Goal: Task Accomplishment & Management: Manage account settings

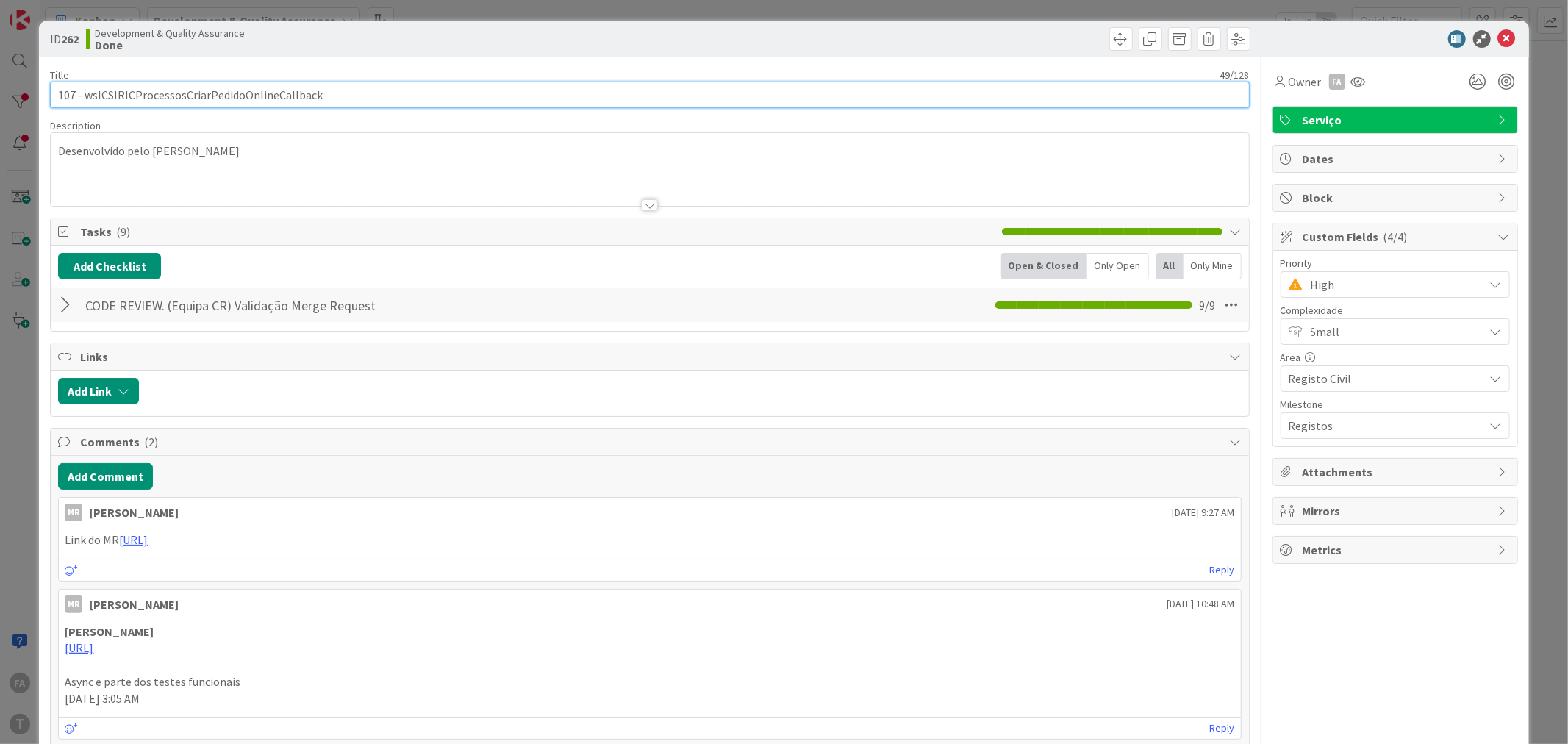
click at [234, 96] on input "107 - wsICSIRICProcessosCriarPedidoOnlineCallback" at bounding box center [649, 95] width 1199 height 26
click at [1382, 284] on span "High" at bounding box center [1394, 284] width 166 height 21
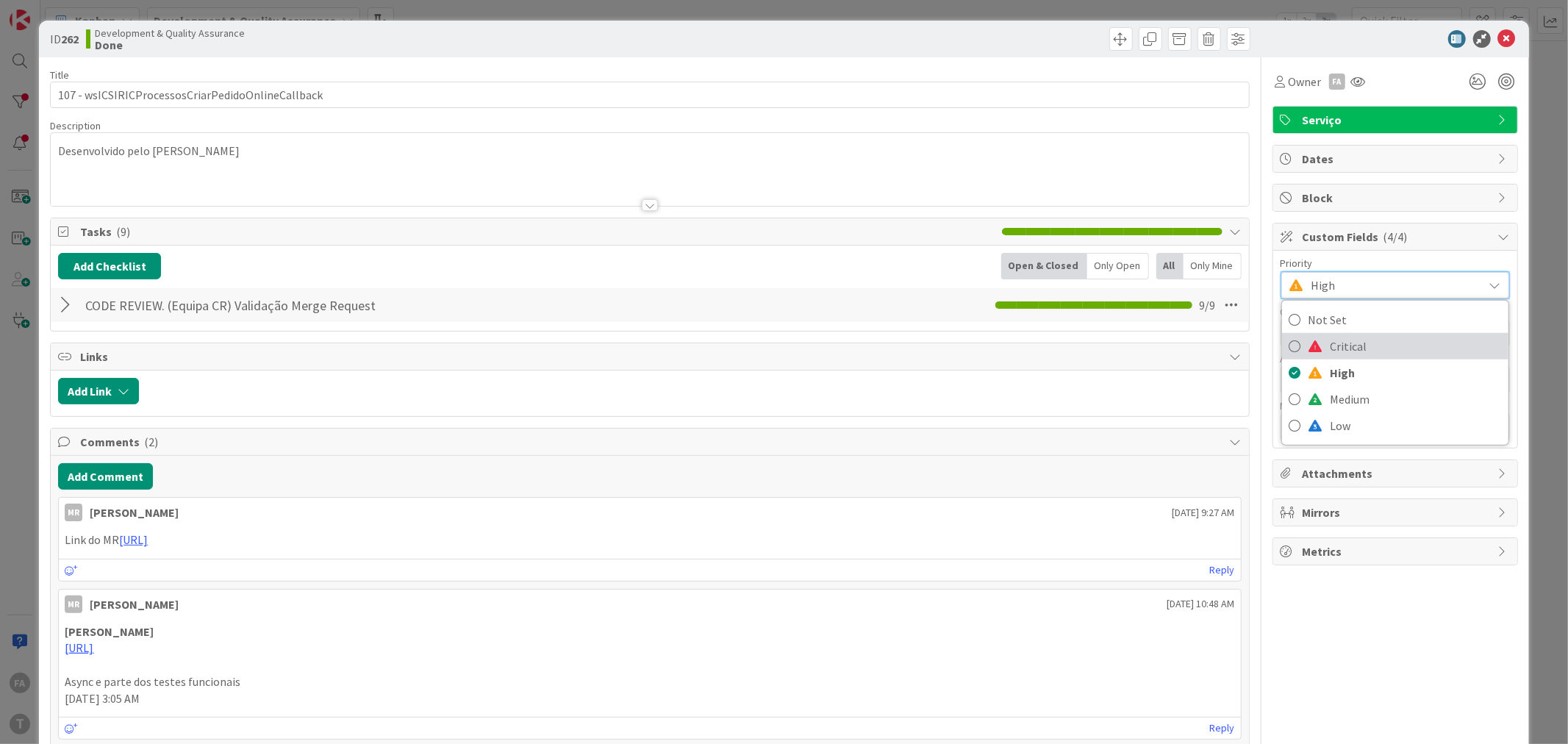
click at [1333, 347] on span "Critical" at bounding box center [1416, 346] width 170 height 22
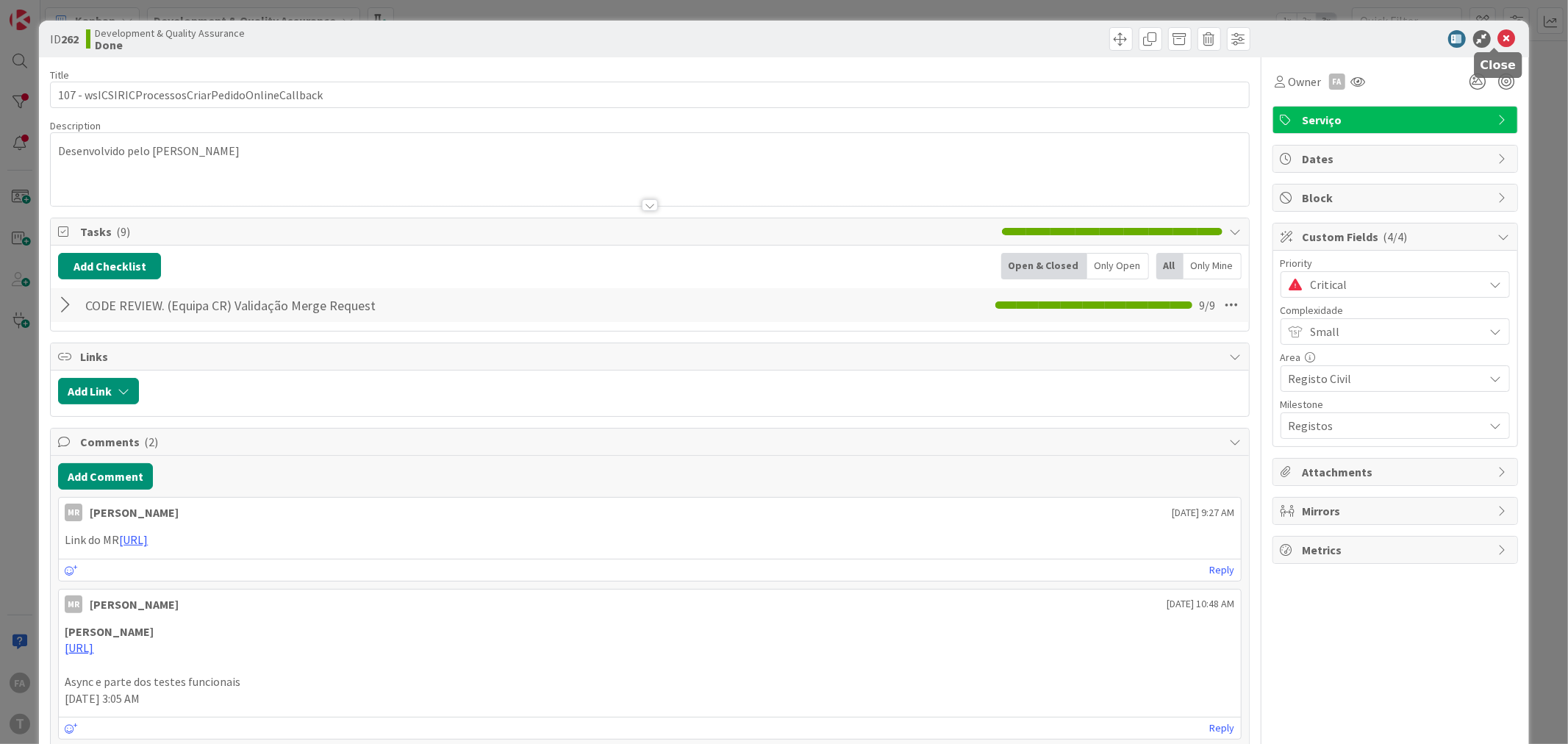
click at [1499, 42] on icon at bounding box center [1507, 38] width 17 height 17
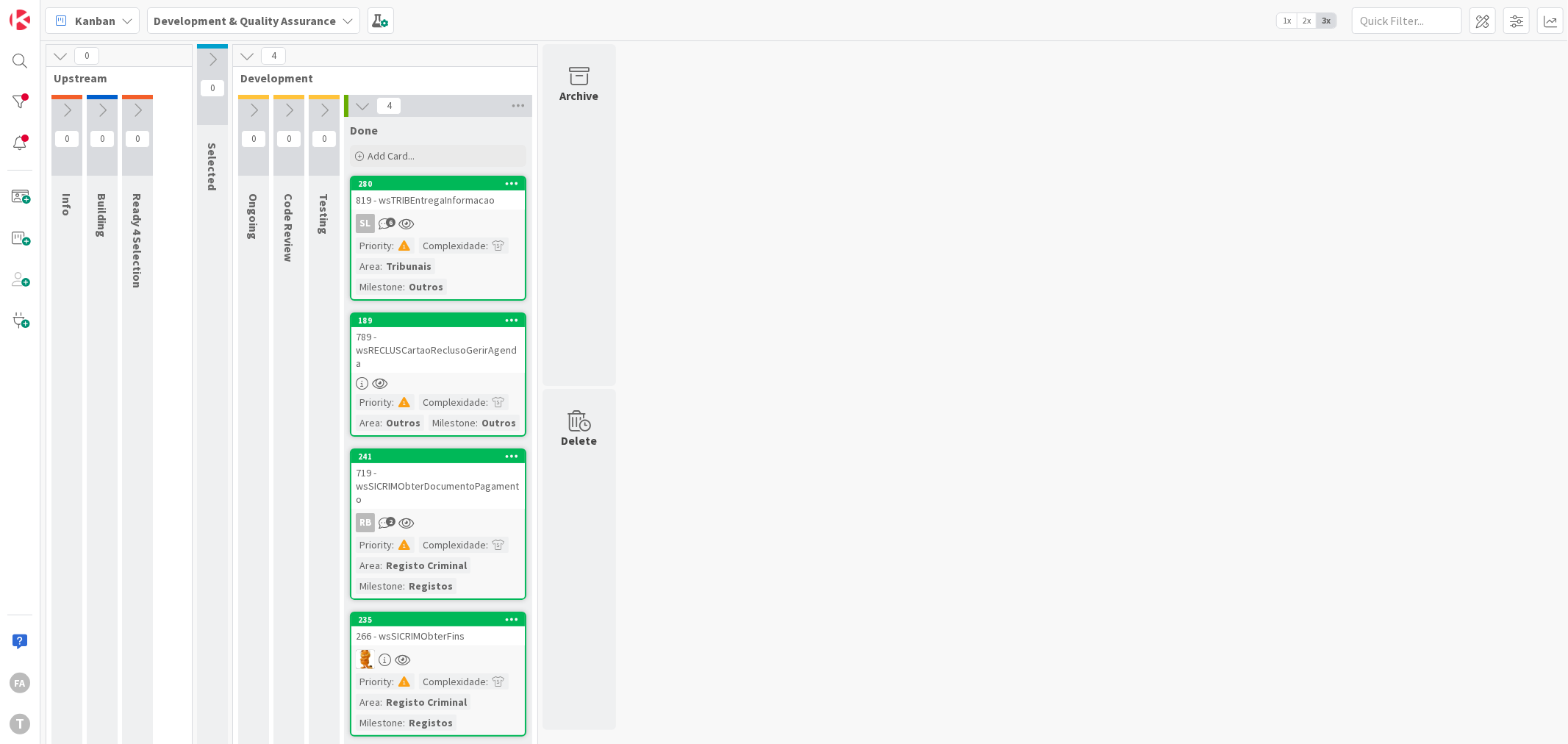
click at [775, 241] on div "0 Upstream 0 Info 0 Building 0 Ready 4 Selection 0 Selected 4 Development 0 Ong…" at bounding box center [804, 403] width 1522 height 719
click at [467, 346] on div "789 - wsRECLUSCartaoReclusoGerirAgenda" at bounding box center [438, 350] width 174 height 45
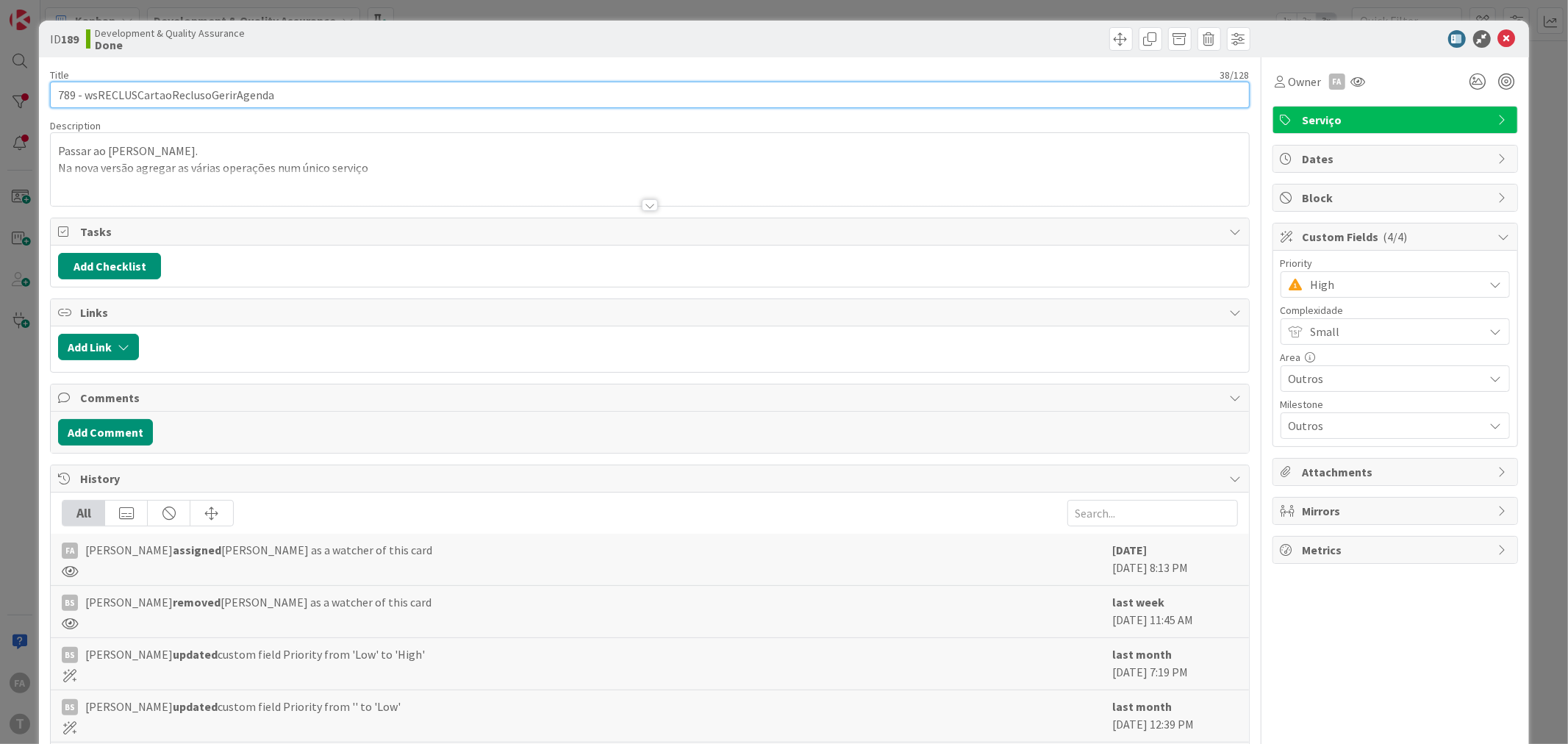
click at [206, 97] on input "789 - wsRECLUSCartaoReclusoGerirAgenda" at bounding box center [649, 95] width 1199 height 26
click at [1499, 36] on icon at bounding box center [1507, 38] width 17 height 17
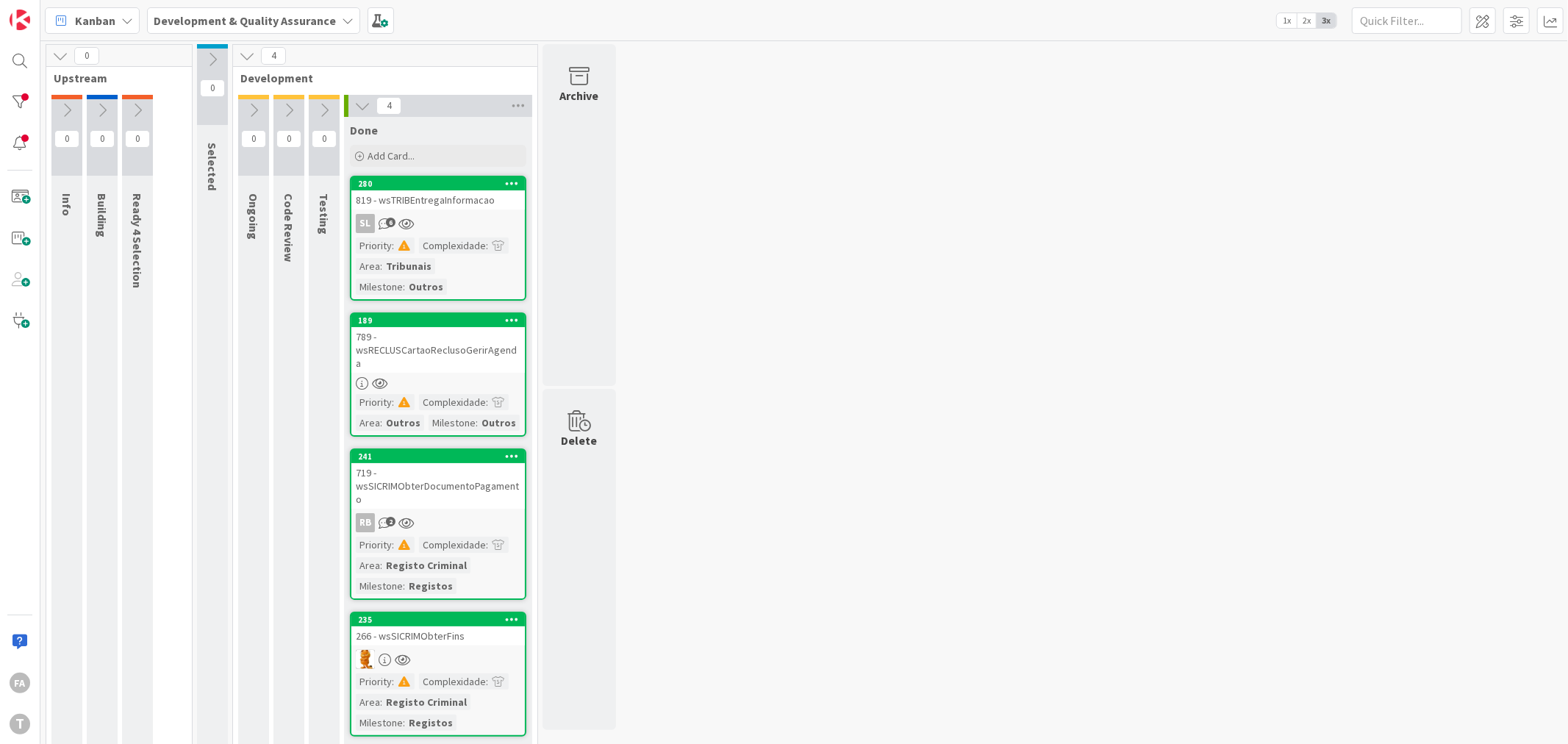
click at [414, 347] on div "789 - wsRECLUSCartaoReclusoGerirAgenda" at bounding box center [438, 350] width 174 height 45
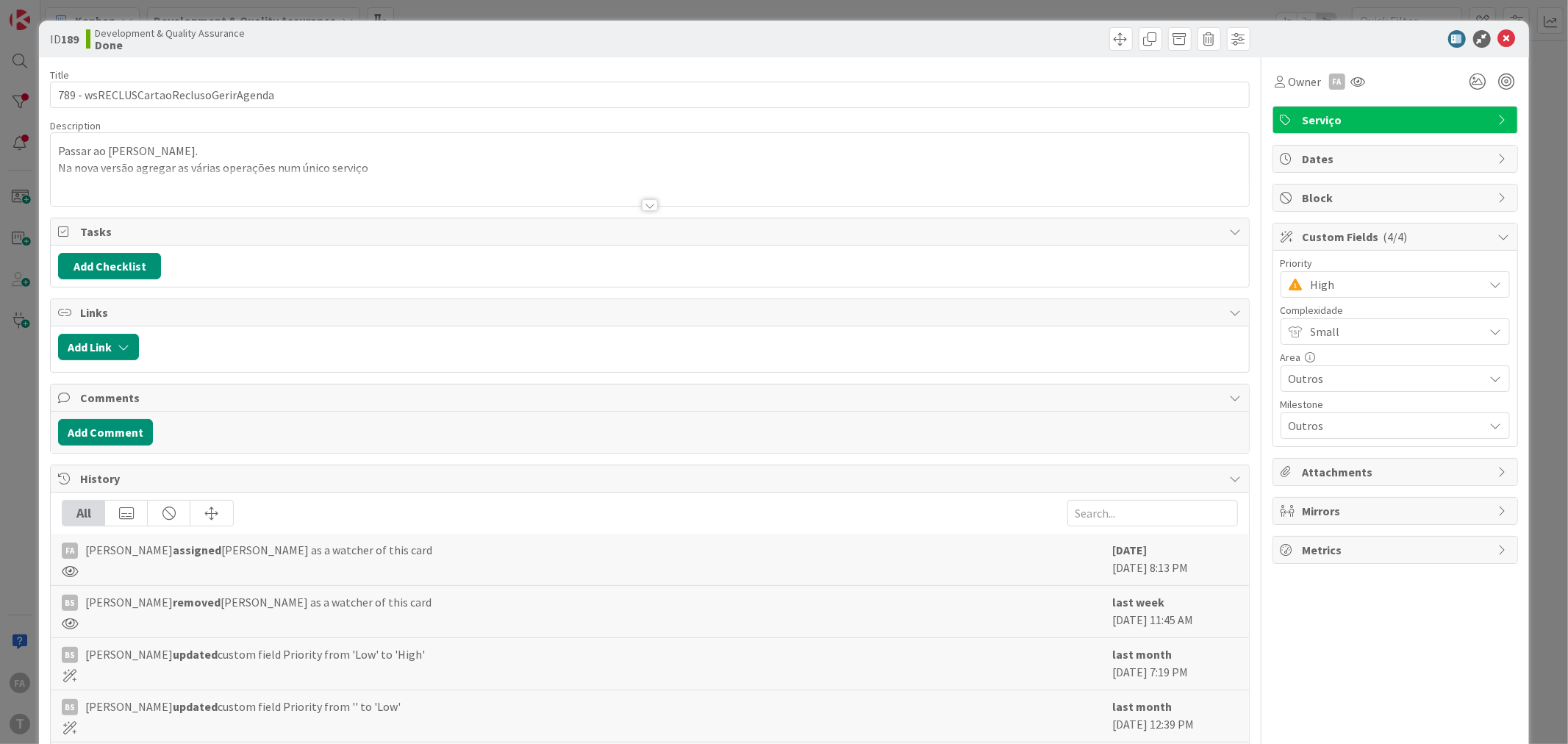
click at [1360, 281] on span "High" at bounding box center [1394, 284] width 166 height 21
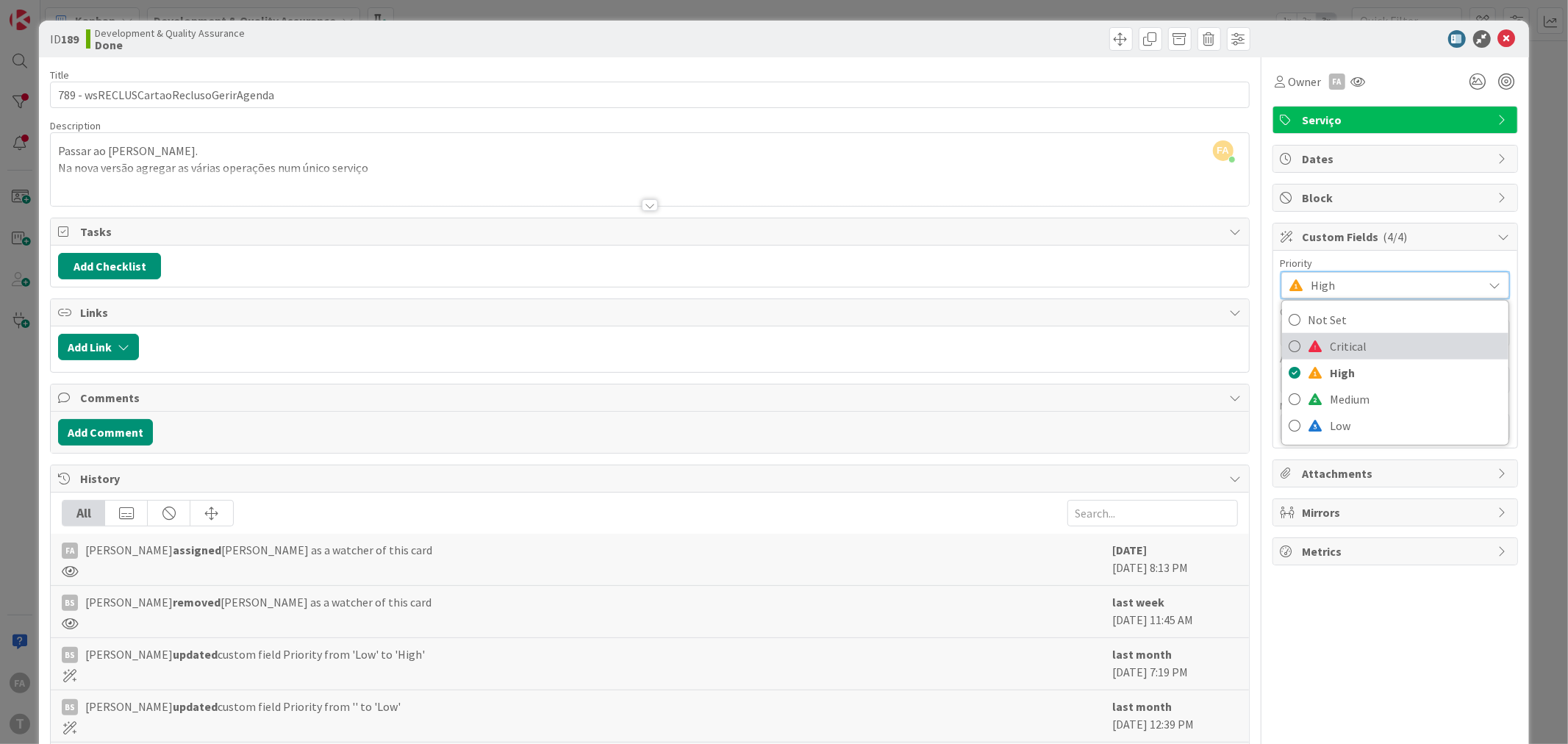
click at [1342, 350] on span "Critical" at bounding box center [1416, 346] width 170 height 22
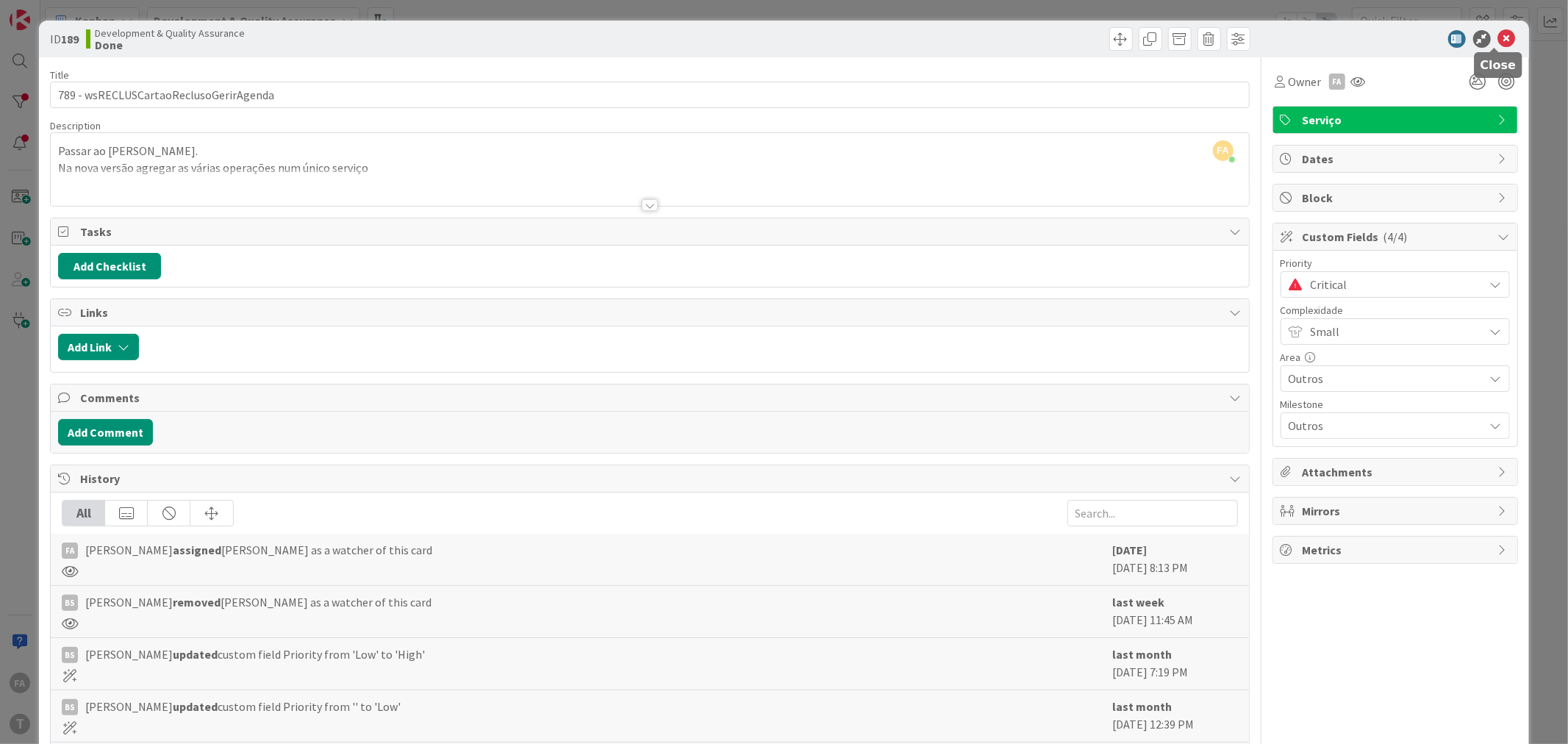
click at [1499, 41] on icon at bounding box center [1507, 38] width 17 height 17
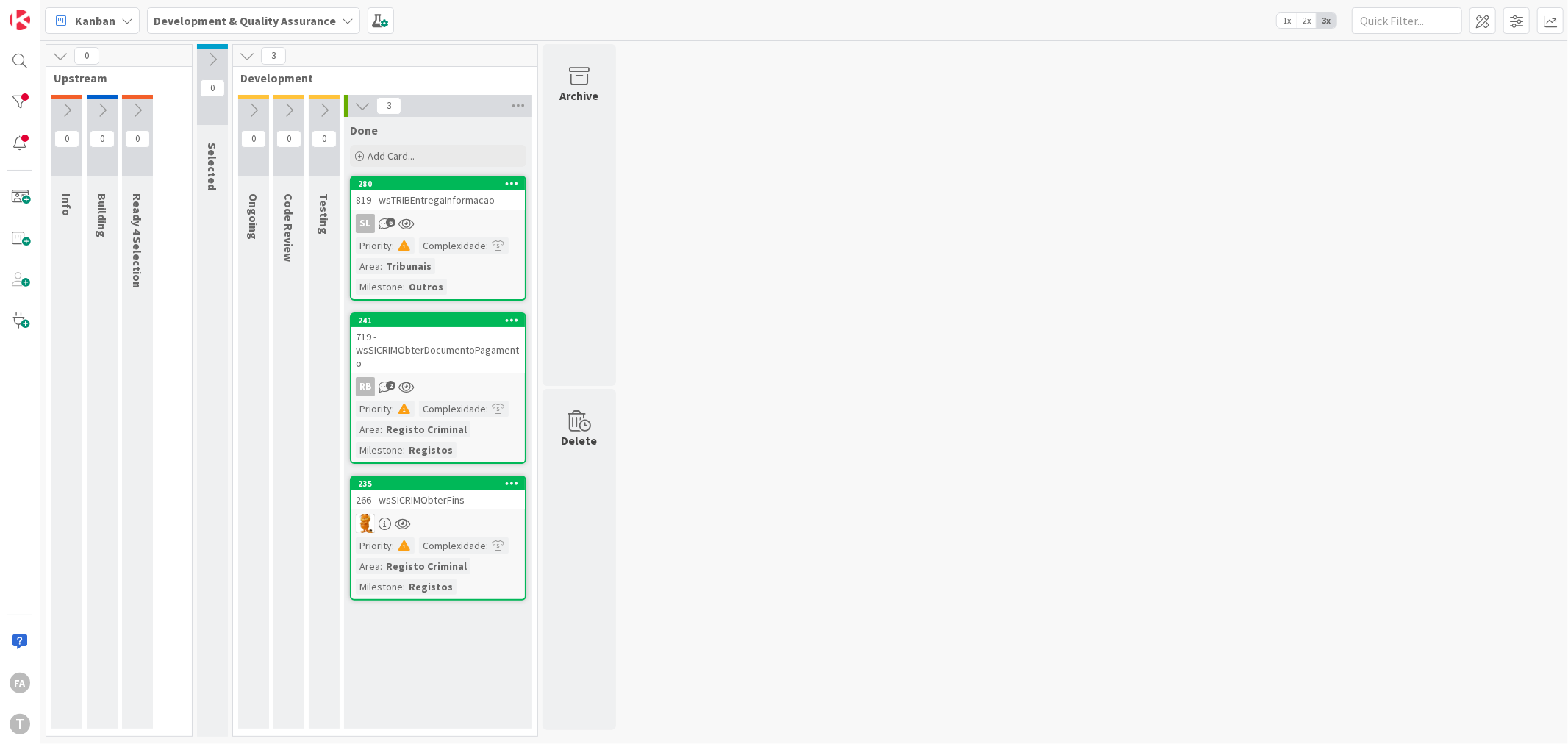
click at [461, 350] on div "719 - wsSICRIMObterDocumentoPagamento" at bounding box center [438, 350] width 174 height 45
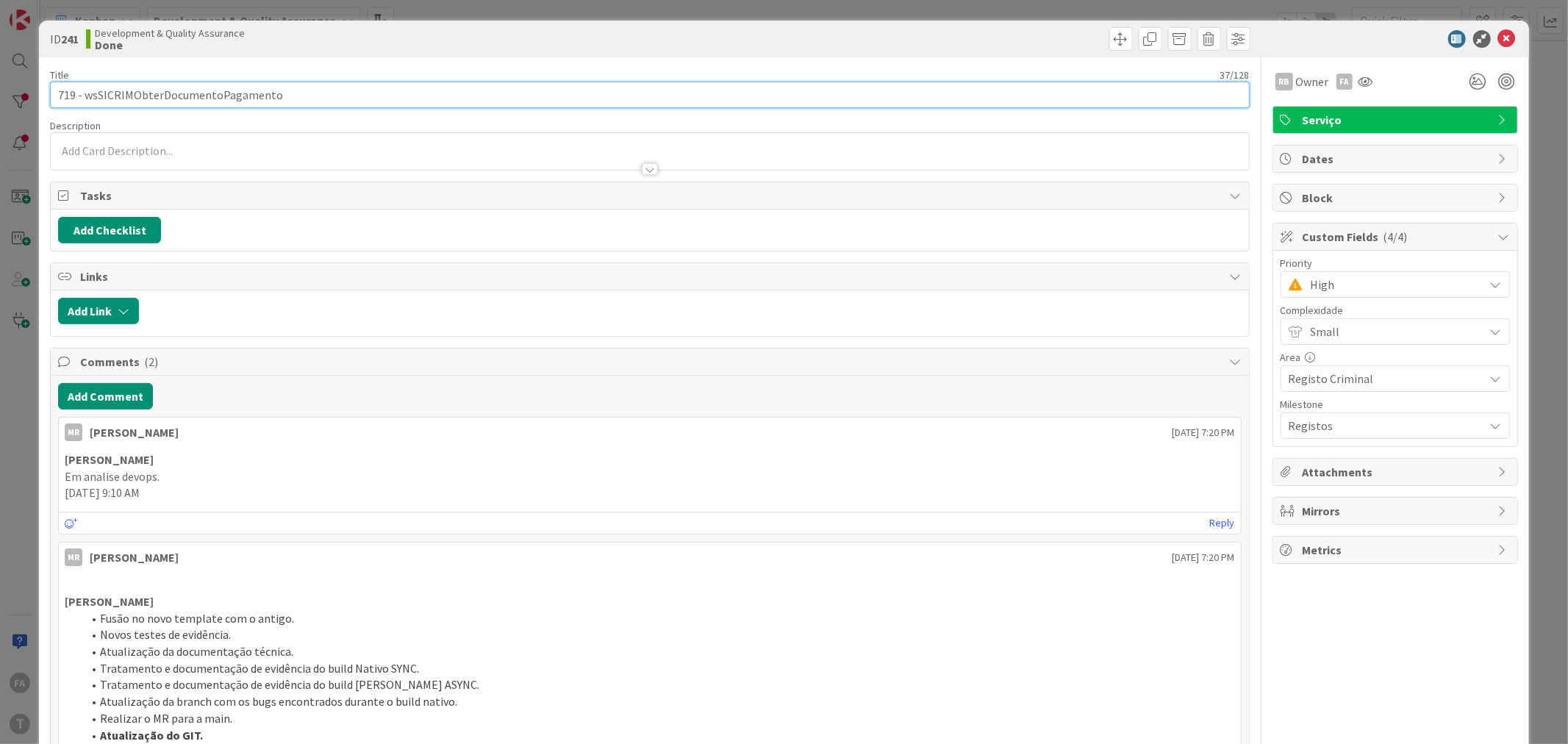
click at [199, 93] on input "719 - wsSICRIMObterDocumentoPagamento" at bounding box center [649, 95] width 1199 height 26
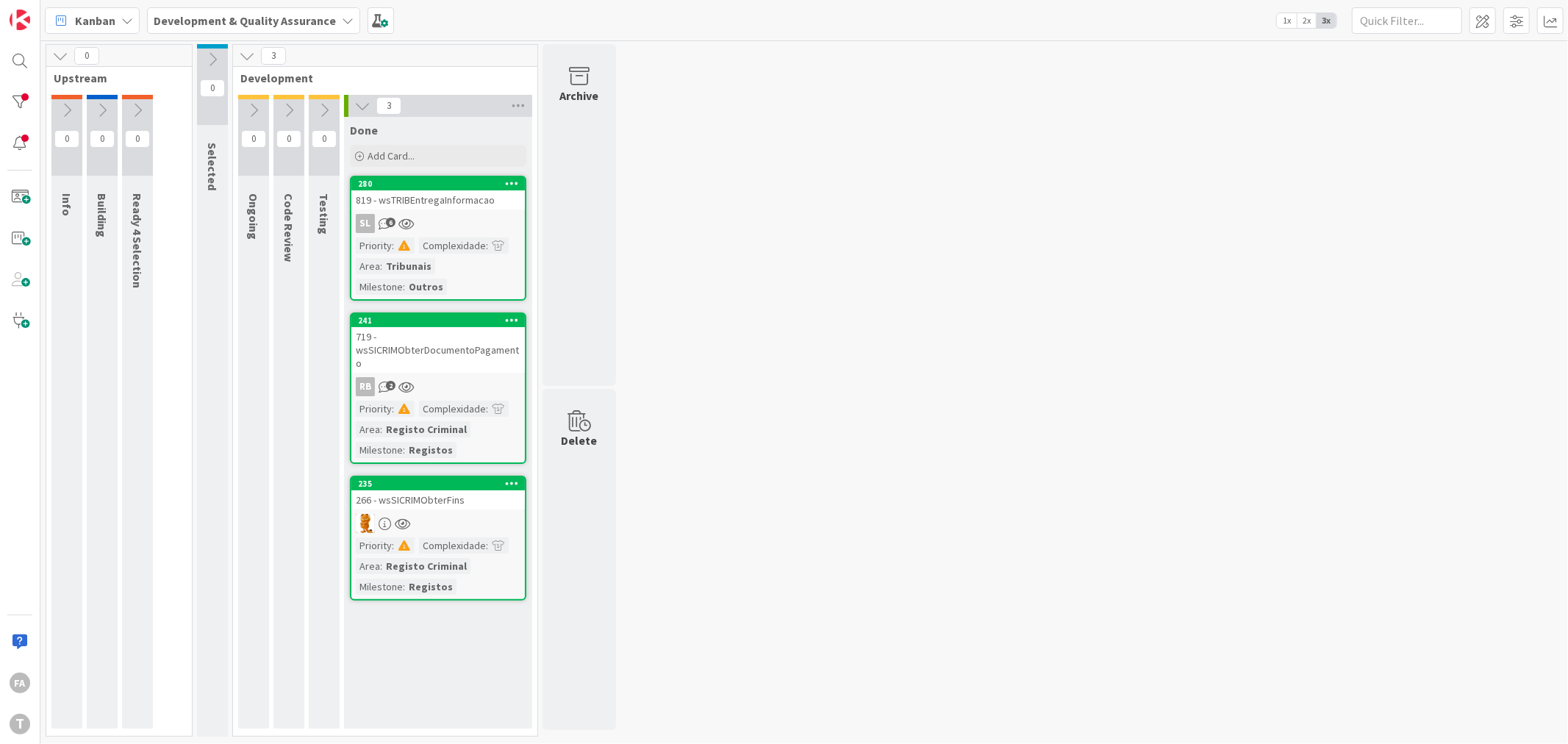
click at [466, 346] on div "719 - wsSICRIMObterDocumentoPagamento" at bounding box center [438, 350] width 174 height 45
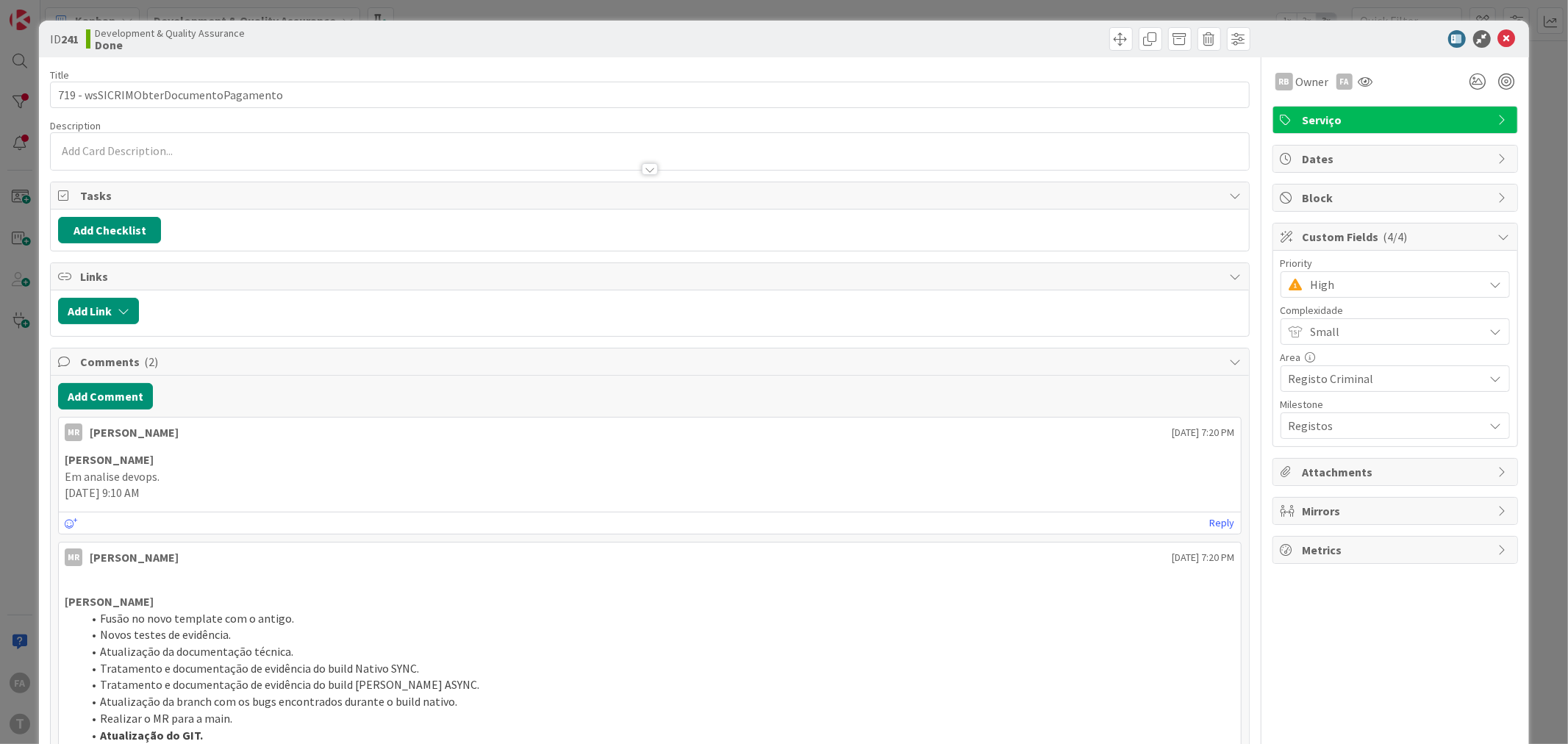
click at [1341, 271] on div "High" at bounding box center [1394, 284] width 229 height 26
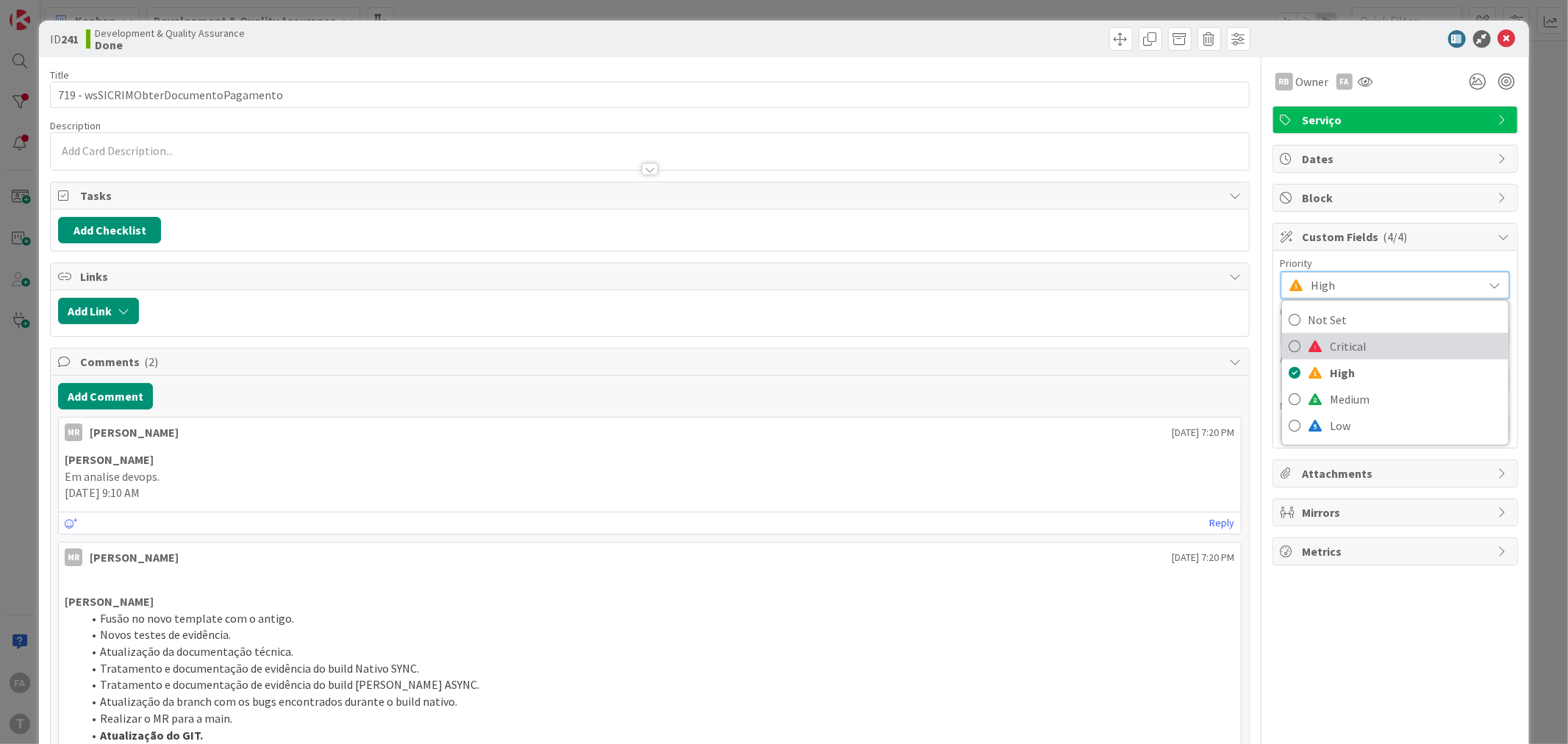
click at [1331, 350] on span "Critical" at bounding box center [1416, 346] width 170 height 22
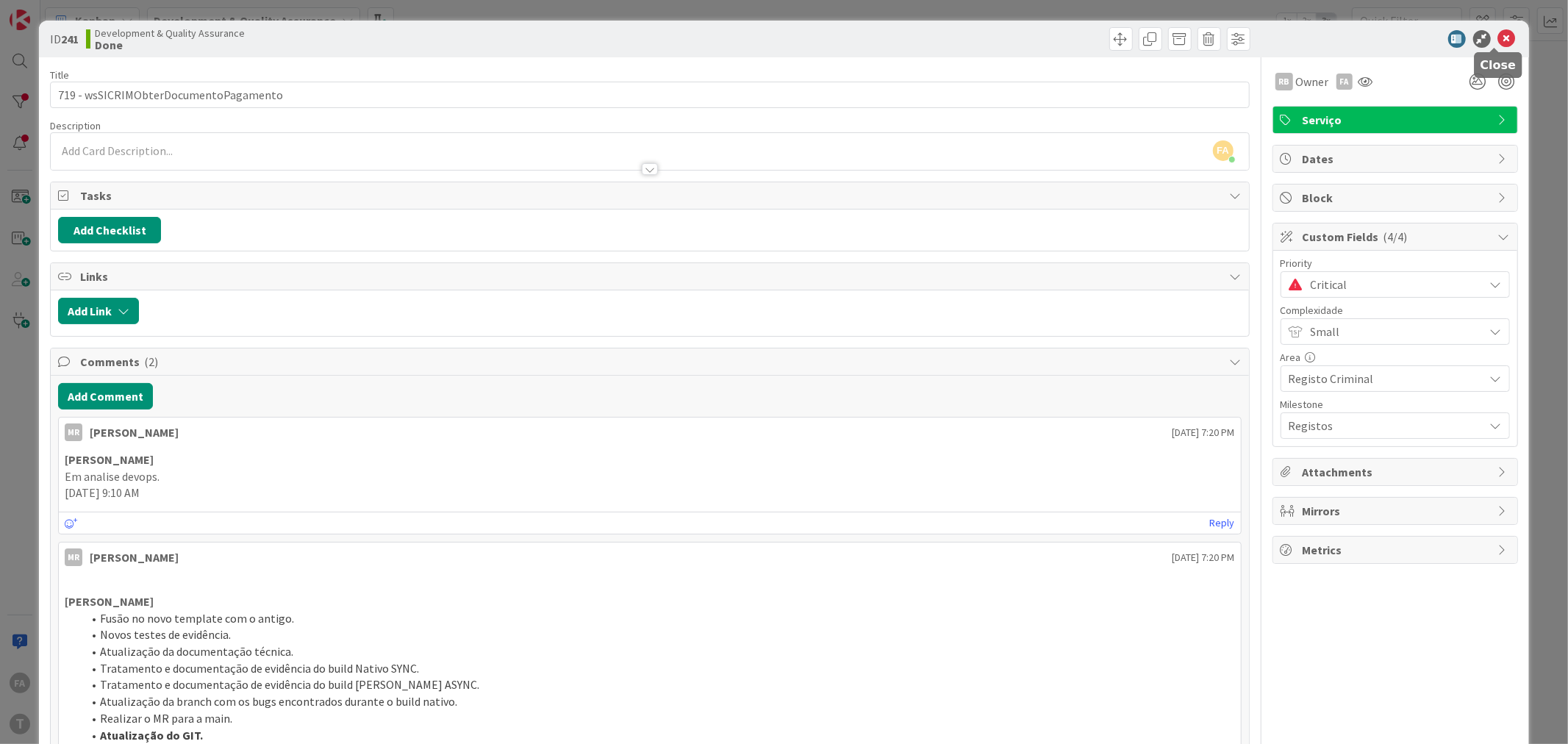
click at [1499, 41] on icon at bounding box center [1507, 38] width 17 height 17
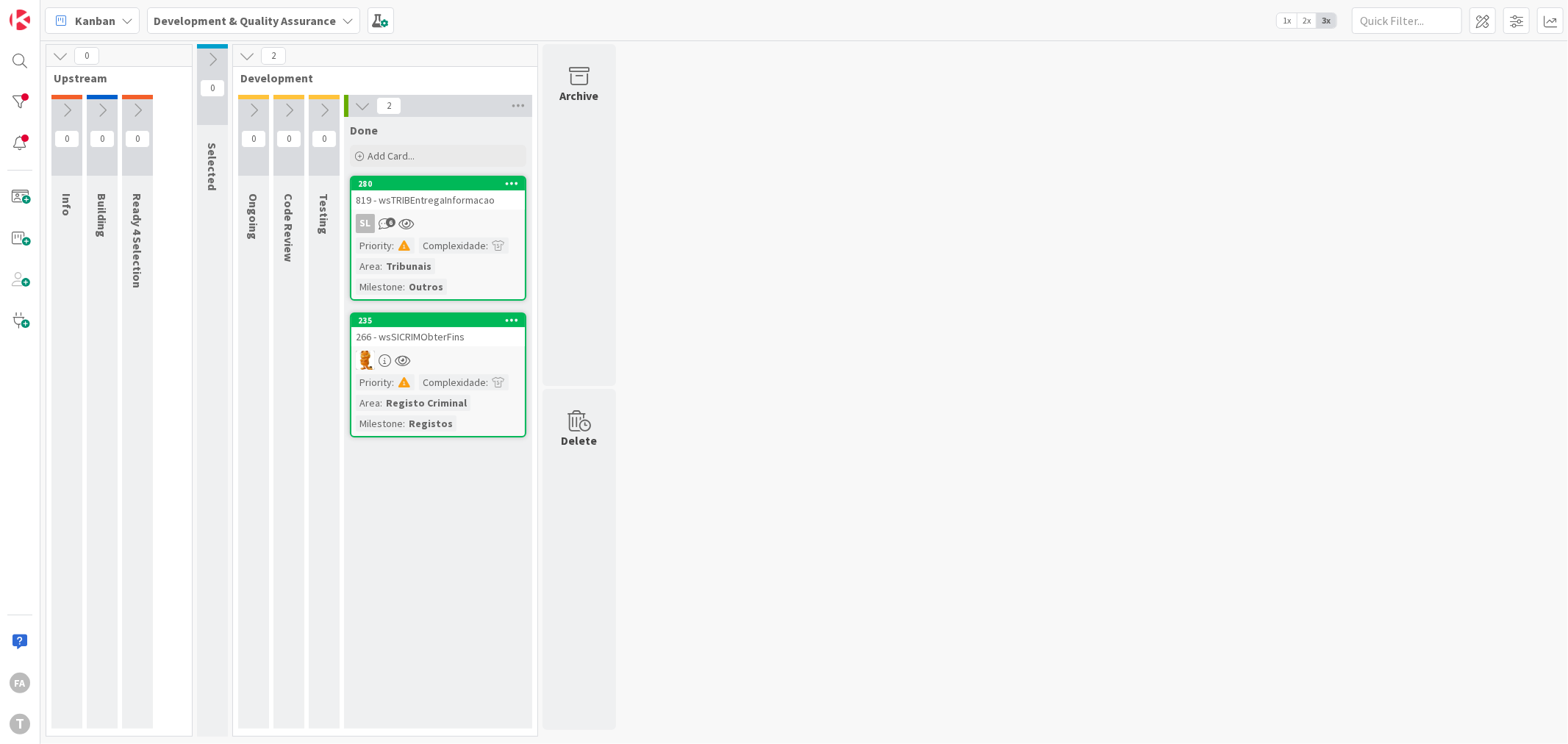
click at [466, 338] on div "266 - wsSICRIMObterFins" at bounding box center [438, 336] width 174 height 19
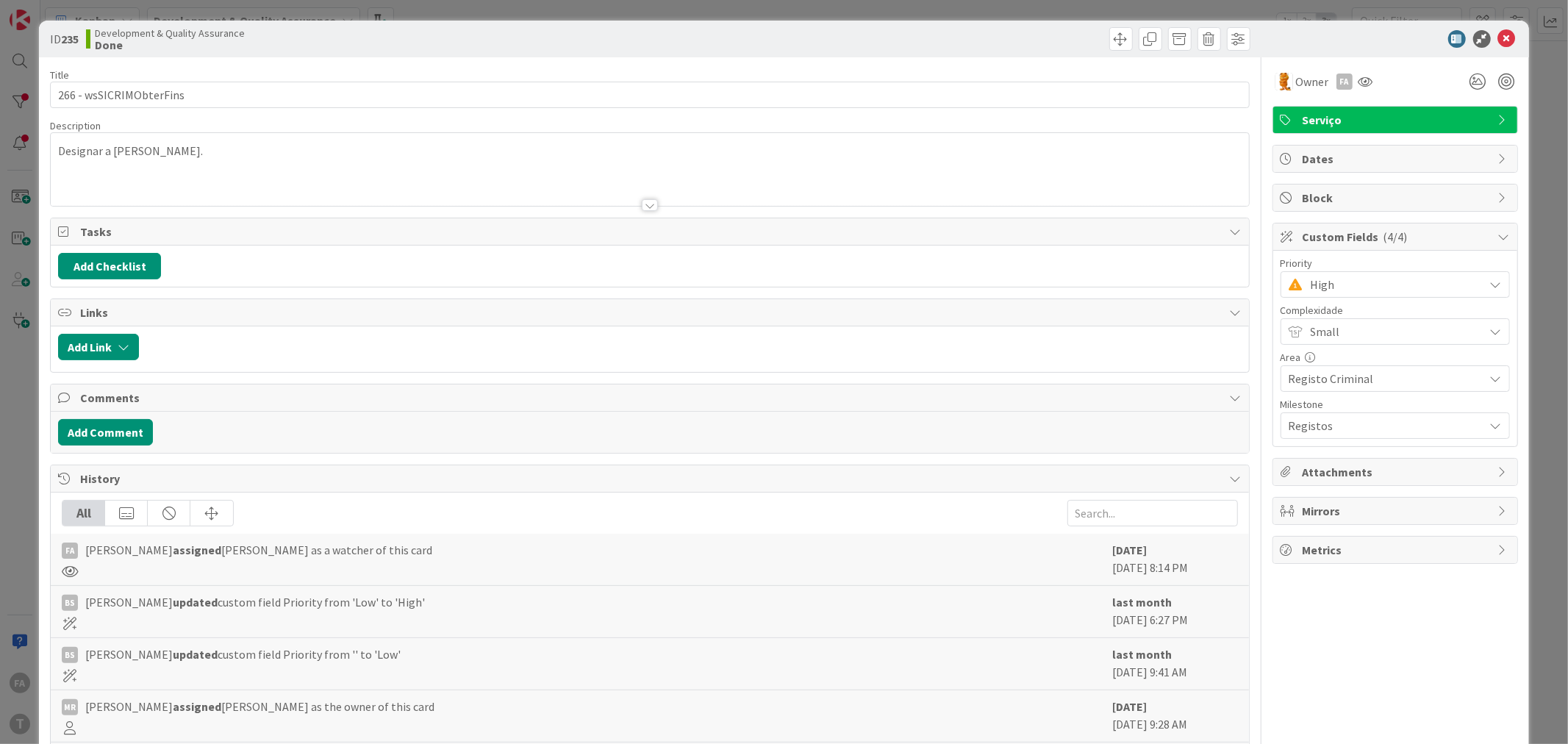
drag, startPoint x: 155, startPoint y: 108, endPoint x: 157, endPoint y: 99, distance: 9.2
click at [155, 107] on div "Title 23 / 128 266 - wsSICRIMObterFins Description Designar a [PERSON_NAME]. Ow…" at bounding box center [649, 444] width 1199 height 774
click at [155, 98] on input "266 - wsSICRIMObterFins" at bounding box center [649, 95] width 1199 height 26
click at [1502, 40] on icon at bounding box center [1507, 38] width 17 height 17
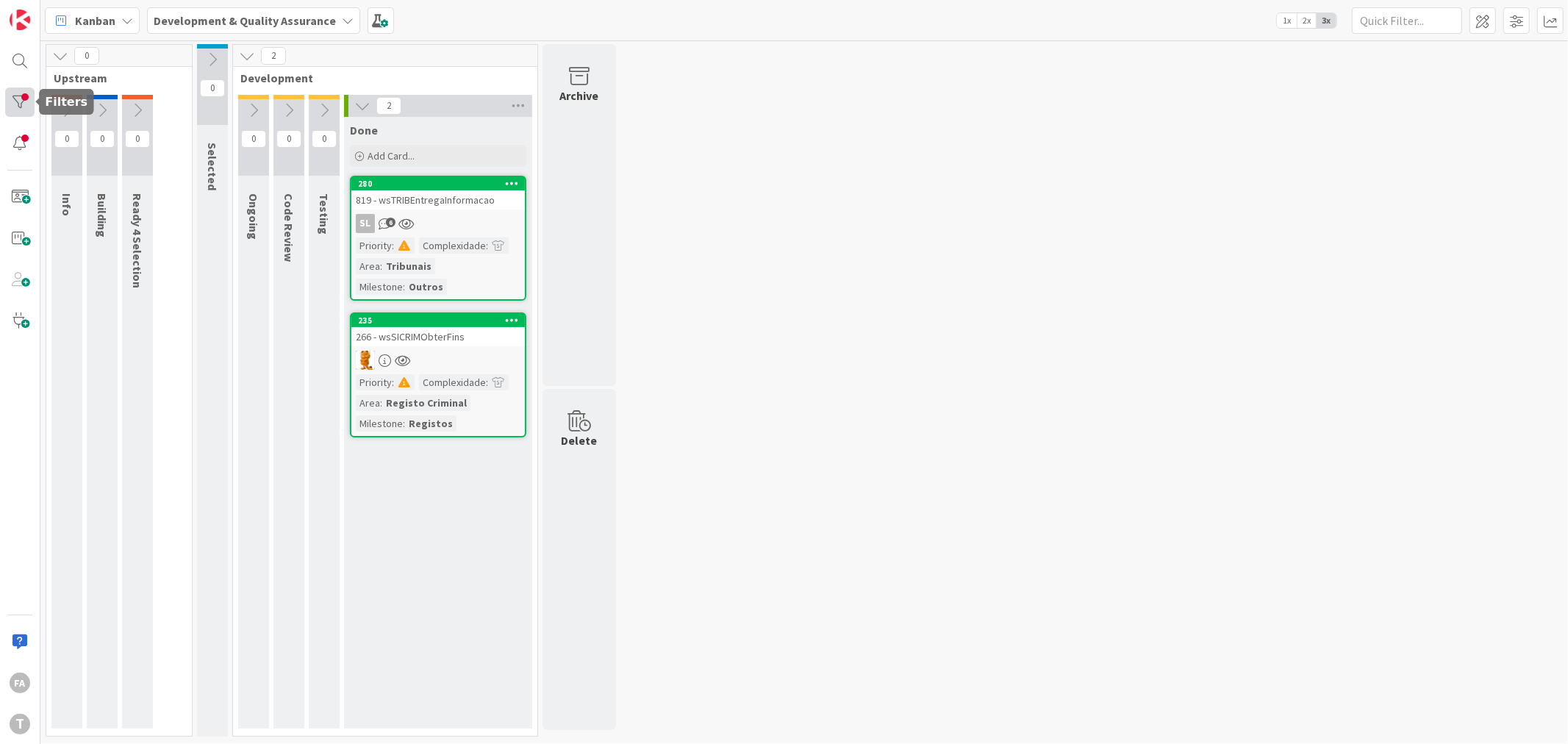
click at [7, 99] on div at bounding box center [20, 103] width 30 height 30
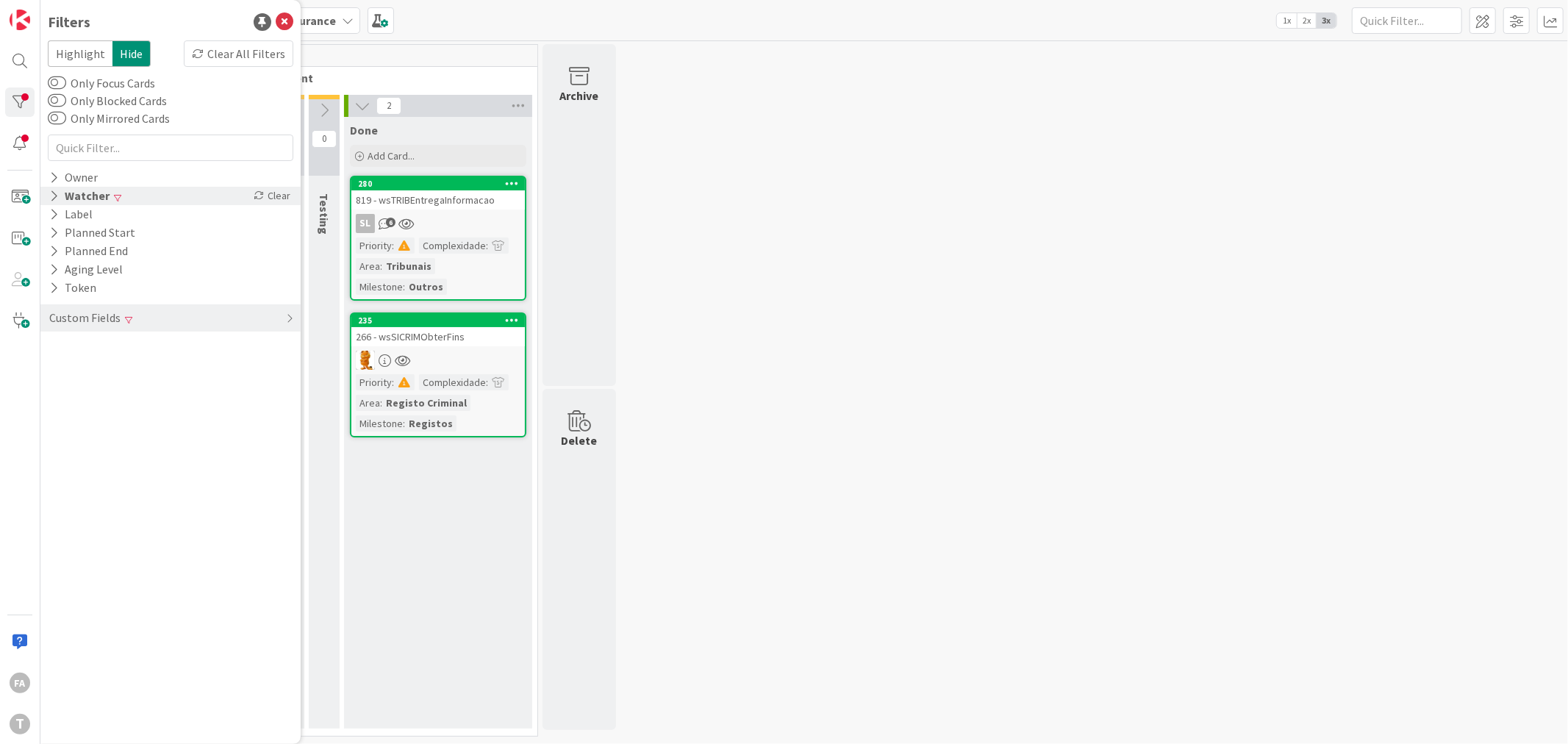
click at [165, 192] on div "Watcher Clear" at bounding box center [170, 196] width 261 height 18
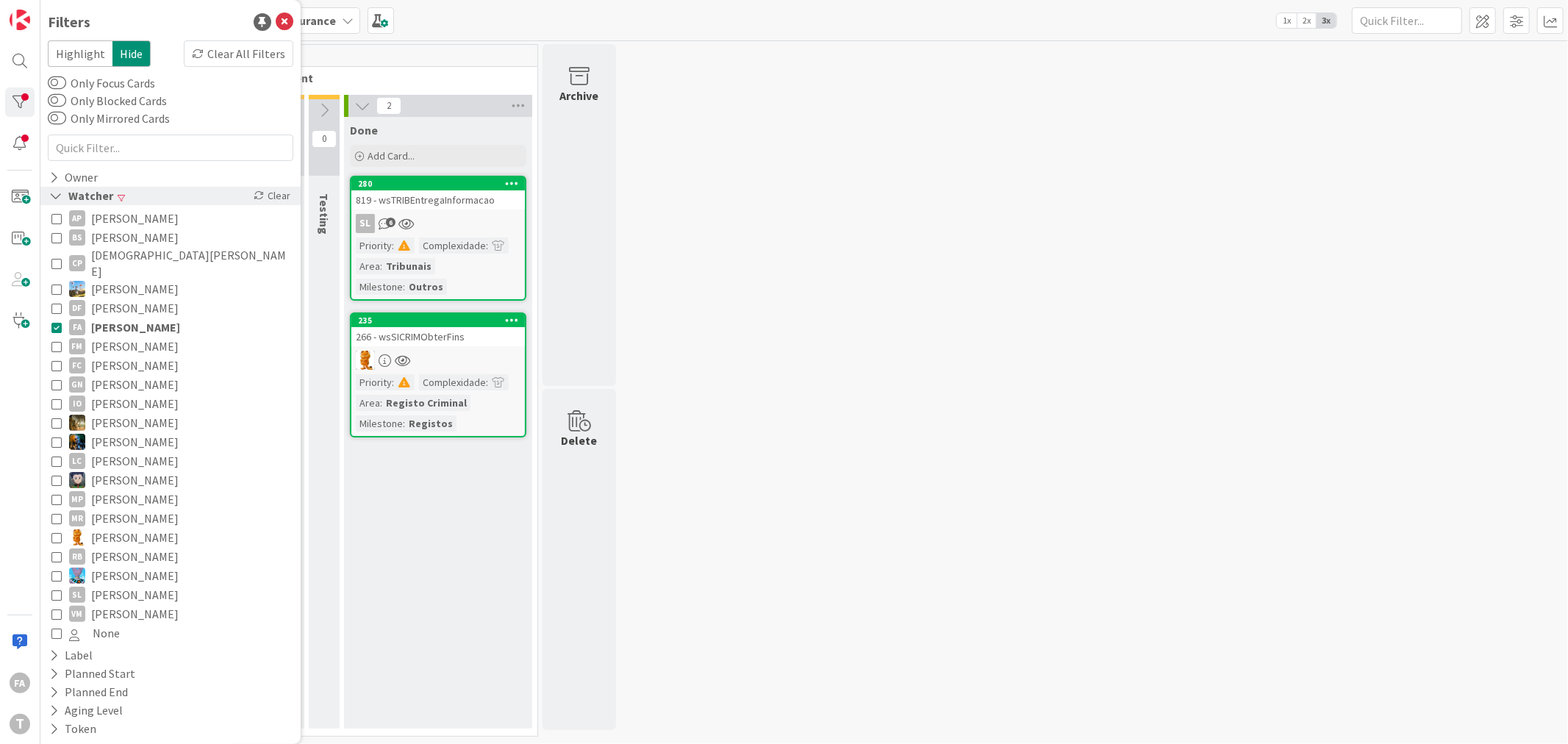
click at [165, 192] on div "Watcher Clear" at bounding box center [170, 196] width 261 height 18
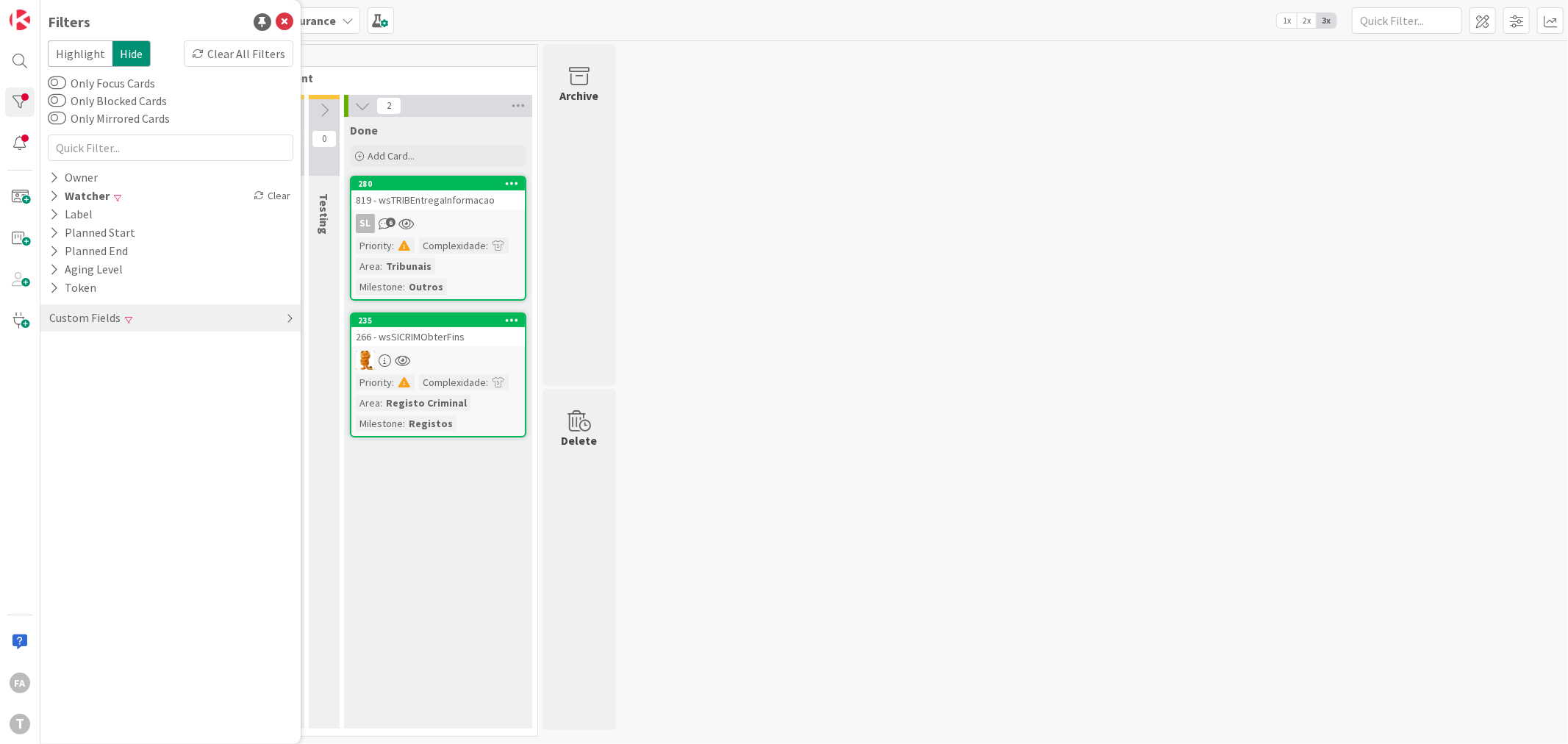
click at [136, 316] on div "Custom Fields" at bounding box center [170, 317] width 261 height 27
click at [278, 344] on div "Clear" at bounding box center [272, 348] width 43 height 18
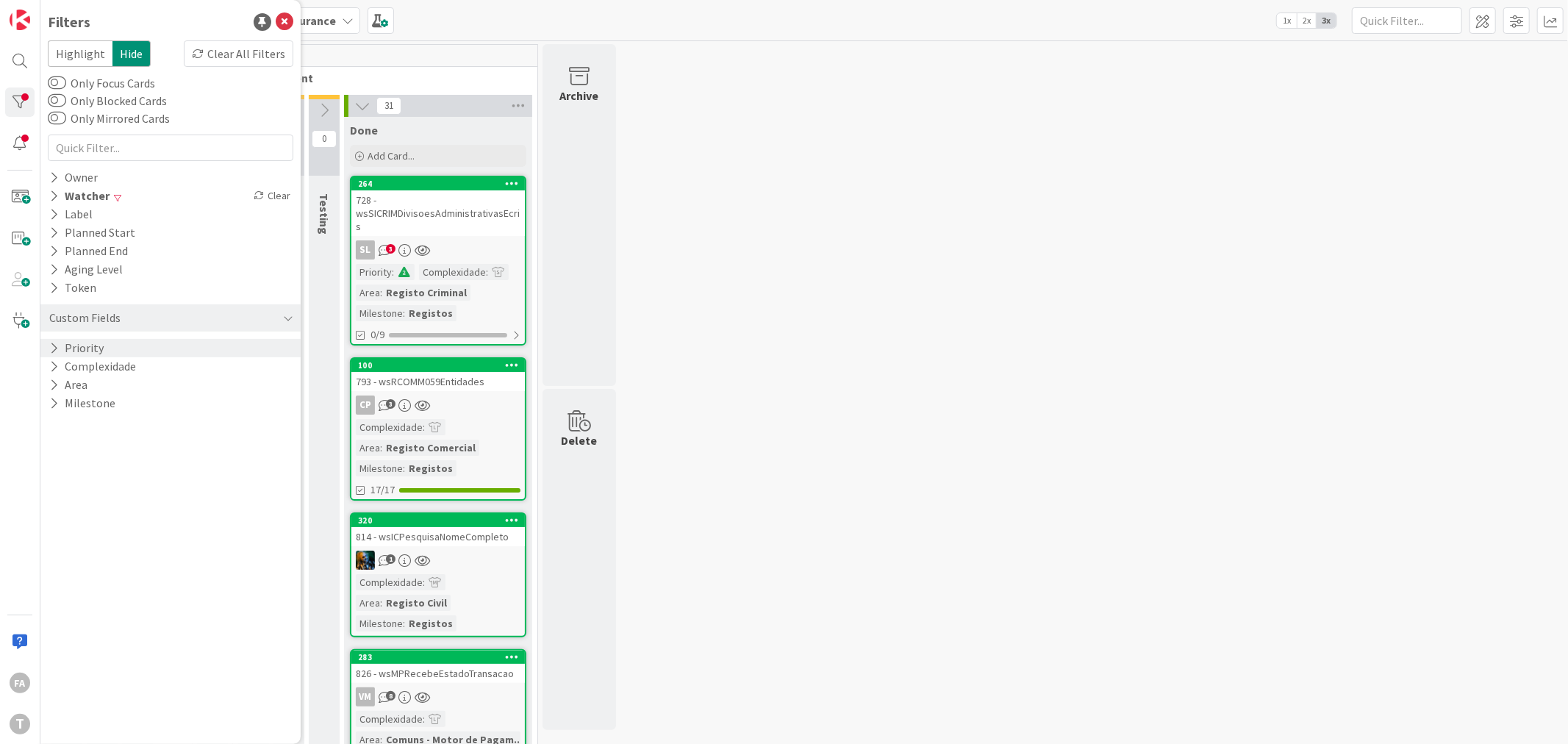
click at [203, 349] on div "Priority" at bounding box center [170, 348] width 261 height 18
click at [89, 388] on span "High" at bounding box center [90, 389] width 42 height 19
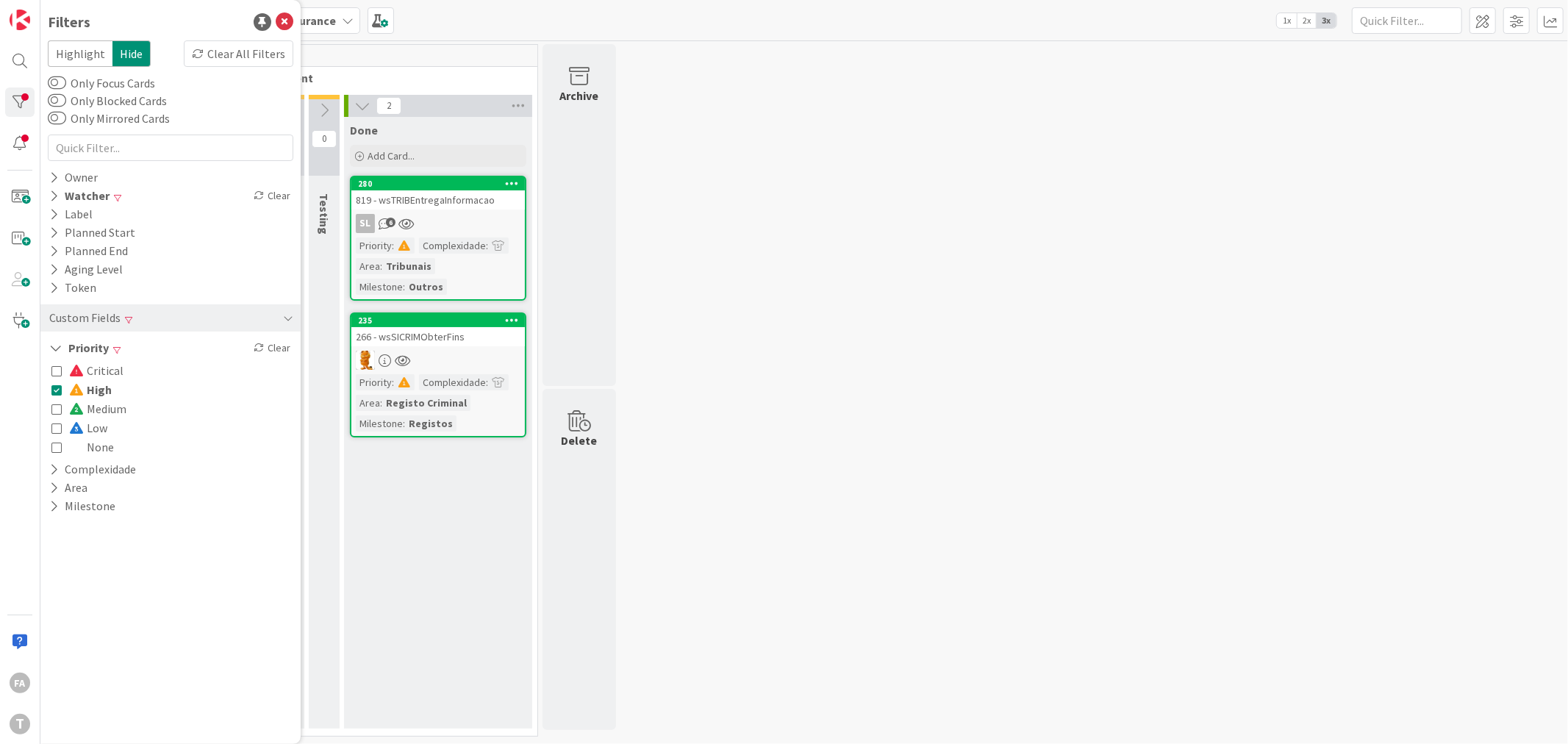
click at [796, 324] on div "0 Upstream 0 Info 0 Building 0 Ready 4 Selection 0 Selected 2 Development 0 Ong…" at bounding box center [804, 393] width 1522 height 699
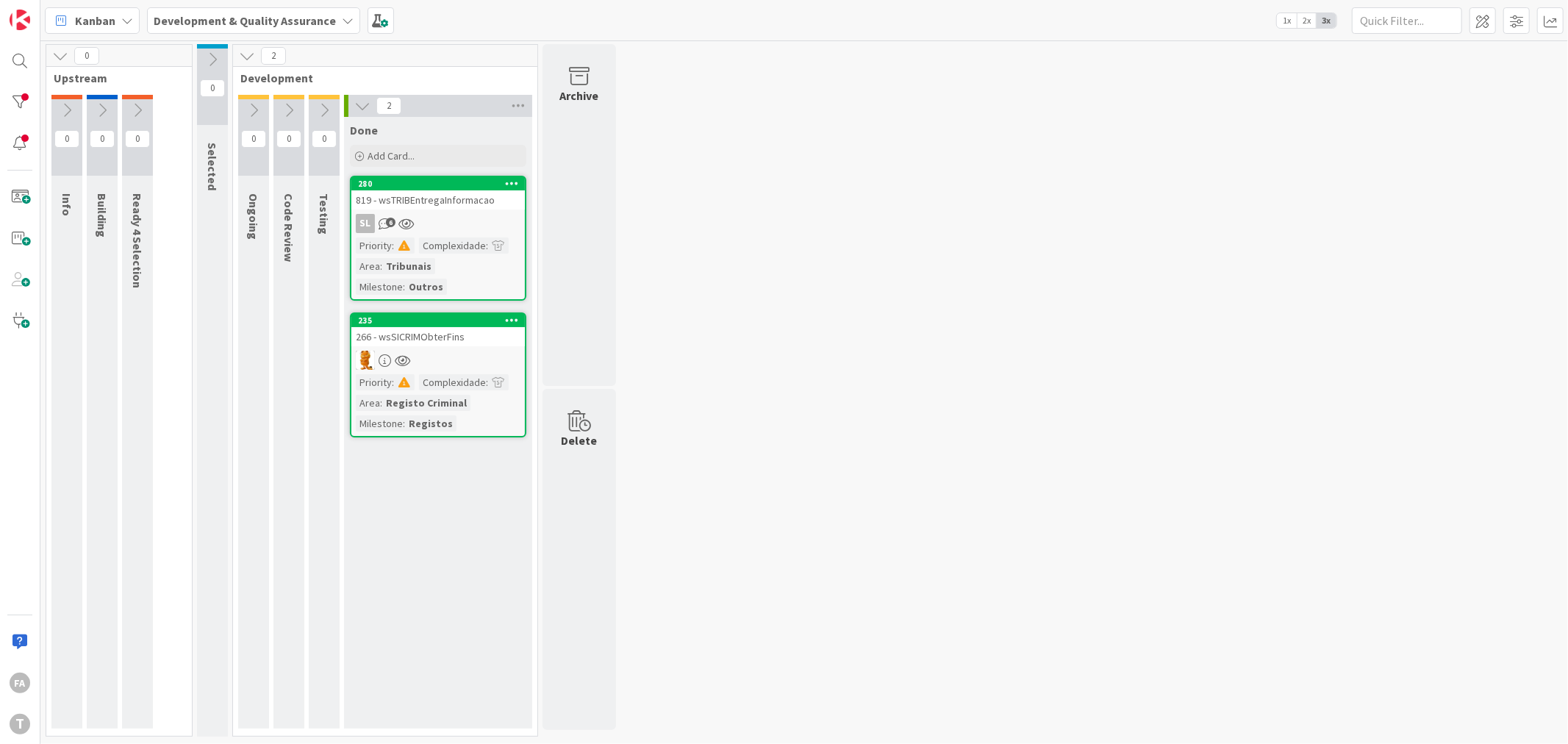
click at [474, 336] on div "266 - wsSICRIMObterFins" at bounding box center [438, 336] width 174 height 19
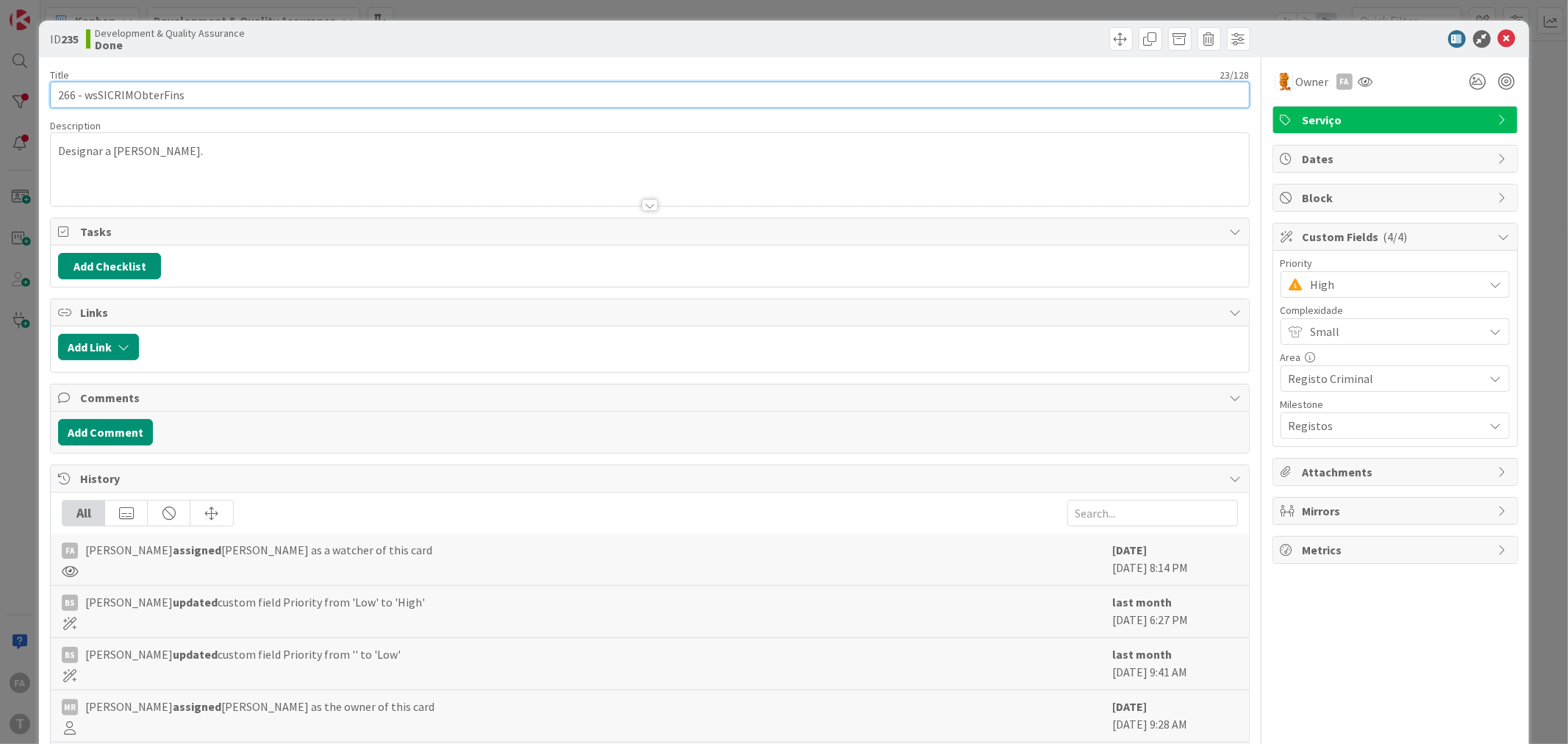
click at [137, 96] on input "266 - wsSICRIMObterFins" at bounding box center [649, 95] width 1199 height 26
click at [1398, 279] on span "High" at bounding box center [1394, 284] width 166 height 21
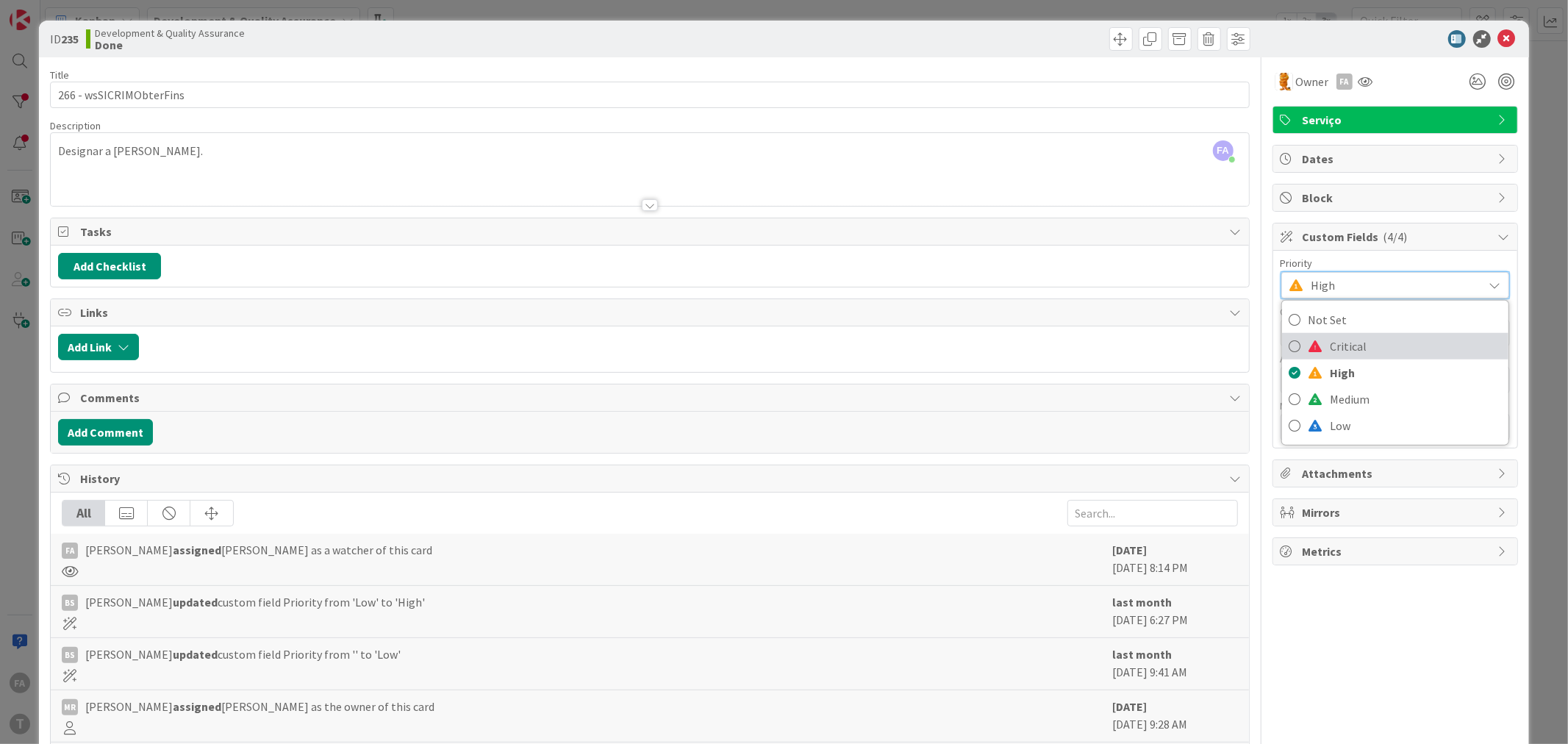
click at [1342, 341] on span "Critical" at bounding box center [1416, 346] width 170 height 22
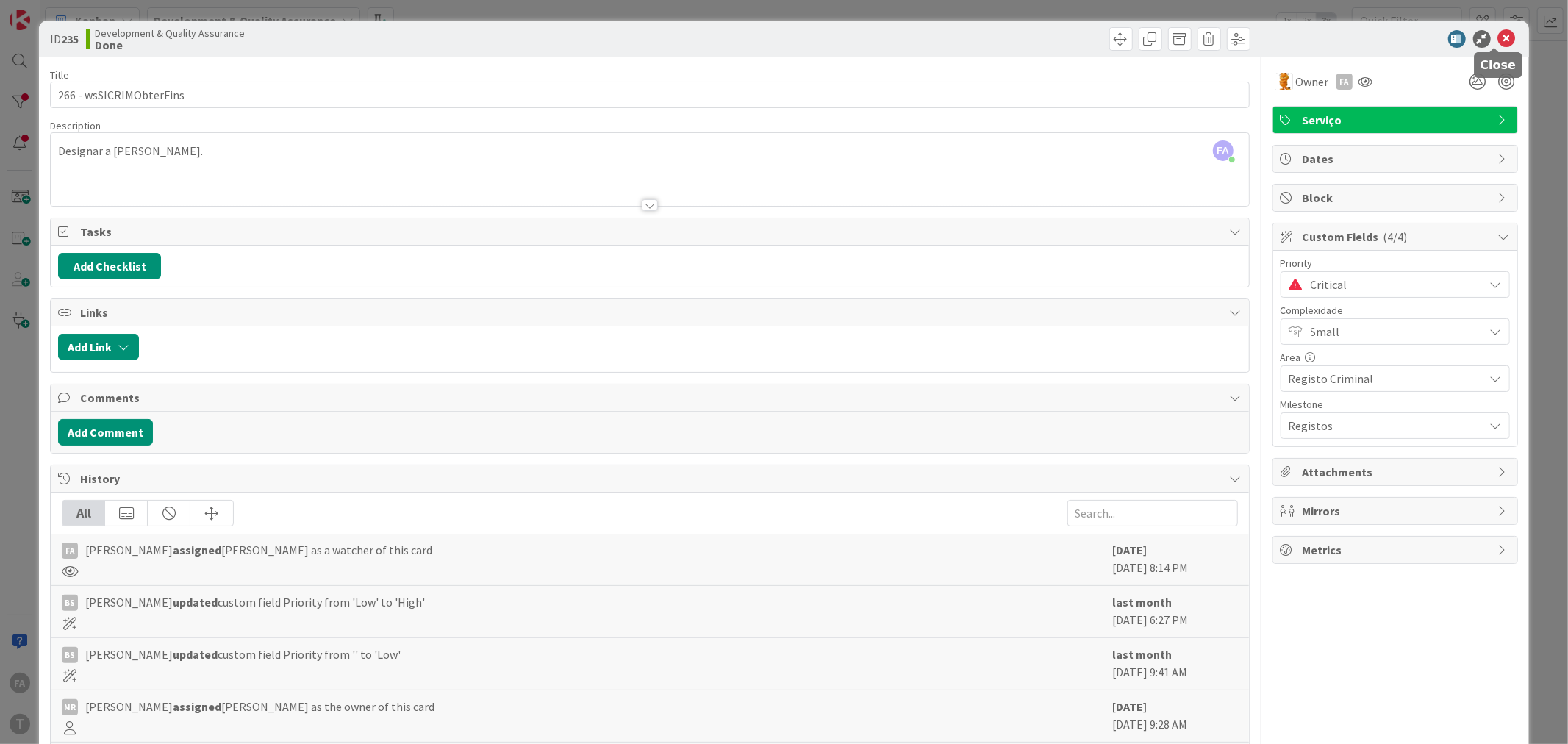
click at [1499, 39] on icon at bounding box center [1507, 38] width 17 height 17
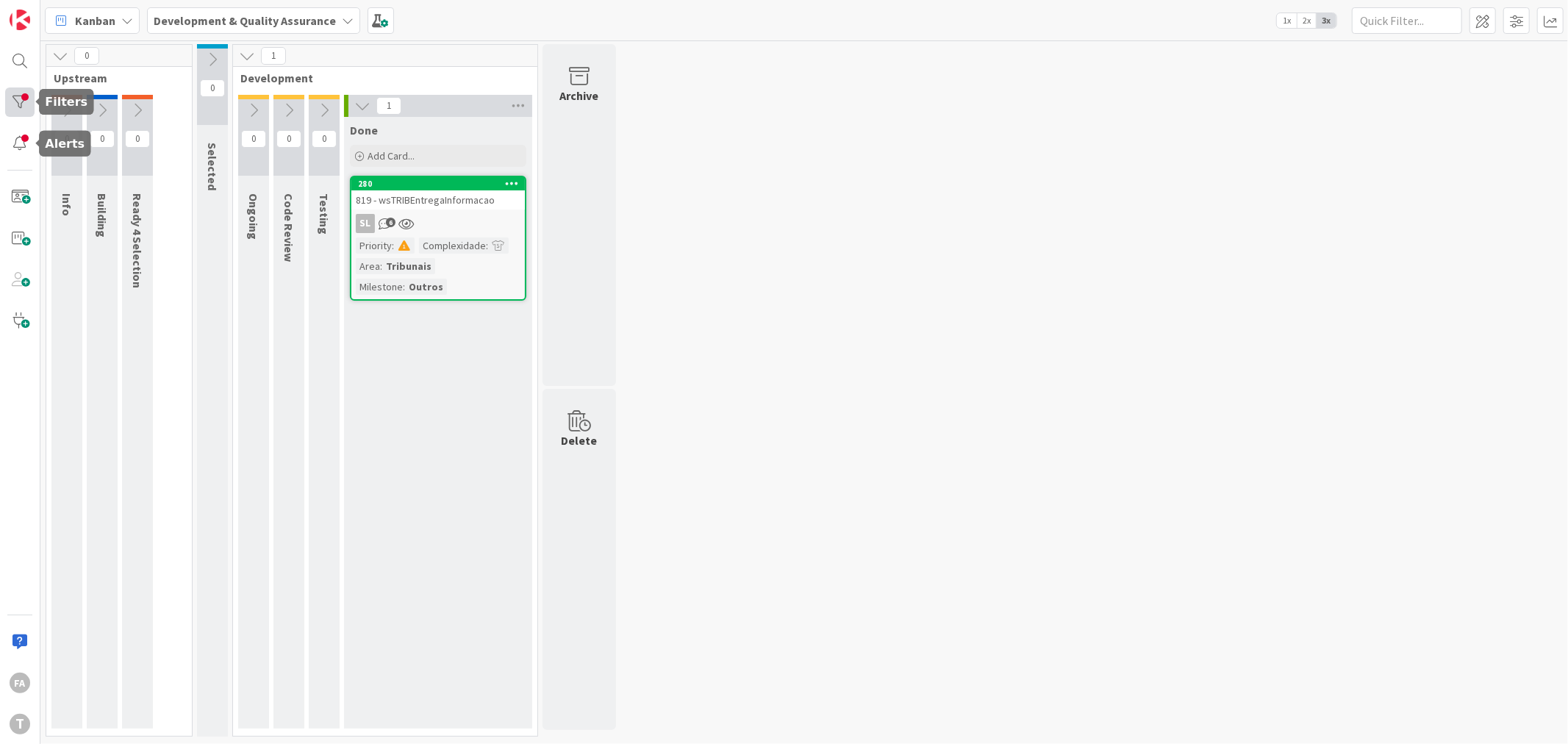
click at [24, 98] on div at bounding box center [20, 103] width 30 height 30
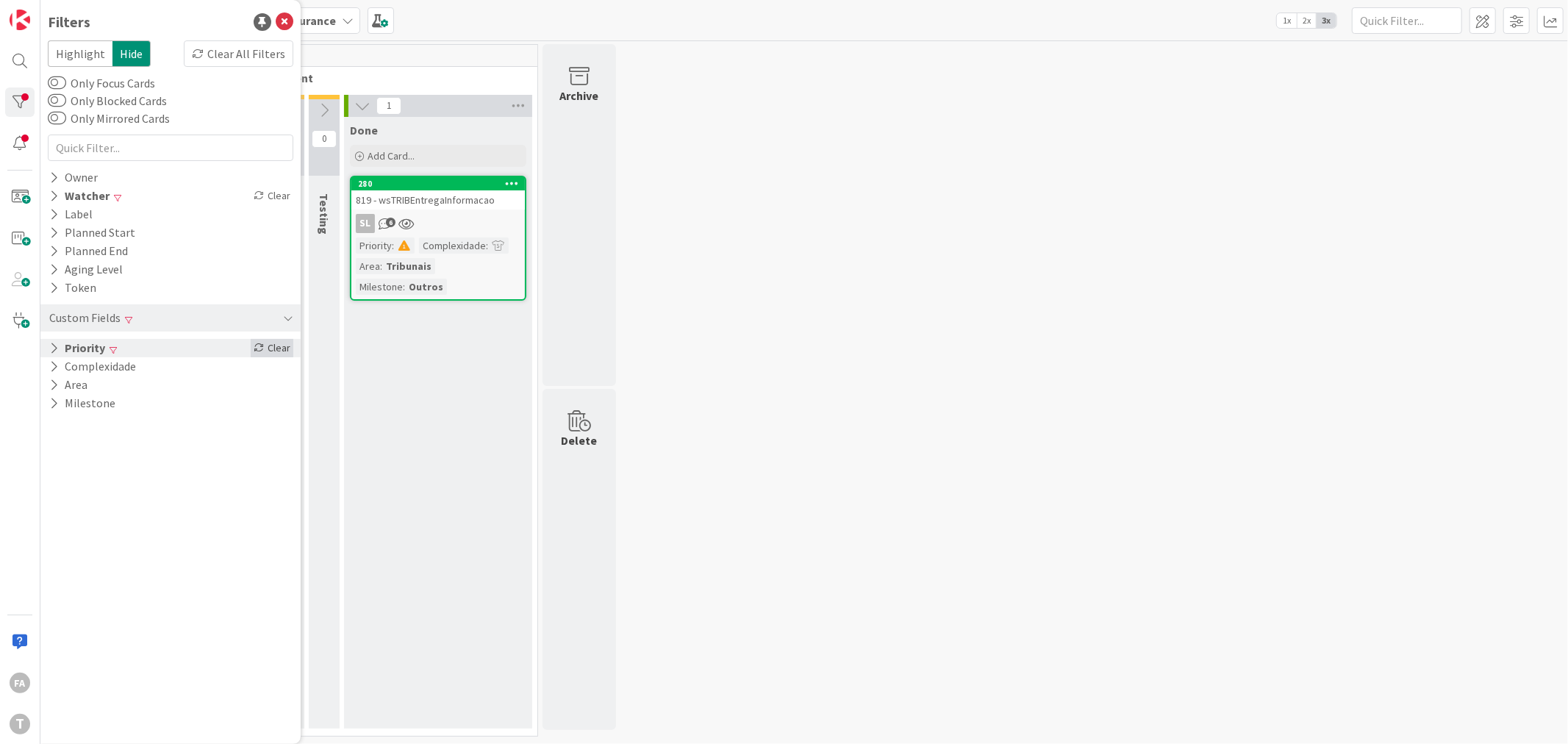
click at [270, 347] on div "Clear" at bounding box center [272, 348] width 43 height 18
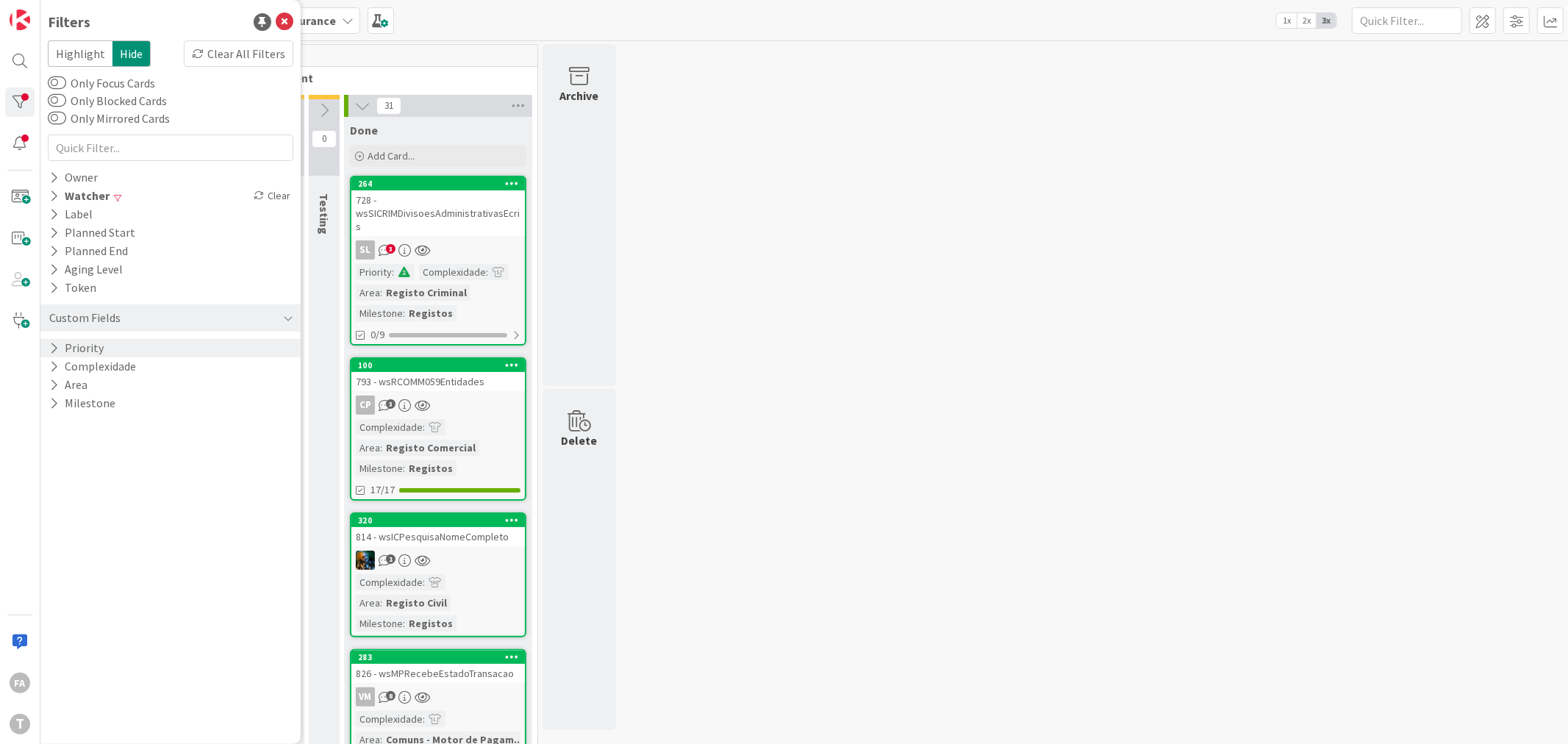
click at [140, 339] on div "Priority" at bounding box center [170, 348] width 261 height 18
click at [116, 448] on div "Critical High Medium Low None" at bounding box center [170, 408] width 238 height 96
click at [55, 451] on icon at bounding box center [56, 446] width 10 height 10
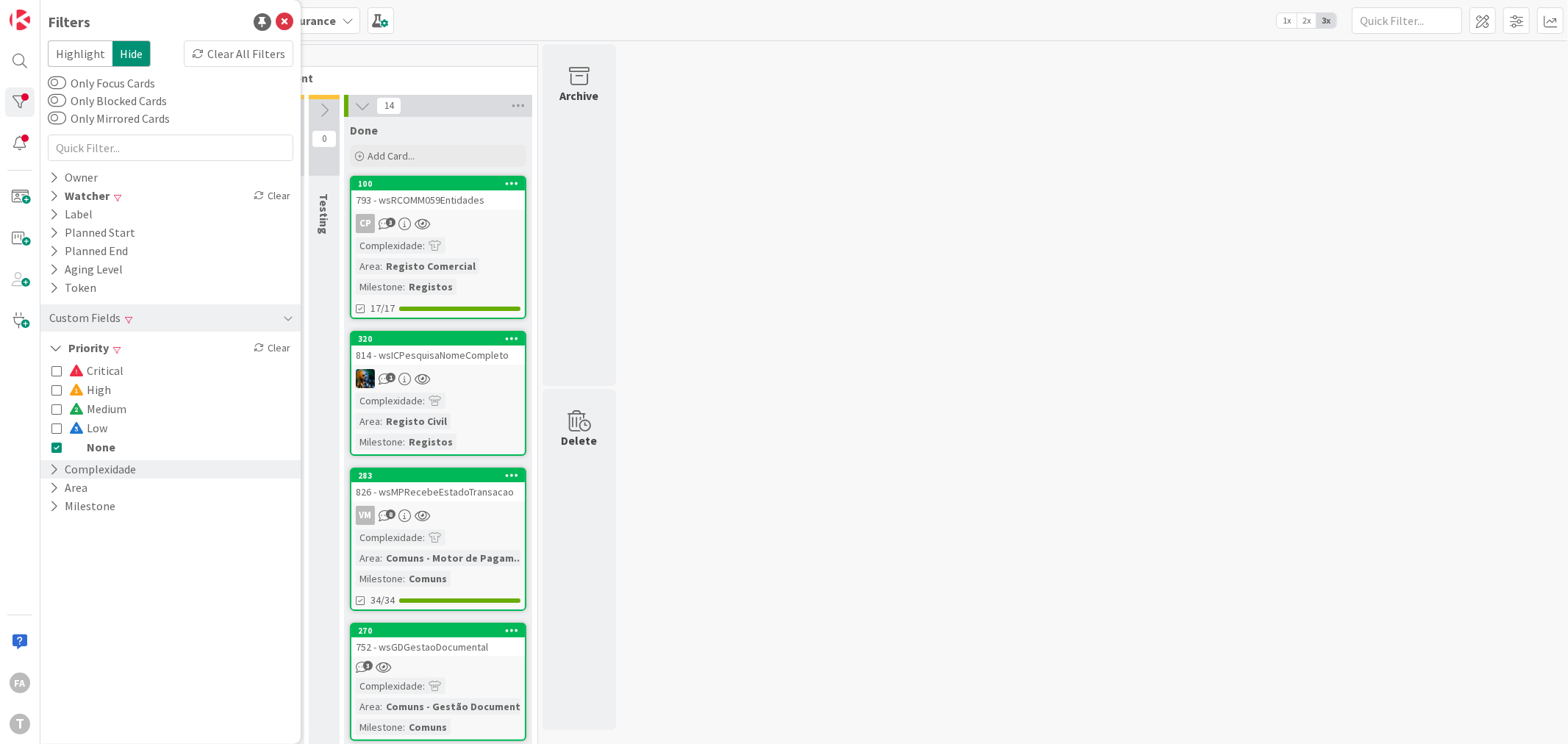
click at [115, 465] on button "Complexidade" at bounding box center [93, 469] width 89 height 18
click at [94, 486] on span "Small" at bounding box center [93, 491] width 47 height 19
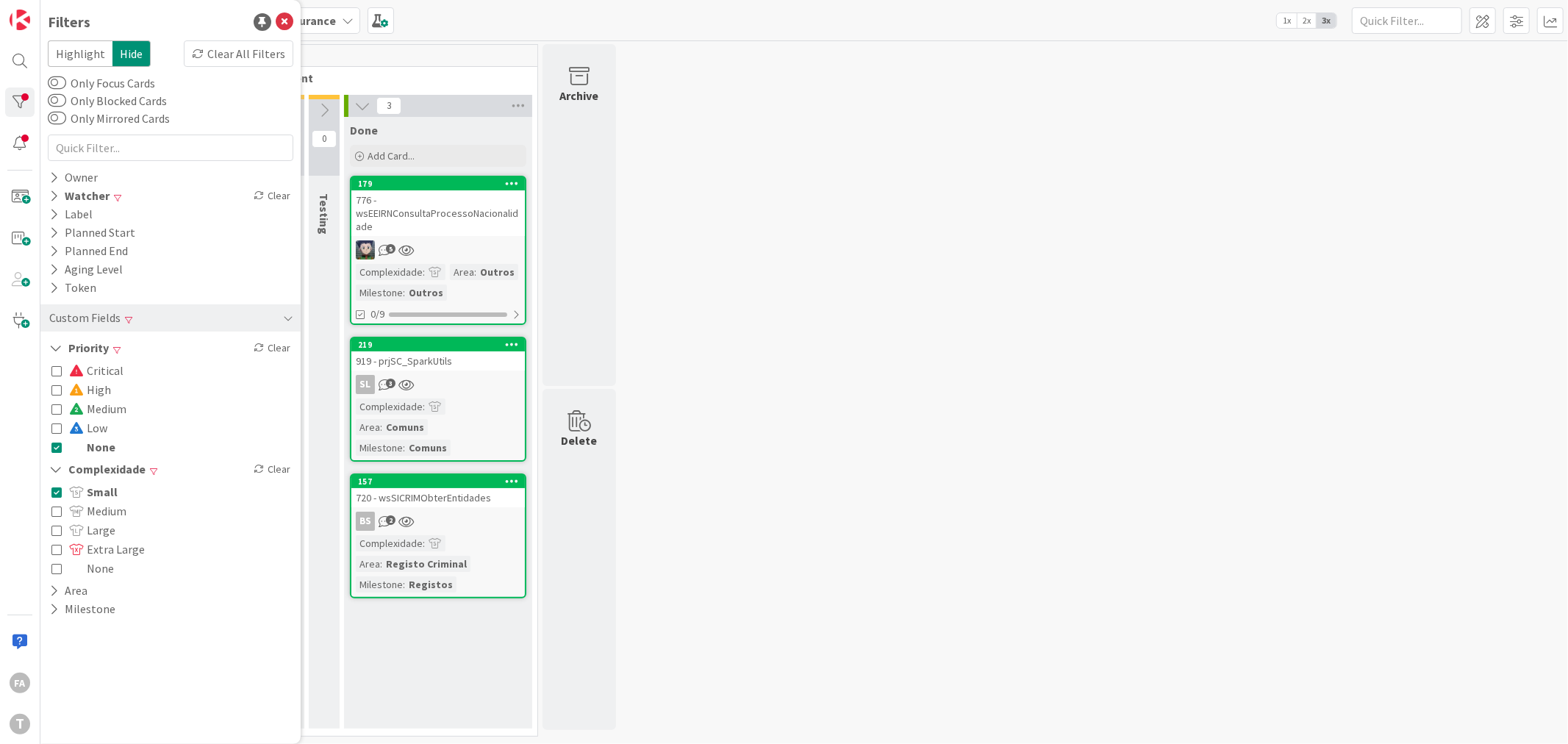
click at [467, 222] on div "776 - wsEEIRNConsultaProcessoNacionalidade" at bounding box center [438, 212] width 174 height 45
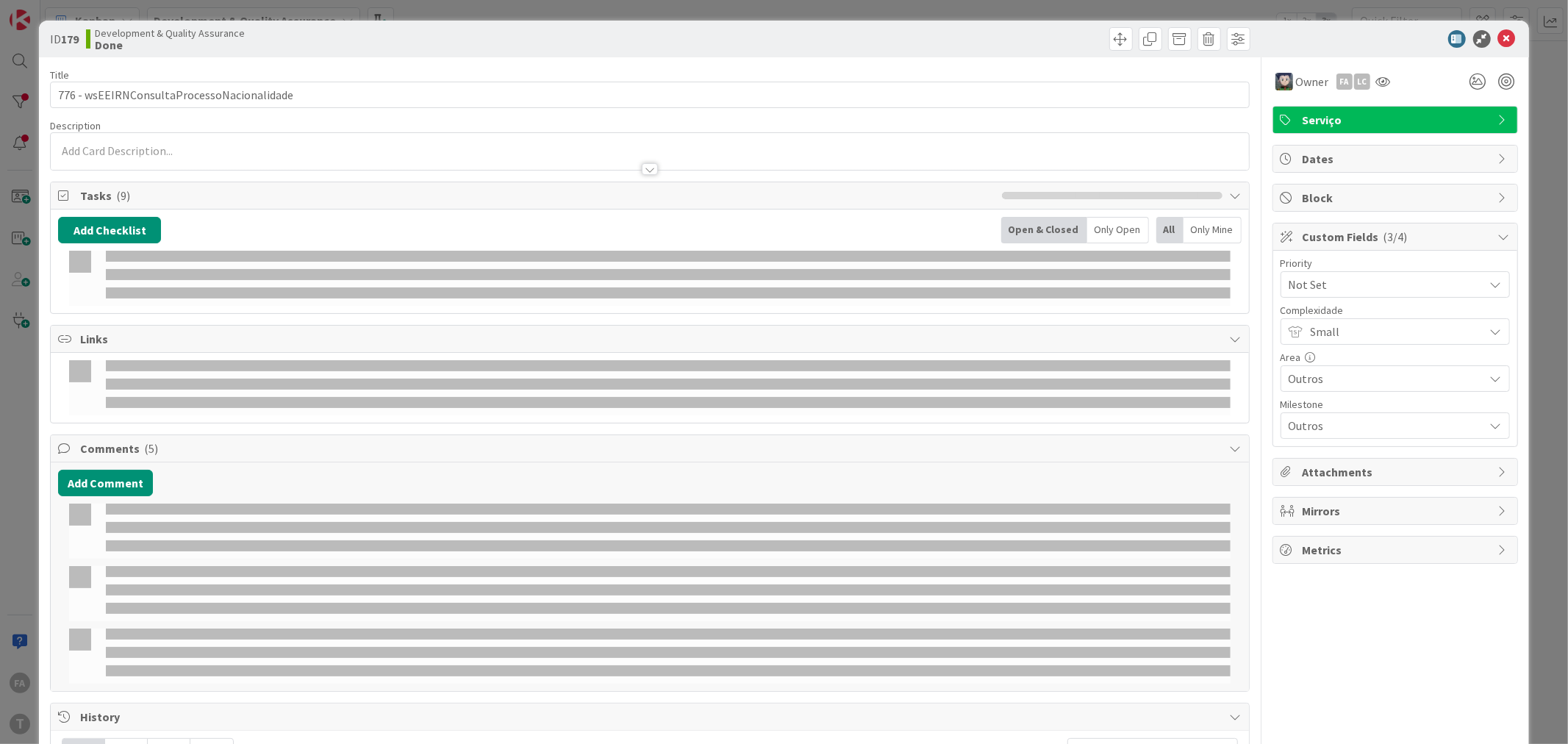
select select "java"
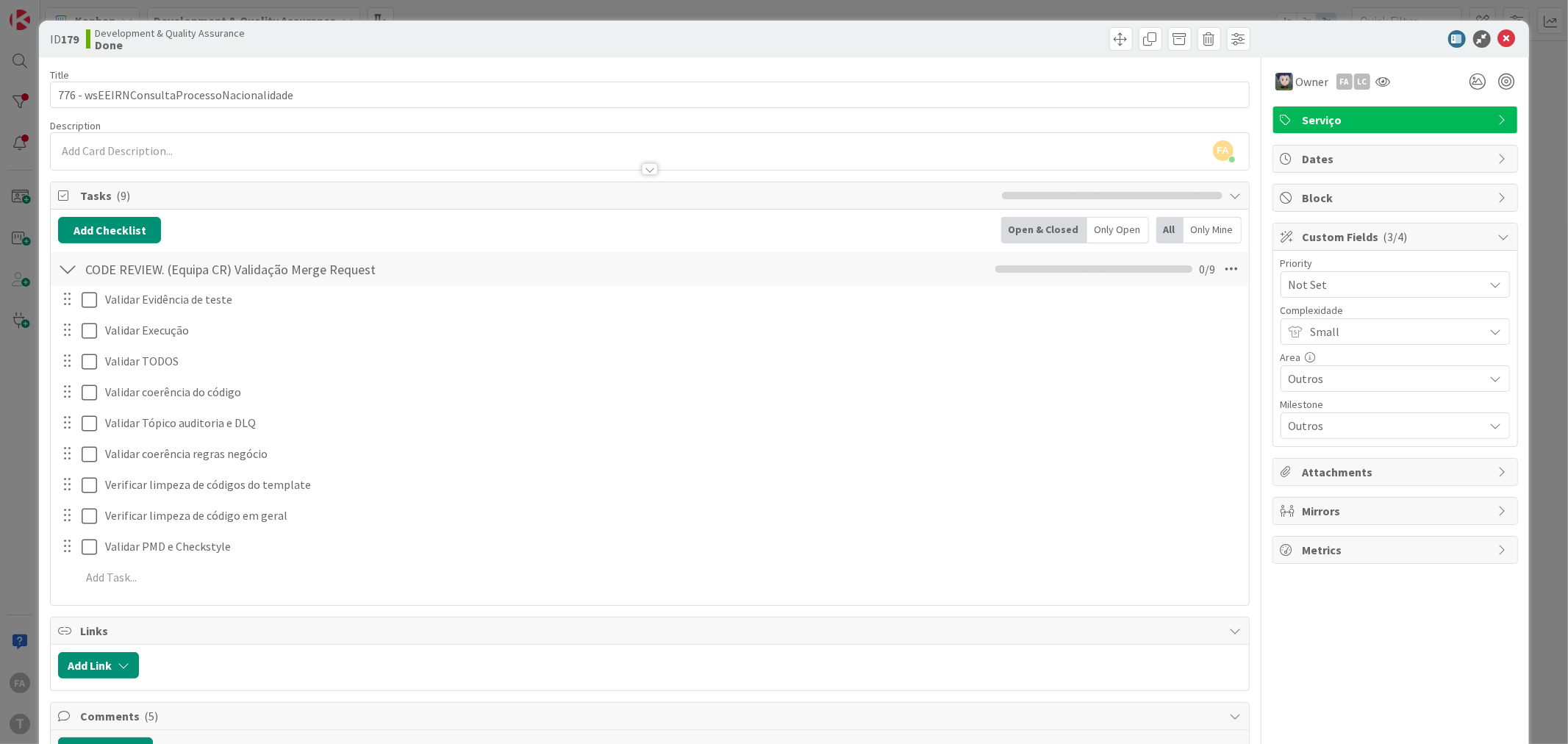
click at [1325, 287] on span "Not Set" at bounding box center [1383, 284] width 189 height 21
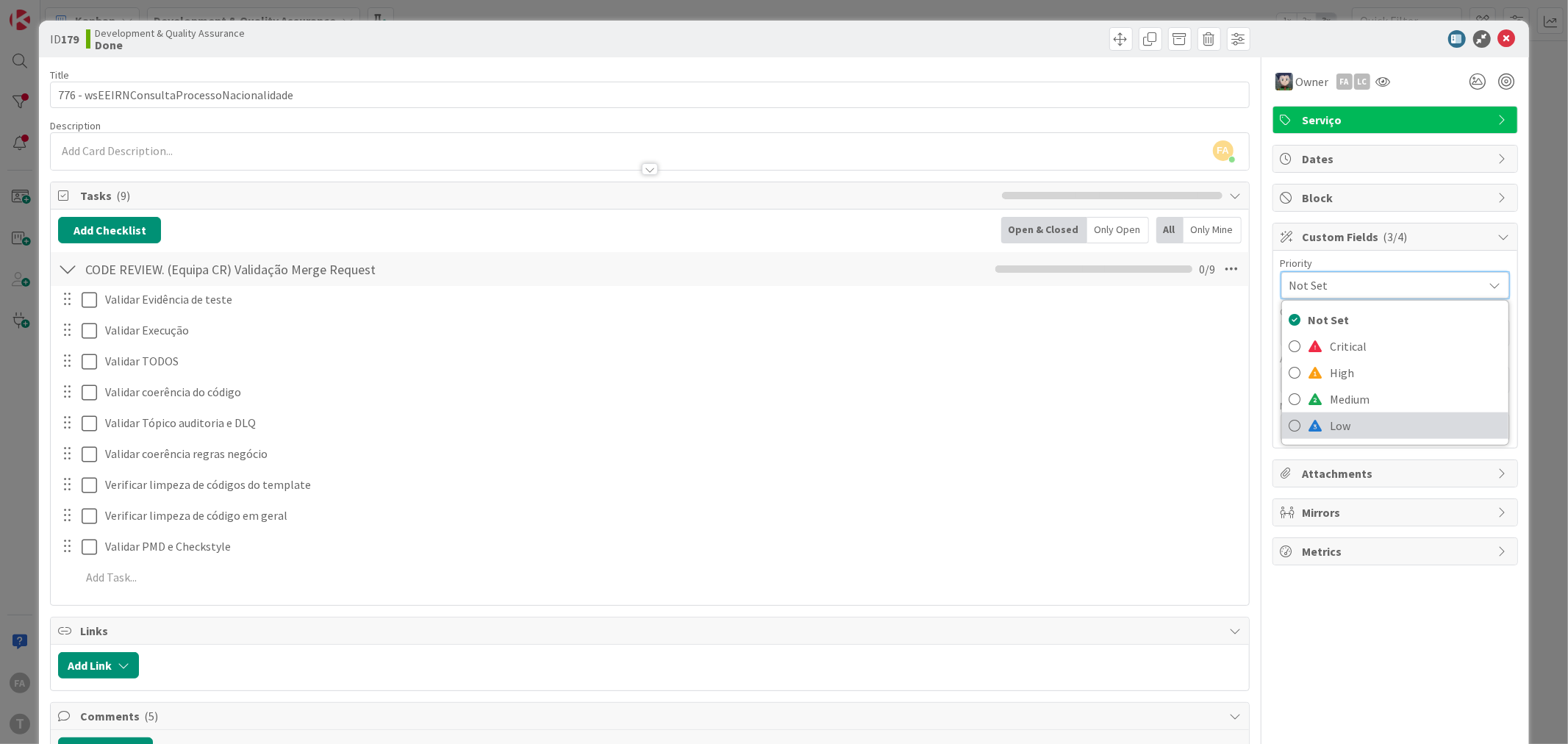
click at [1331, 422] on span "Low" at bounding box center [1416, 425] width 170 height 22
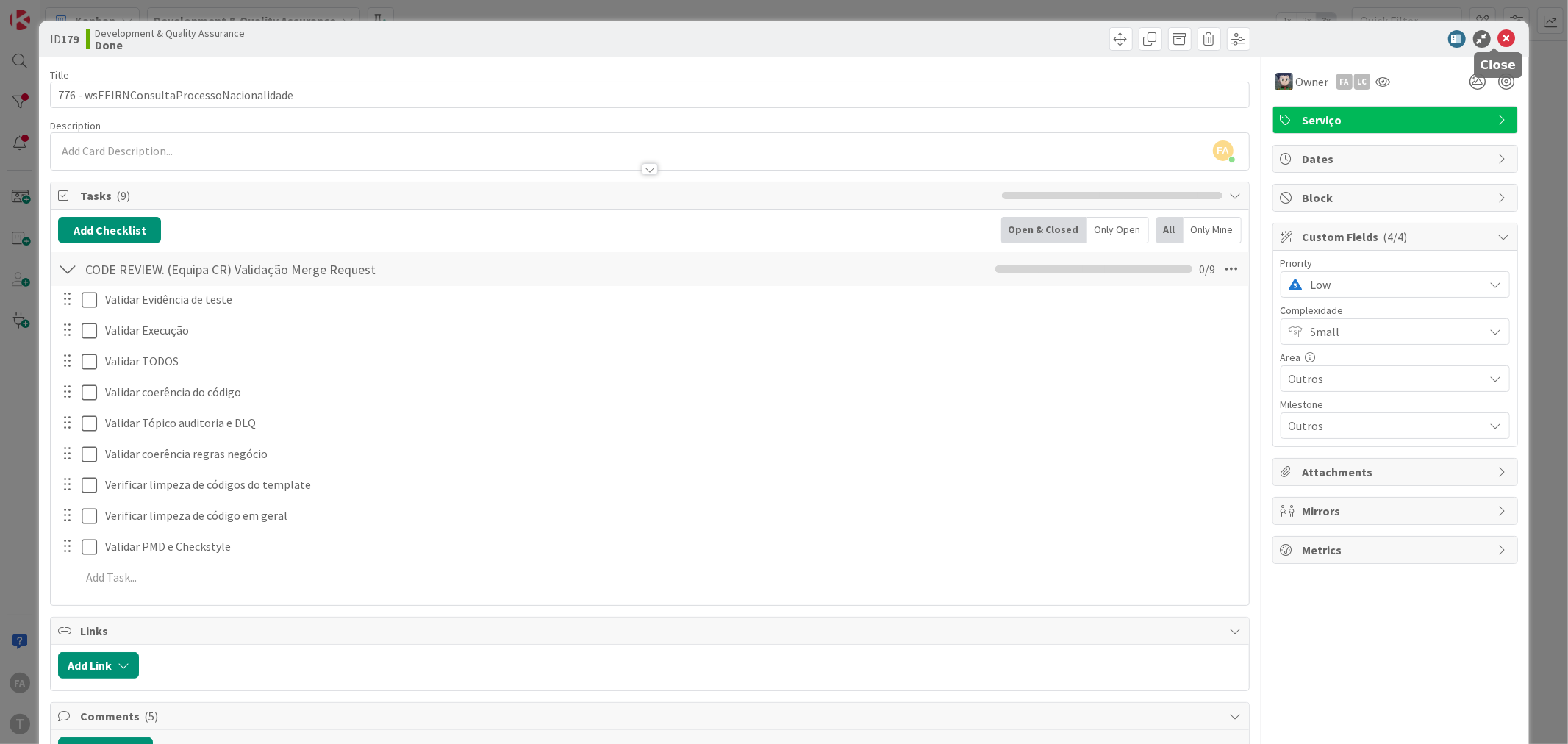
click at [1499, 37] on icon at bounding box center [1507, 38] width 17 height 17
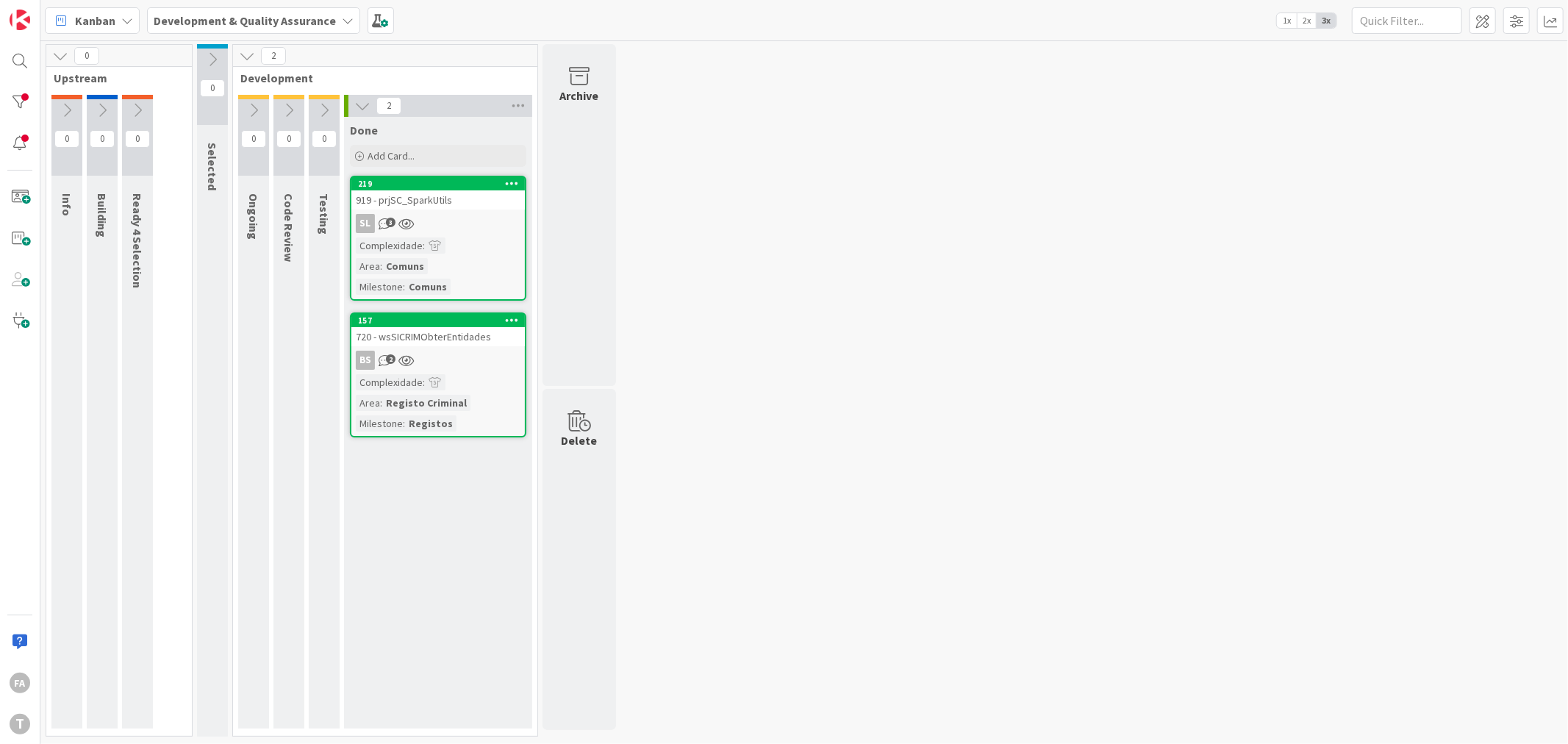
click at [464, 327] on div "720 - wsSICRIMObterEntidades" at bounding box center [438, 336] width 174 height 19
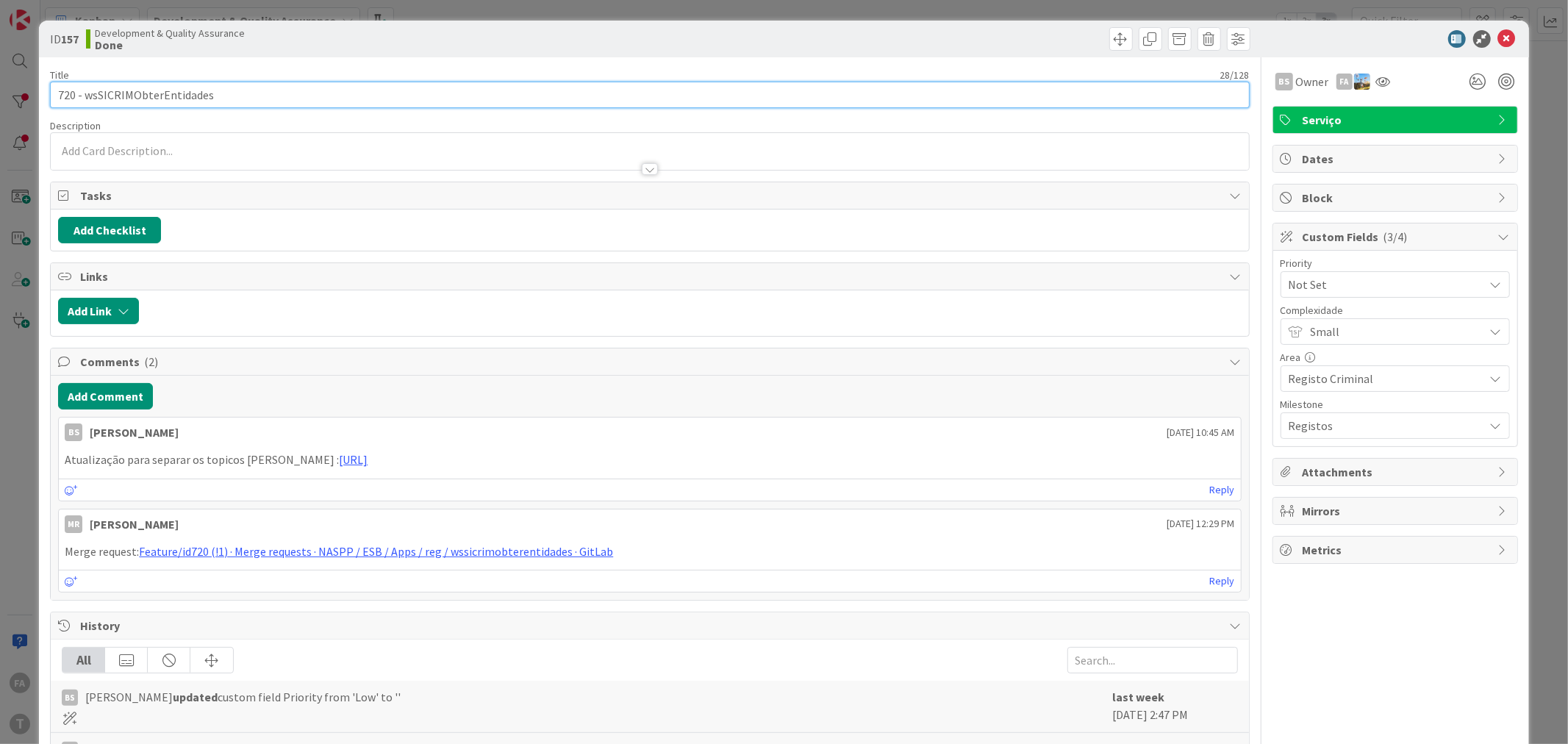
click at [175, 98] on input "720 - wsSICRIMObterEntidades" at bounding box center [649, 95] width 1199 height 26
click at [1346, 281] on span "Not Set" at bounding box center [1383, 284] width 189 height 21
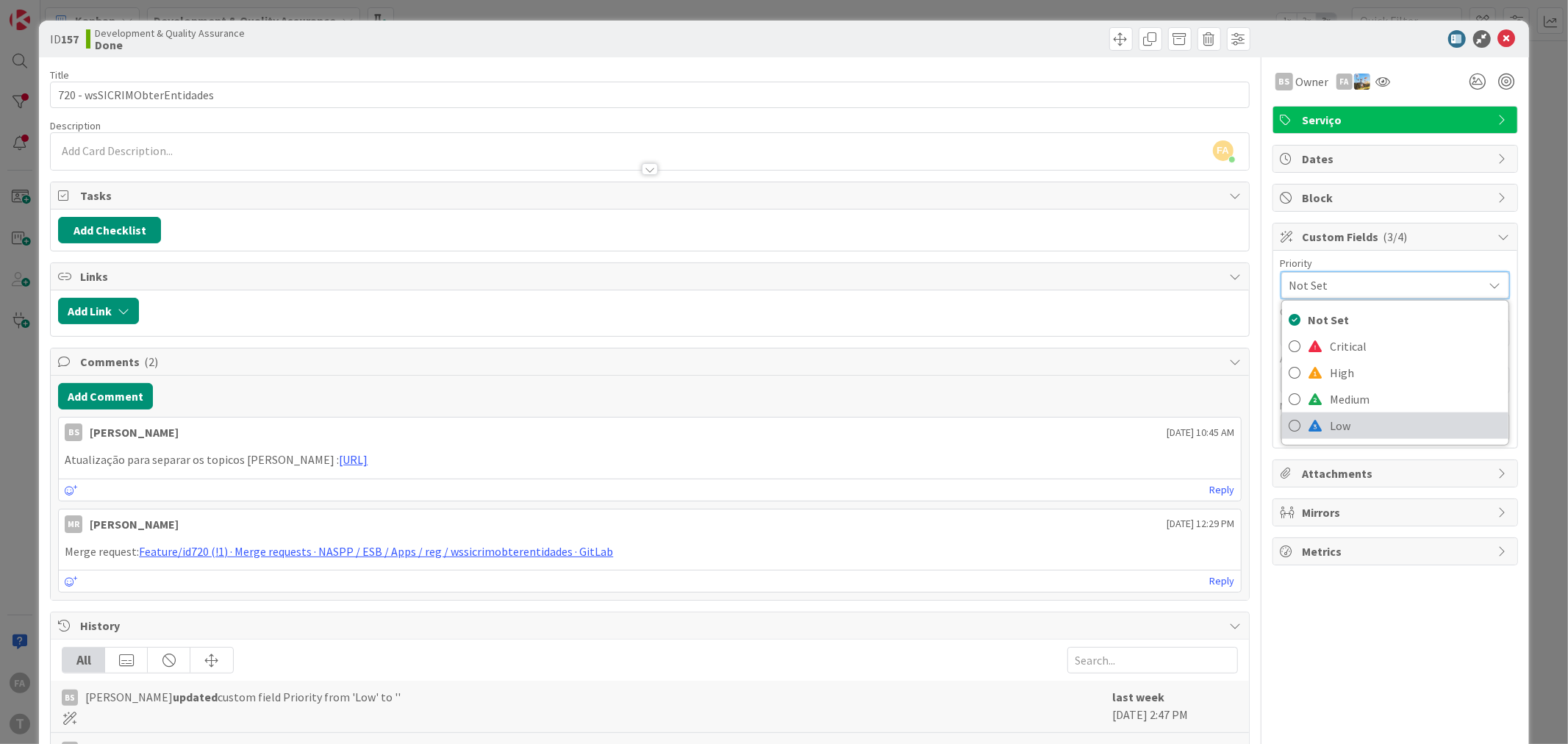
click at [1340, 422] on span "Low" at bounding box center [1416, 425] width 170 height 22
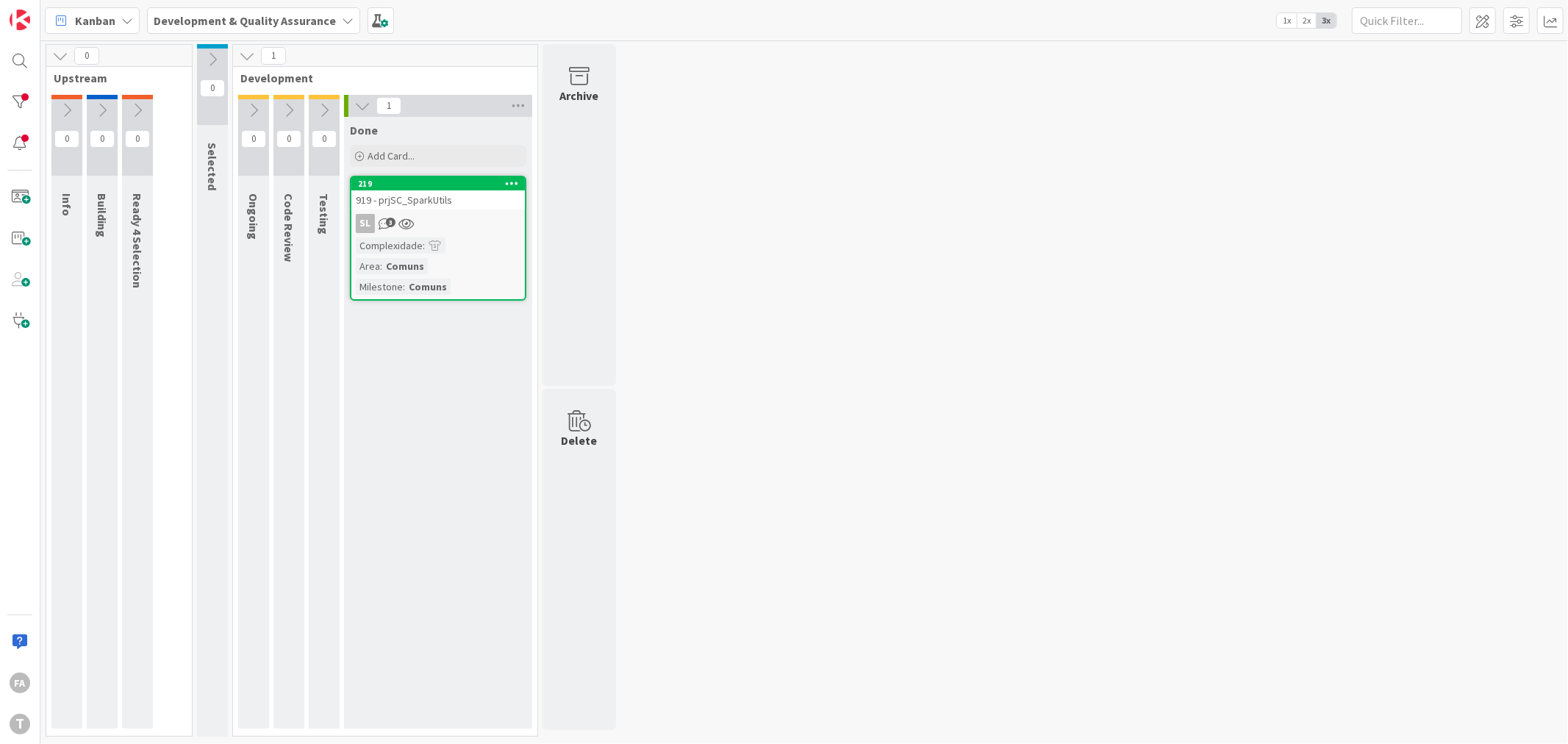
click at [437, 203] on div "919 - prjSC_SparkUtils" at bounding box center [438, 199] width 174 height 19
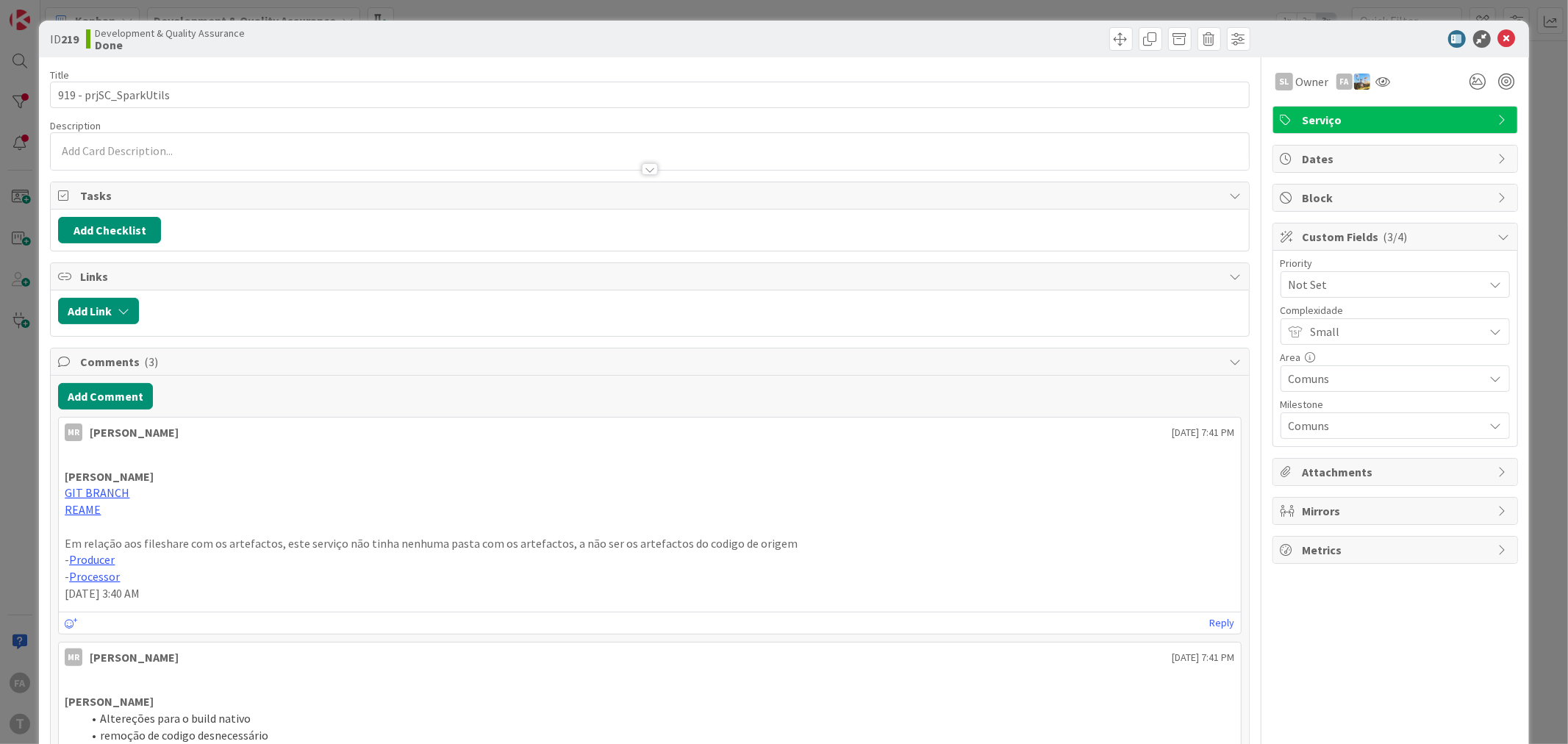
click at [1393, 281] on span "Not Set" at bounding box center [1383, 284] width 189 height 21
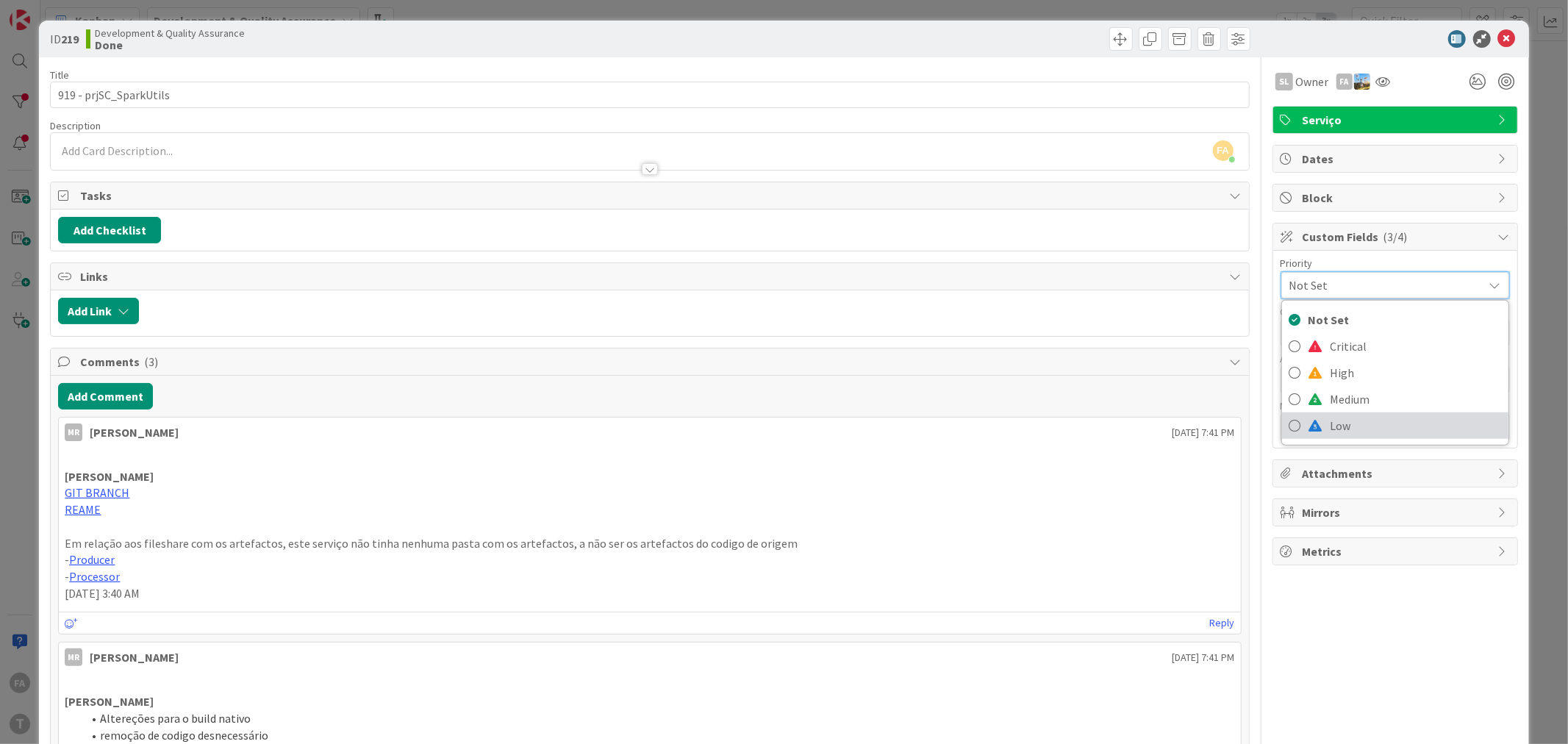
click at [1343, 432] on span "Low" at bounding box center [1416, 425] width 170 height 22
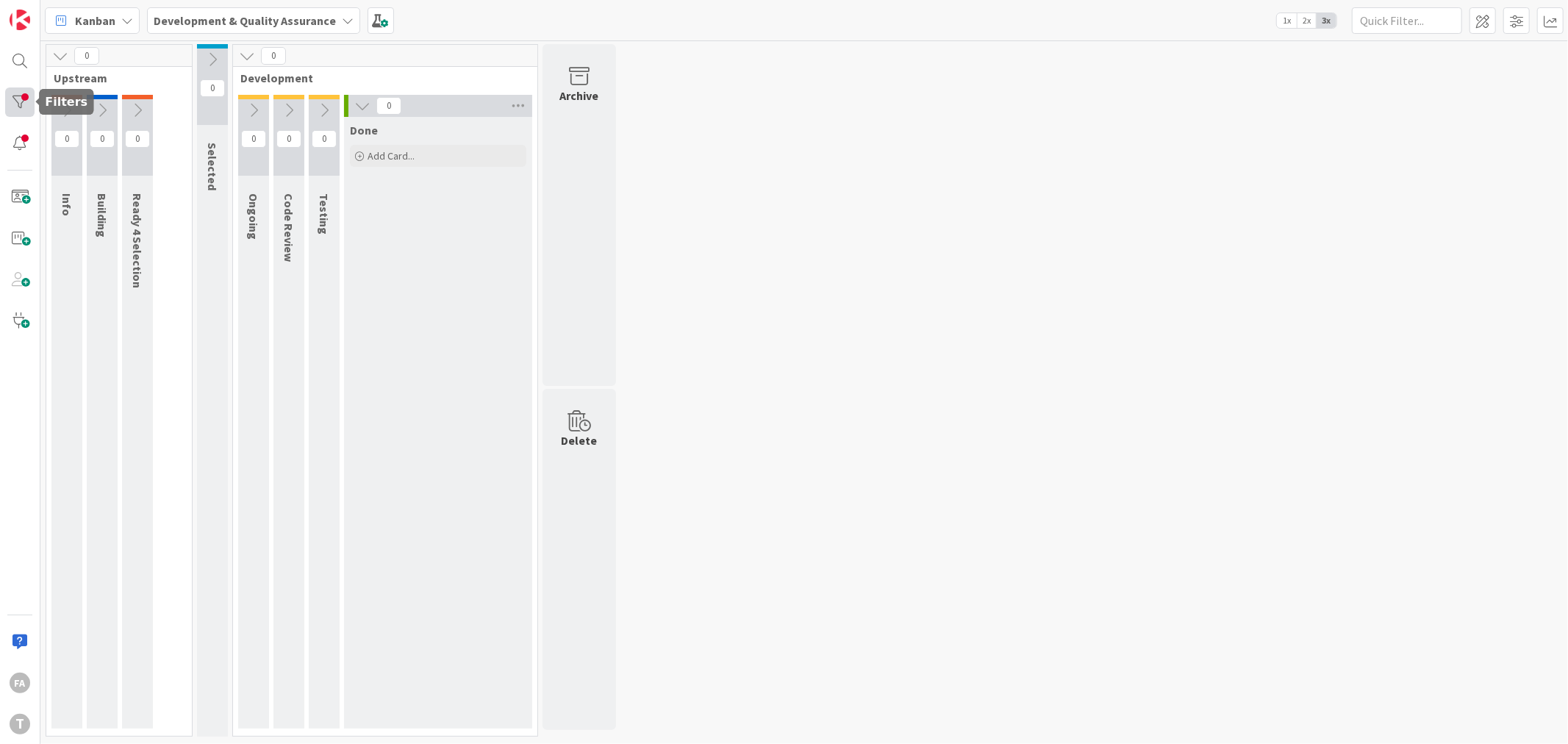
click at [13, 89] on div at bounding box center [20, 103] width 30 height 30
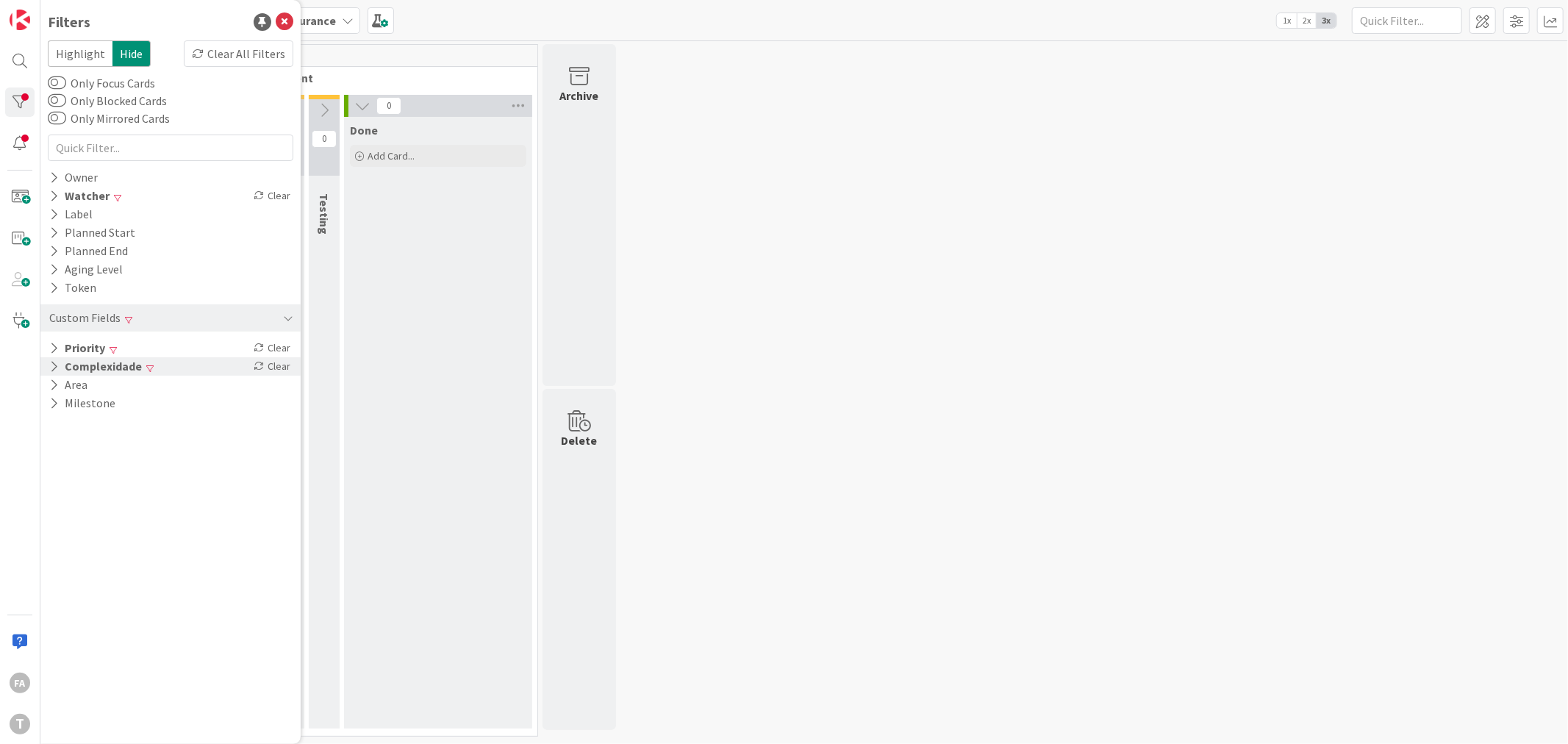
click at [131, 365] on button "Complexidade" at bounding box center [96, 366] width 96 height 18
click at [91, 388] on span "Small" at bounding box center [93, 389] width 49 height 19
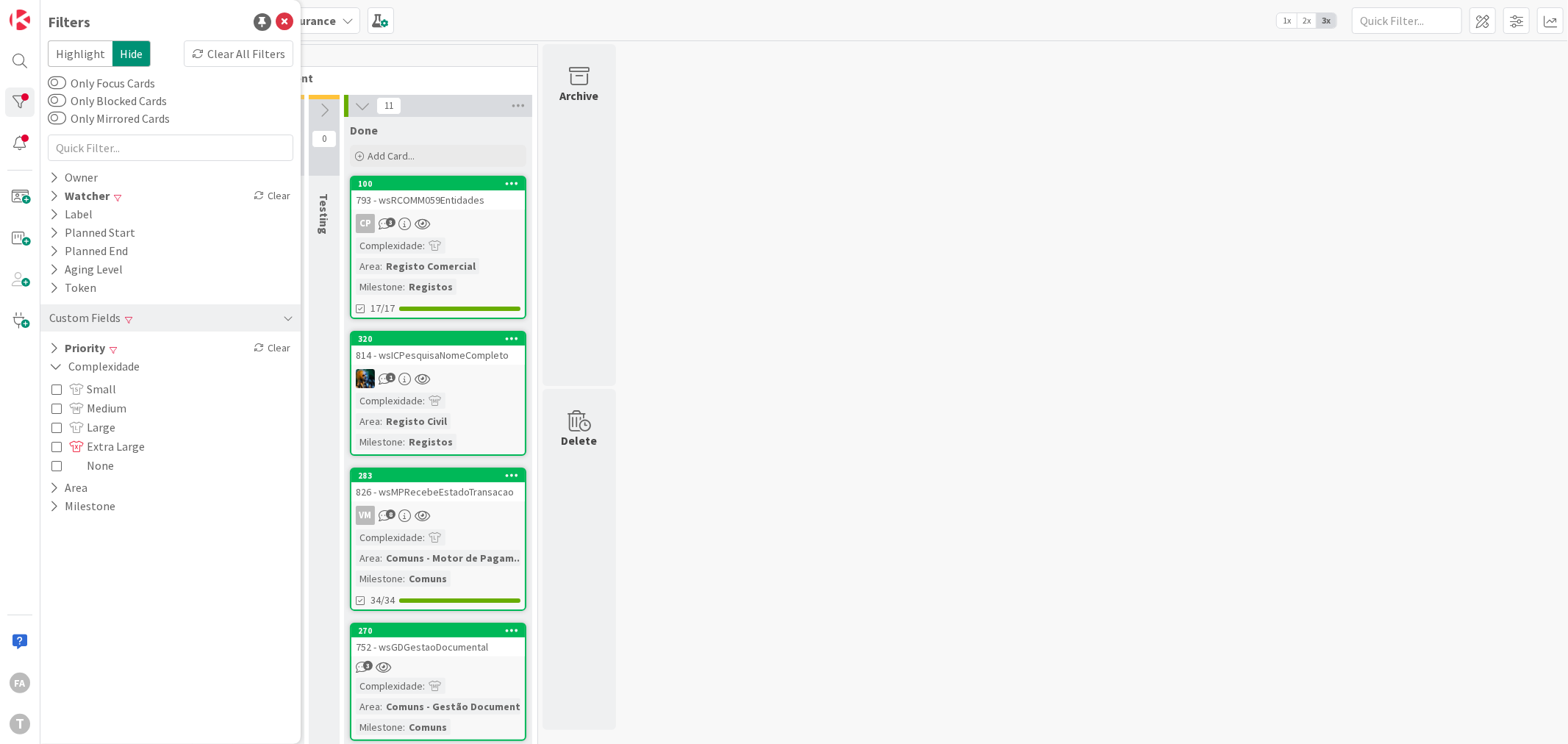
click at [103, 405] on span "Medium" at bounding box center [98, 408] width 57 height 19
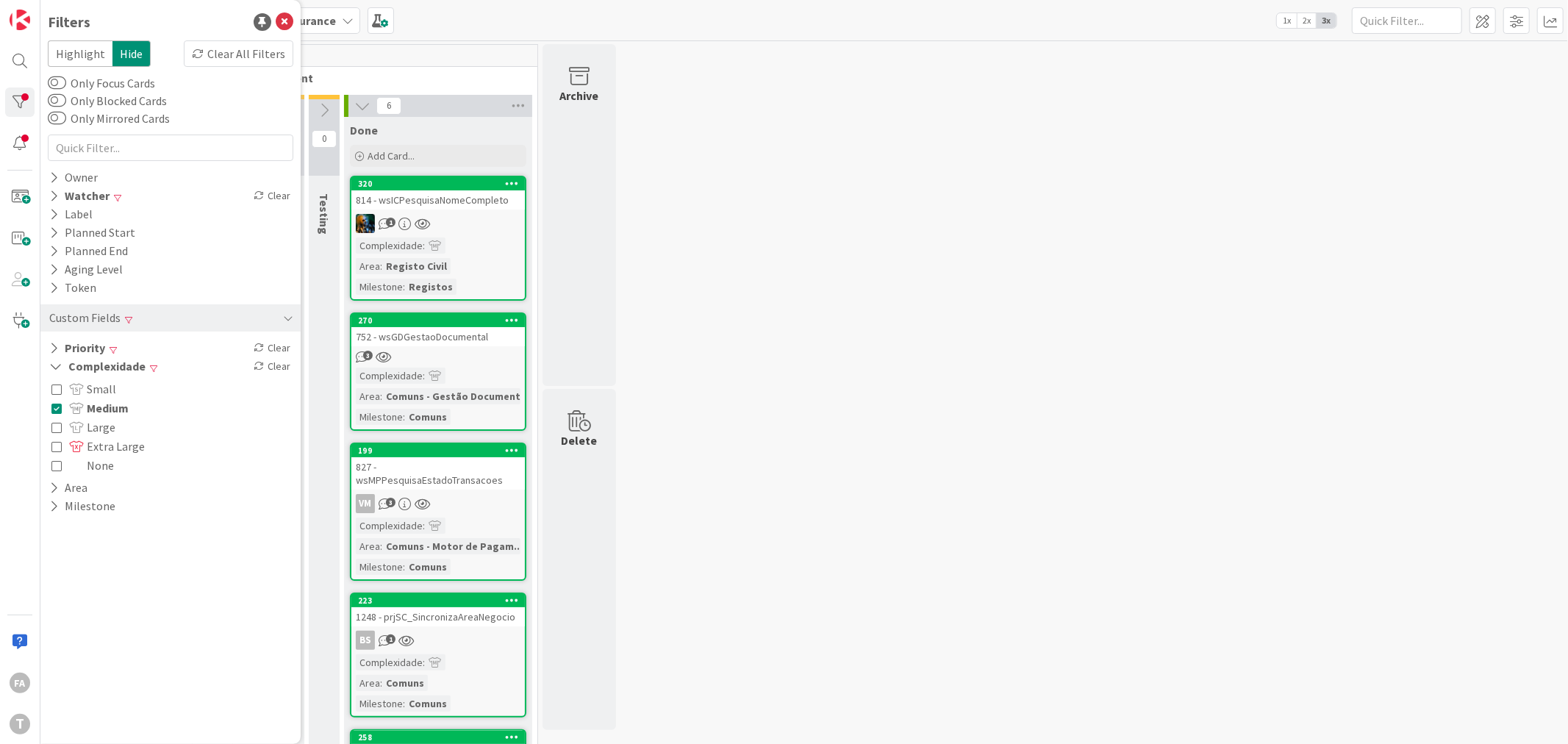
click at [475, 208] on link "320 814 - wsICPesquisaNomeCompleto 1 Complexidade : Area : Registo Civil Milest…" at bounding box center [437, 237] width 176 height 125
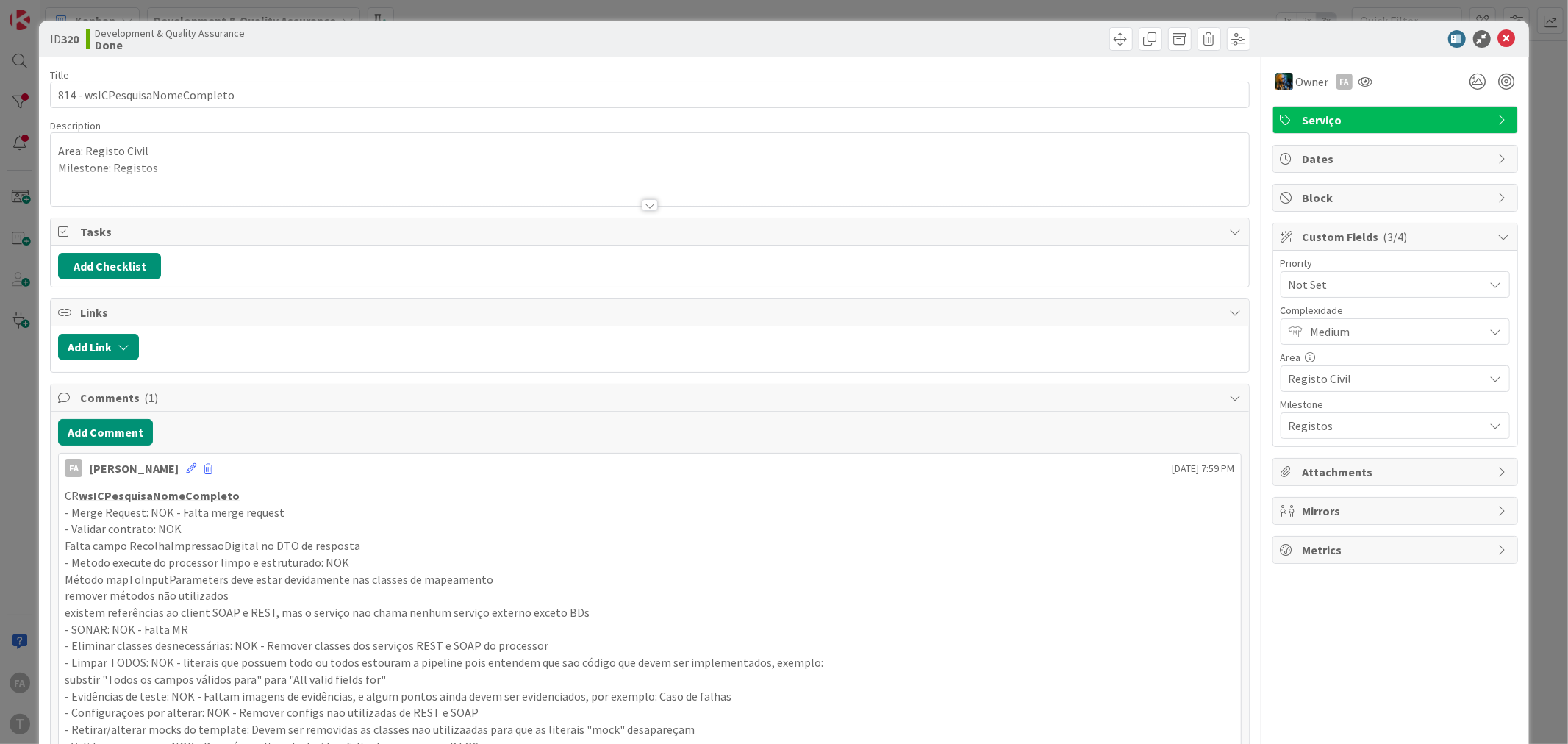
click at [1336, 285] on span "Not Set" at bounding box center [1383, 284] width 189 height 21
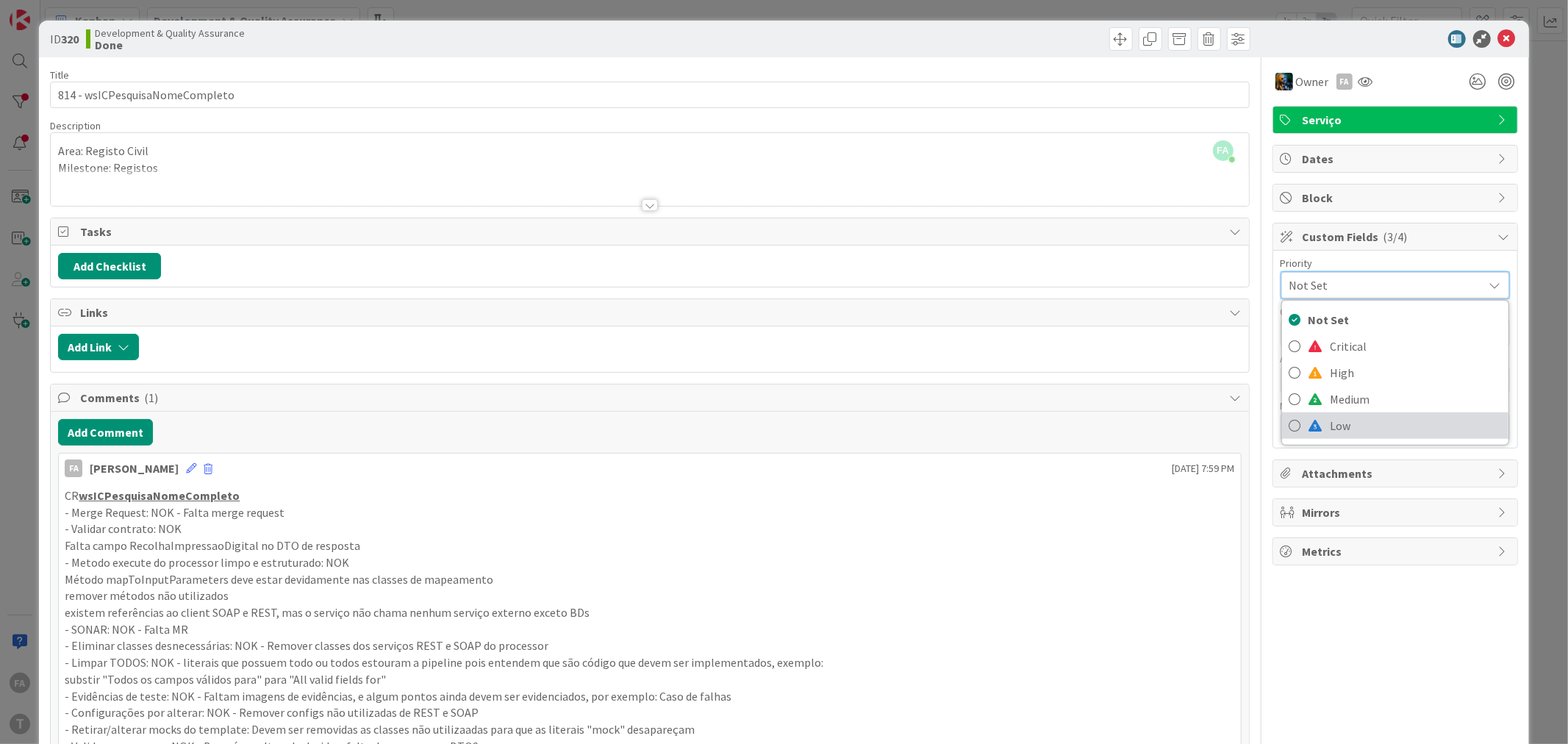
click at [1331, 424] on span "Low" at bounding box center [1416, 425] width 170 height 22
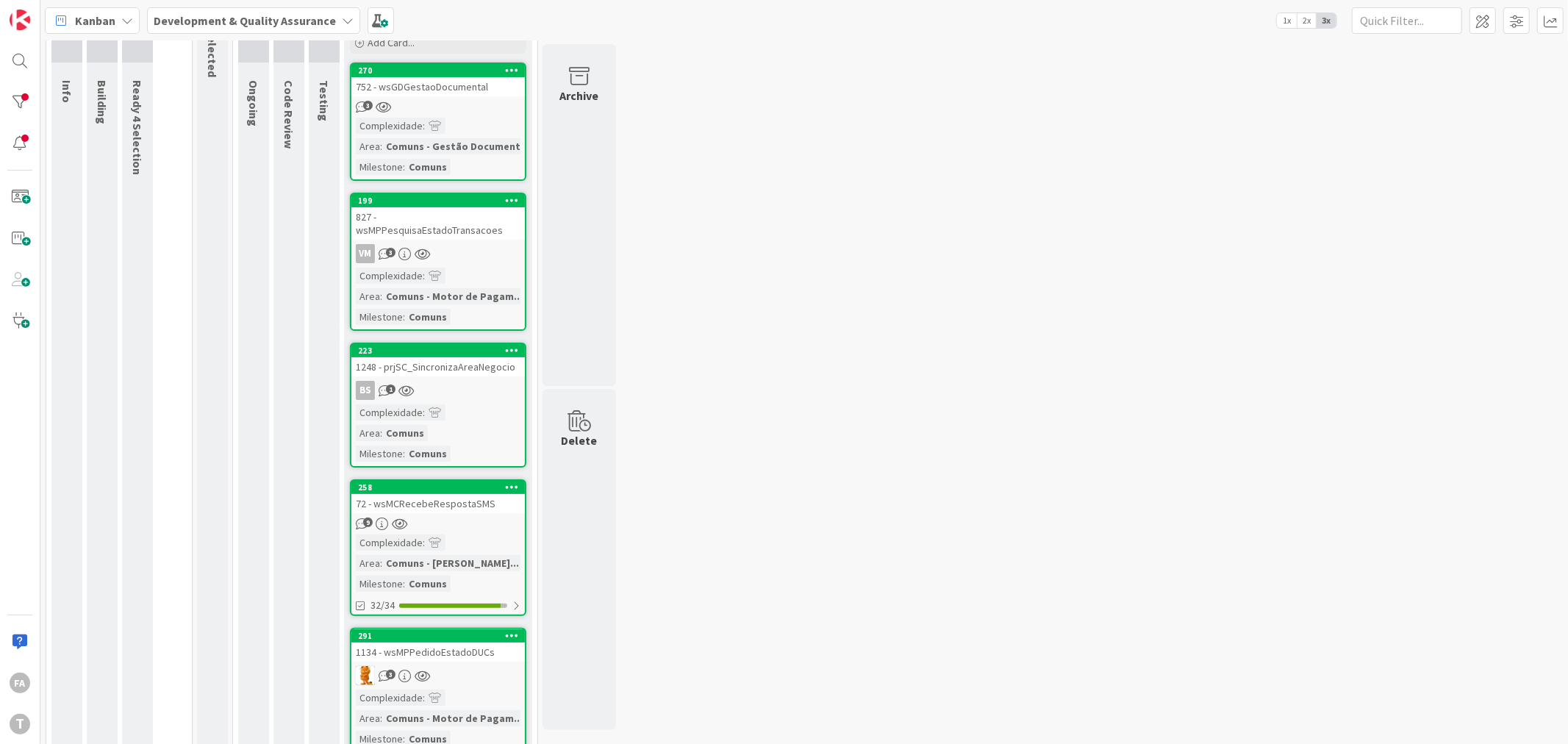
scroll to position [126, 0]
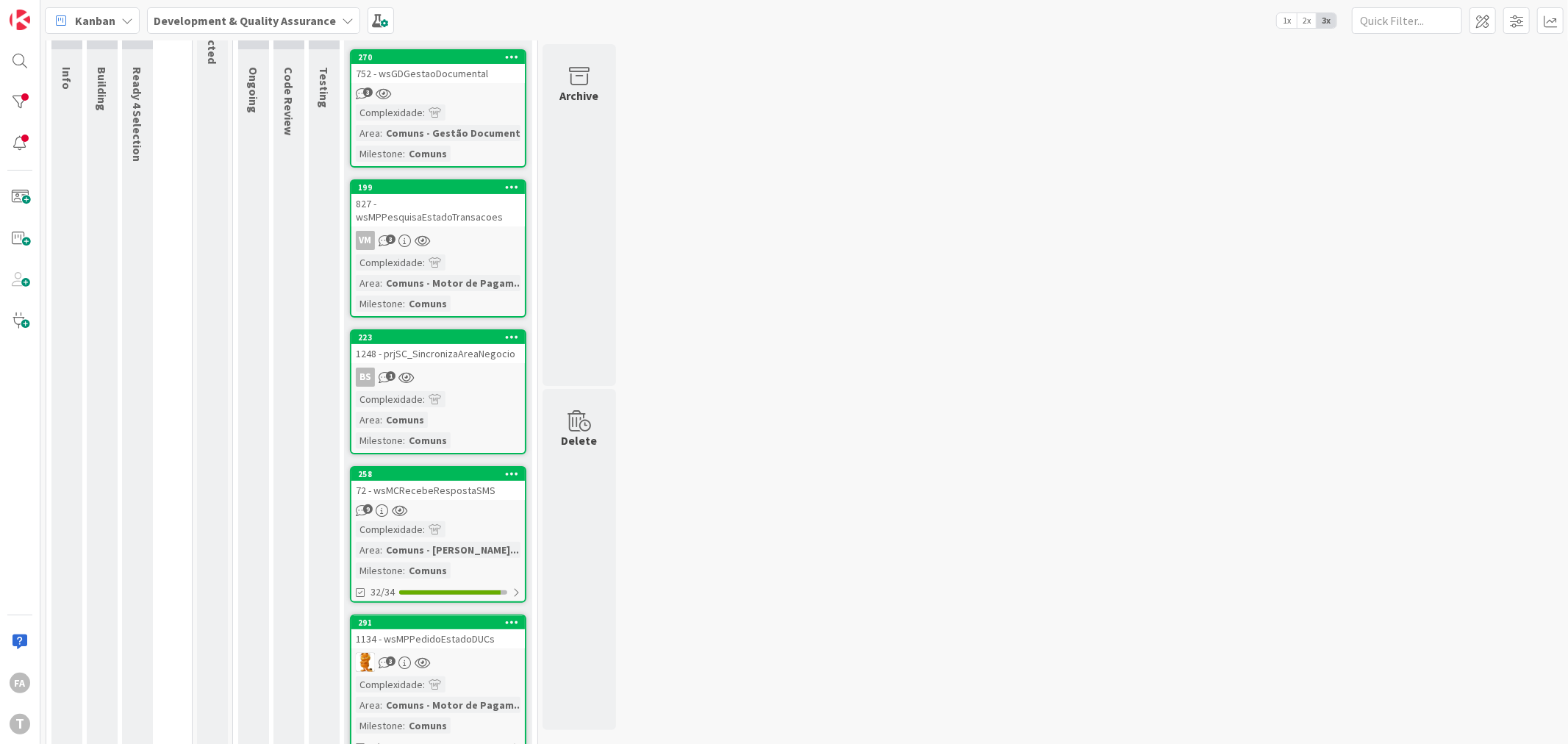
click at [476, 652] on div "3" at bounding box center [438, 661] width 174 height 19
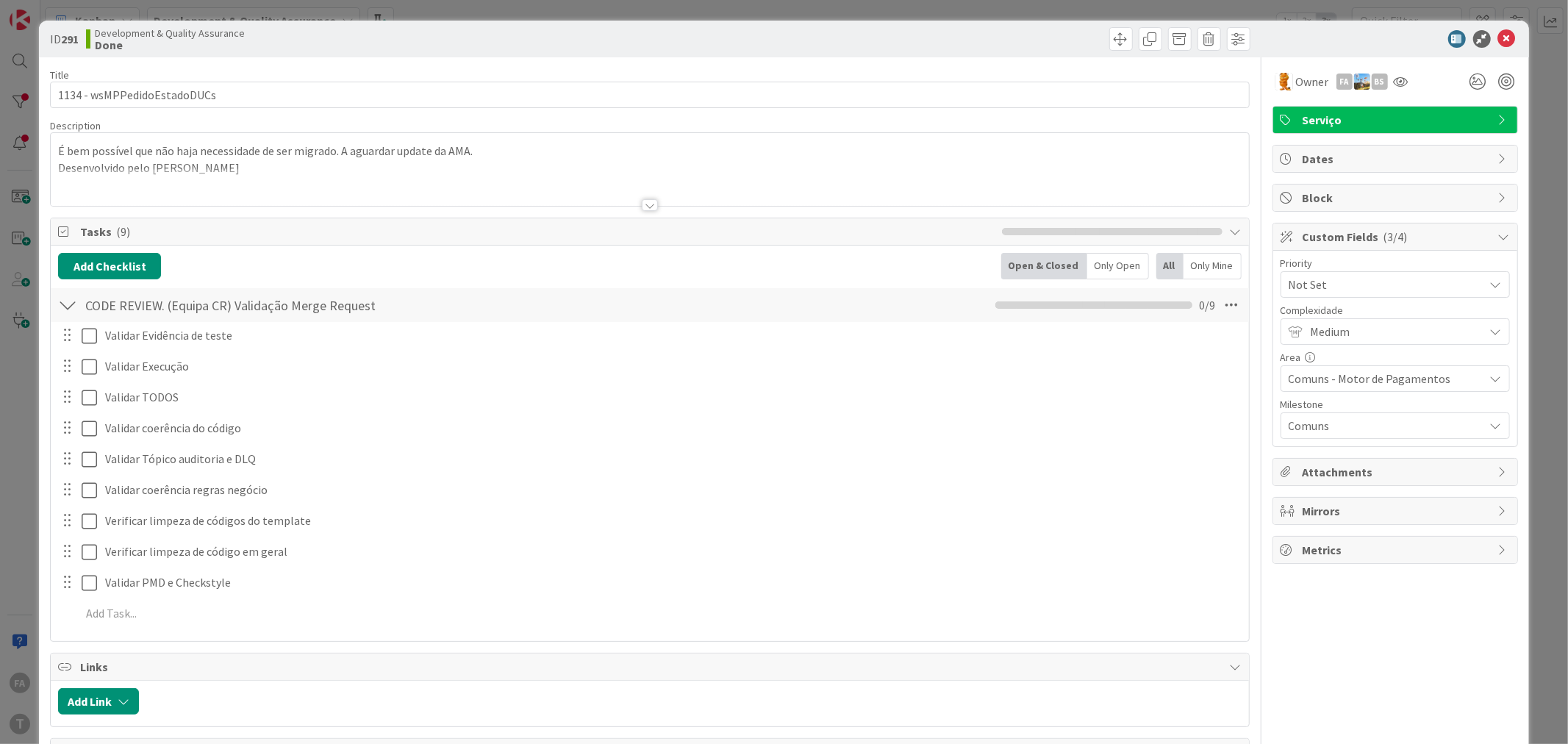
click at [1340, 281] on span "Not Set" at bounding box center [1383, 284] width 189 height 21
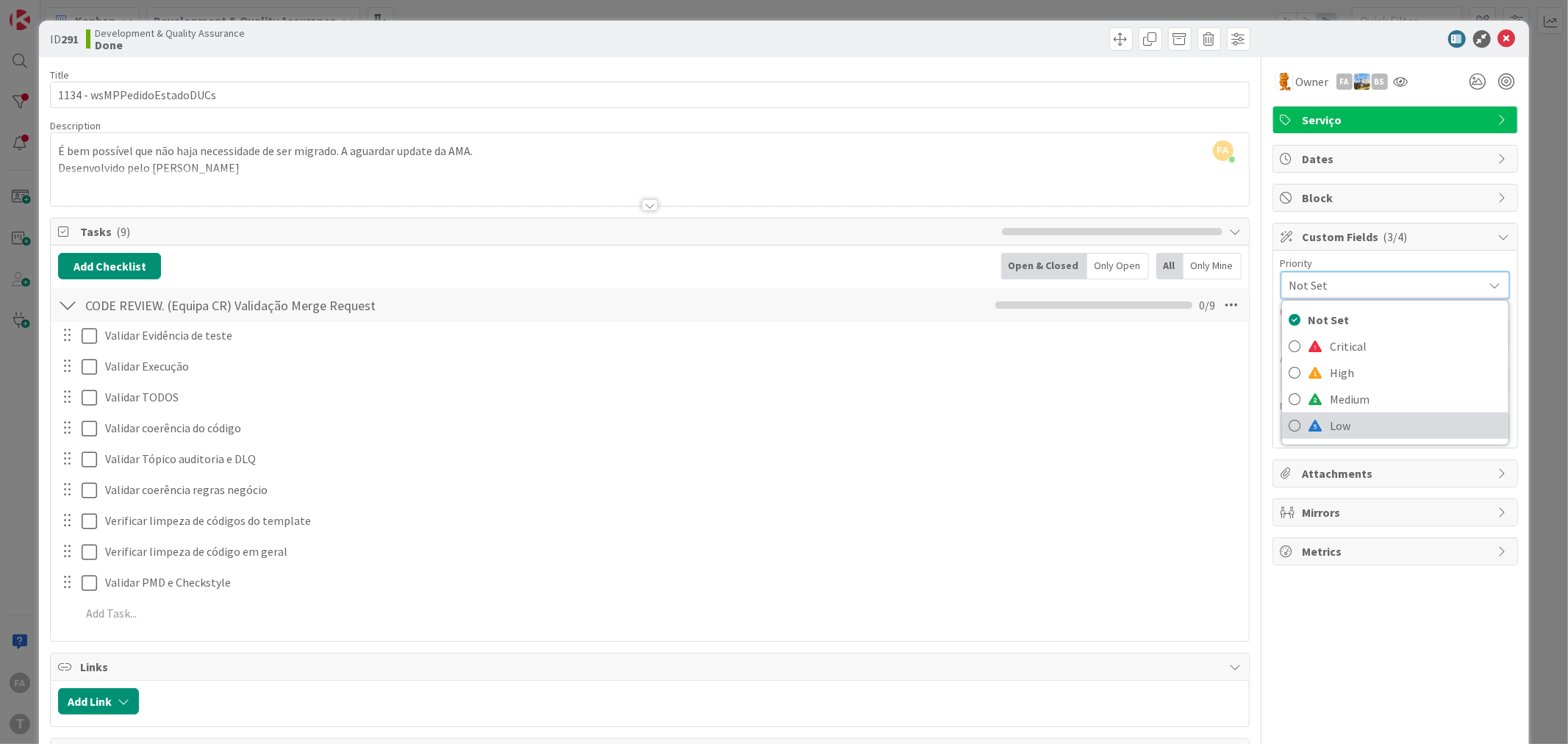
click at [1333, 421] on span "Low" at bounding box center [1416, 425] width 170 height 22
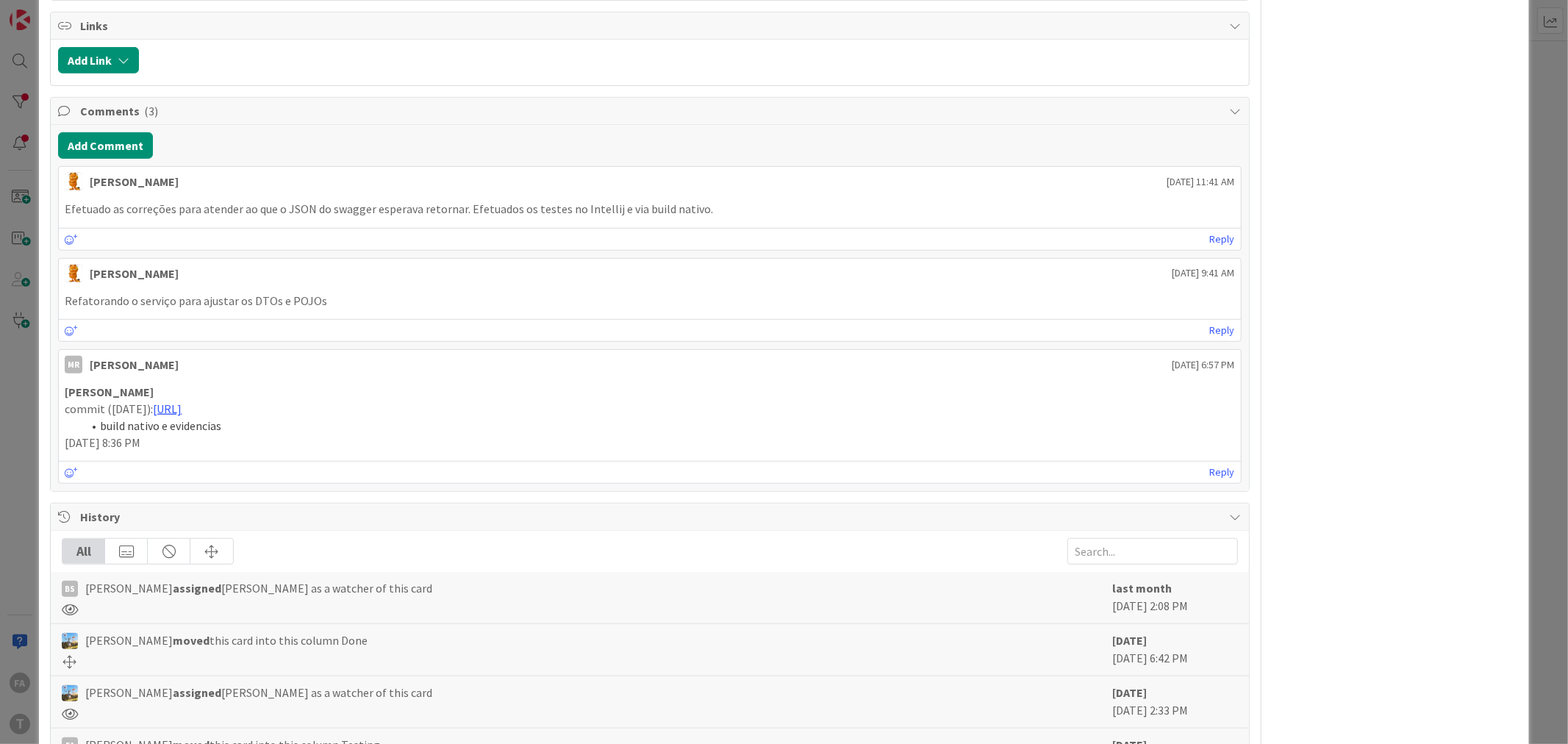
scroll to position [796, 0]
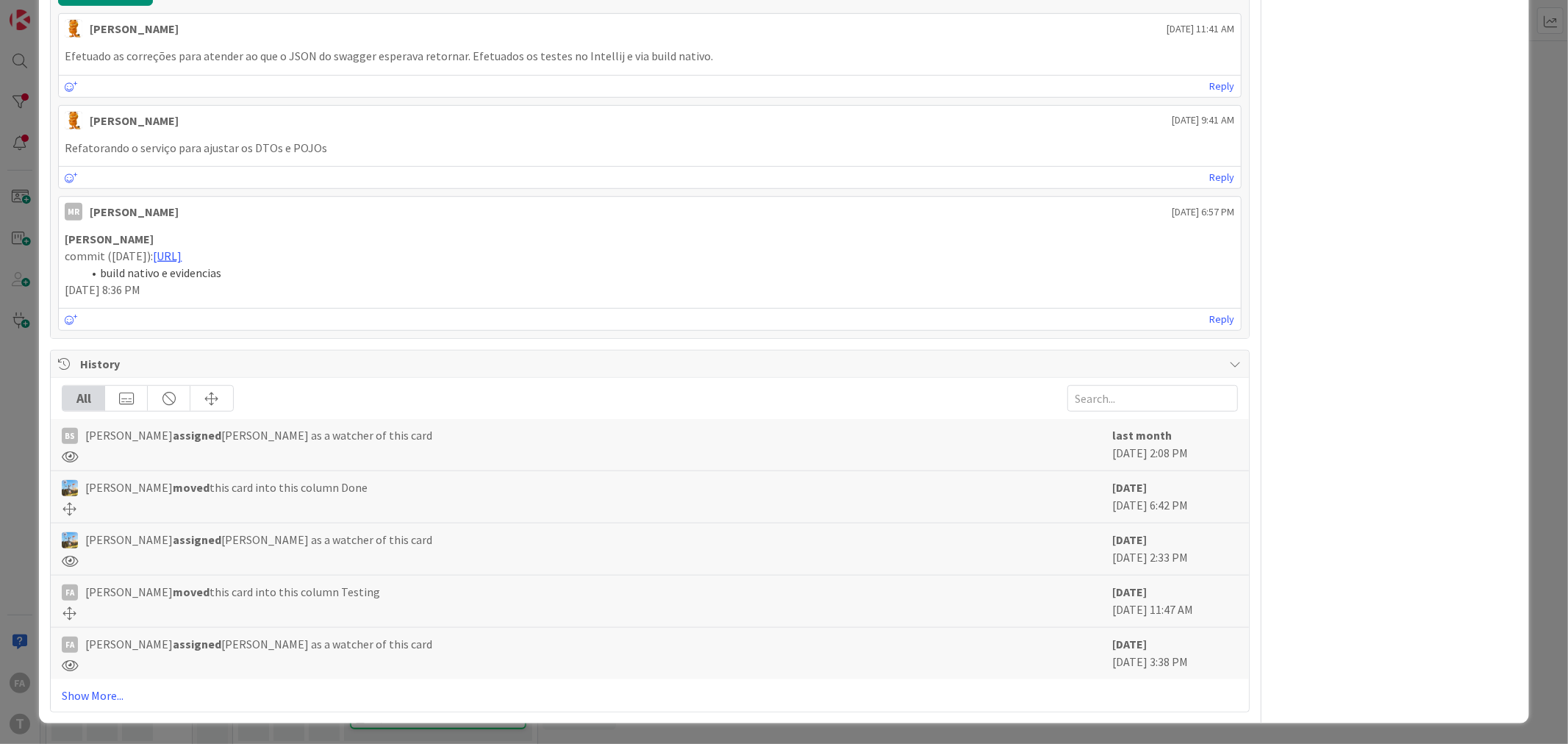
drag, startPoint x: 1089, startPoint y: 446, endPoint x: 1202, endPoint y: 445, distance: 113.0
click at [1202, 445] on div "BS [PERSON_NAME] assigned [PERSON_NAME] as a watcher of this card last month [D…" at bounding box center [649, 445] width 1198 height 52
click at [1207, 447] on icon at bounding box center [1212, 455] width 17 height 17
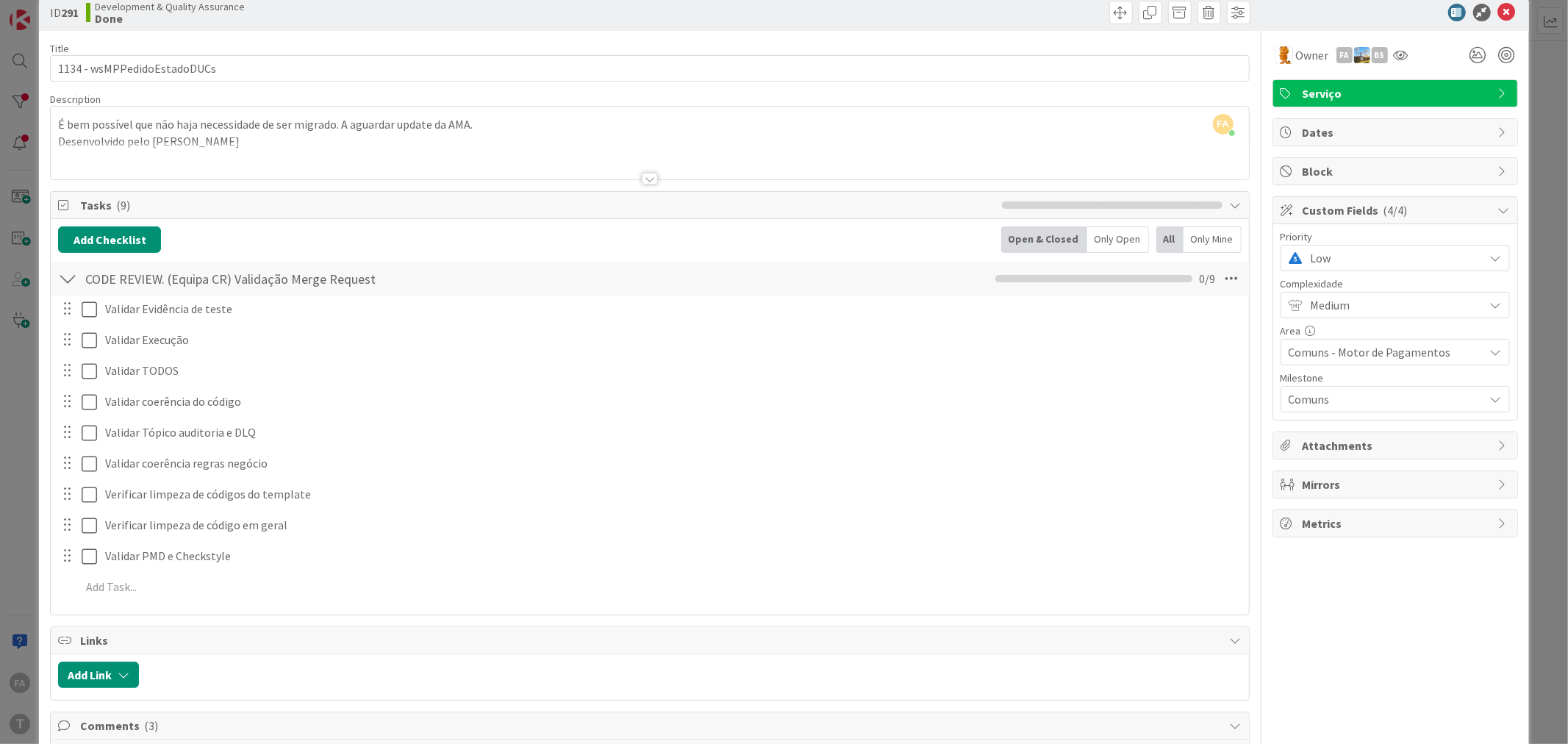
scroll to position [0, 0]
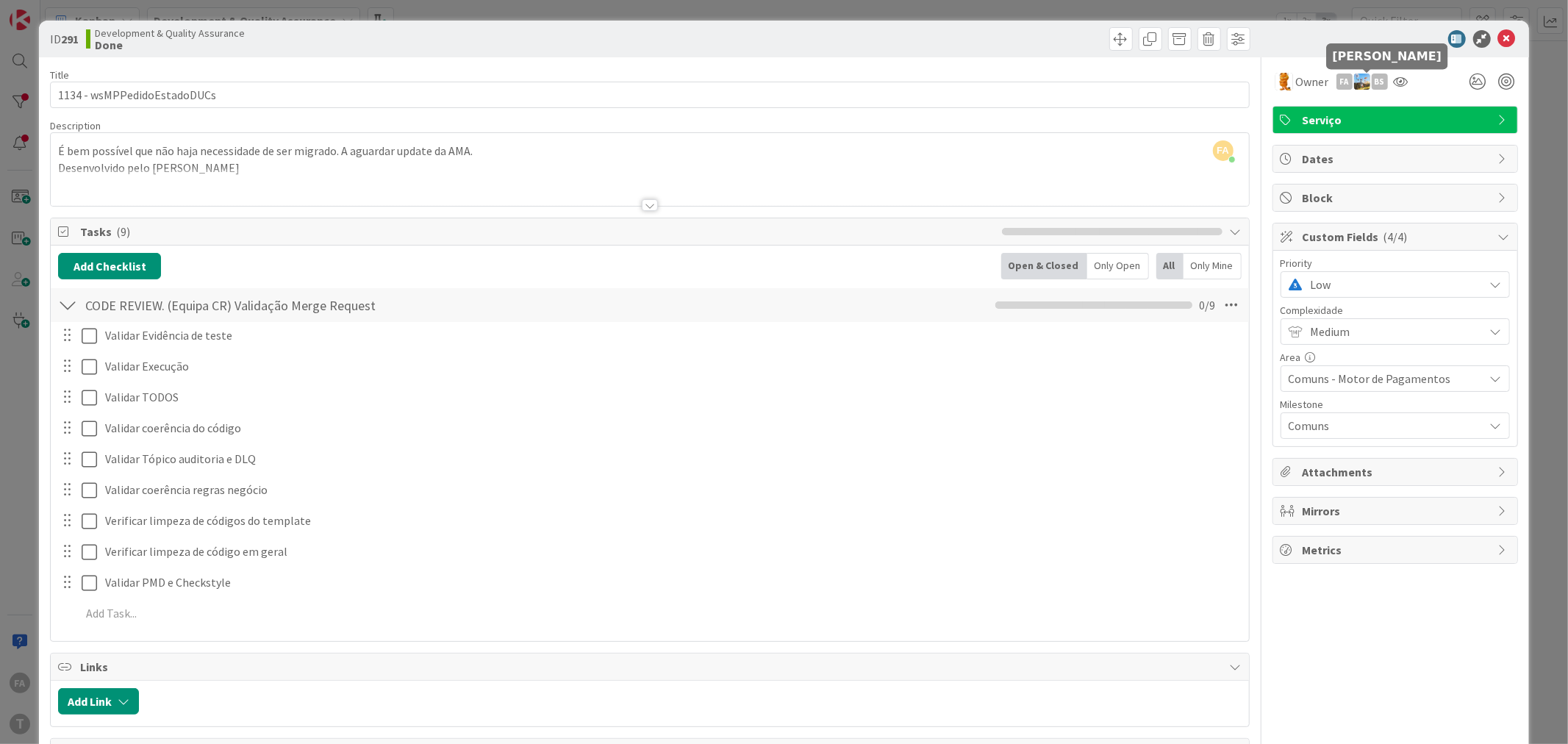
click at [1372, 77] on div "BS" at bounding box center [1380, 82] width 17 height 17
click at [1328, 108] on link "Remove" at bounding box center [1329, 109] width 116 height 23
click at [1499, 40] on icon at bounding box center [1507, 38] width 17 height 17
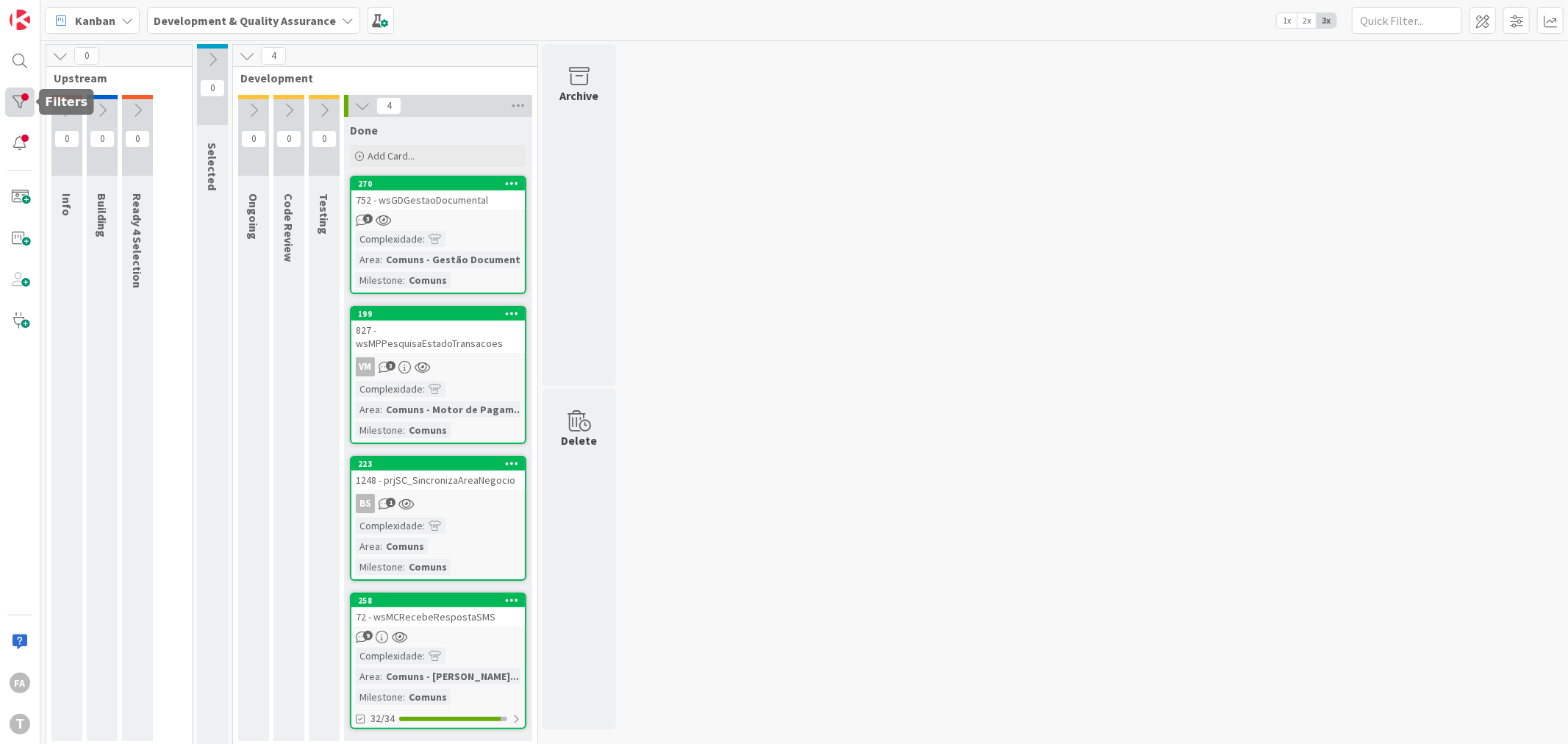
click at [17, 105] on div at bounding box center [20, 103] width 30 height 30
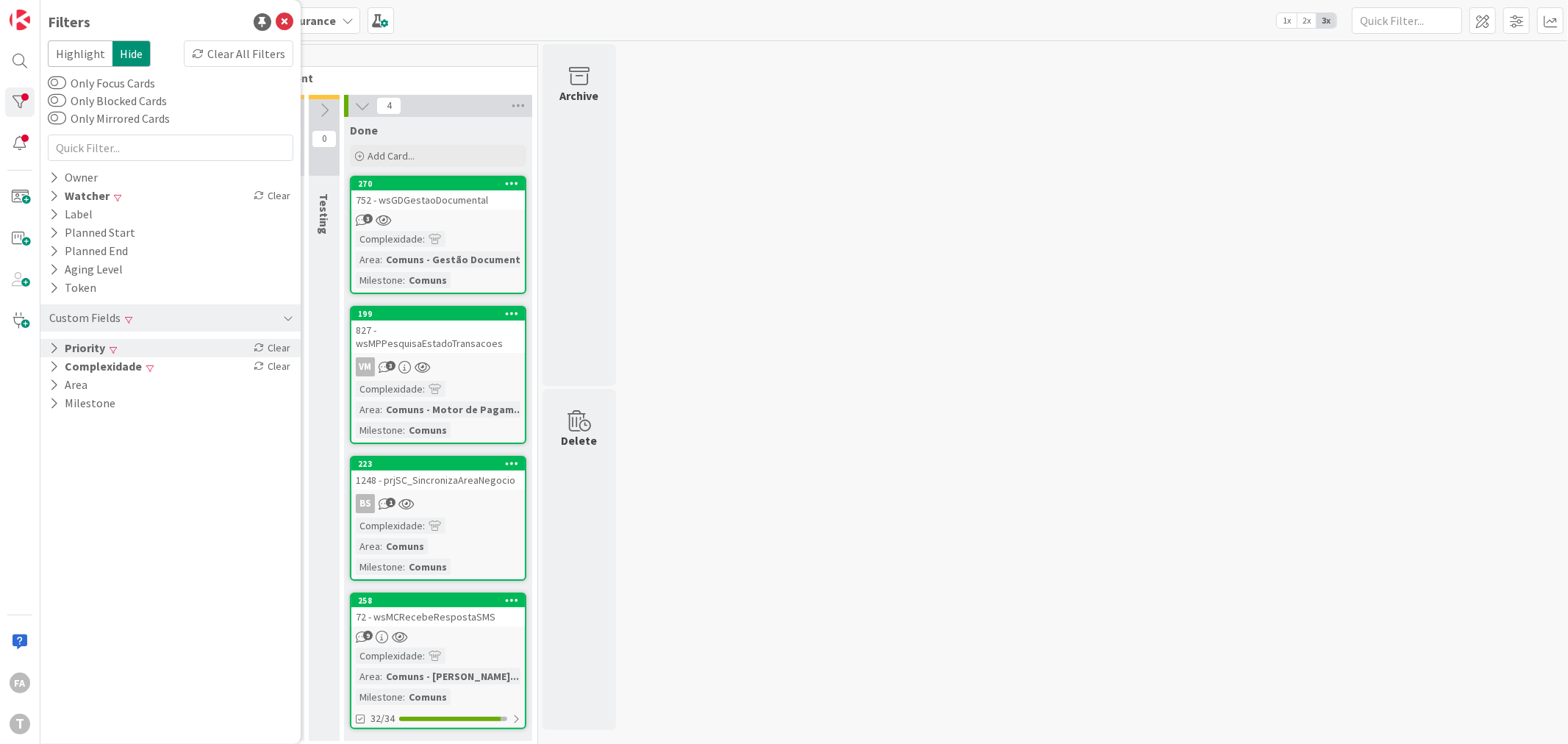
click at [193, 340] on div "Priority Clear" at bounding box center [170, 348] width 261 height 18
click at [61, 441] on icon at bounding box center [56, 446] width 10 height 10
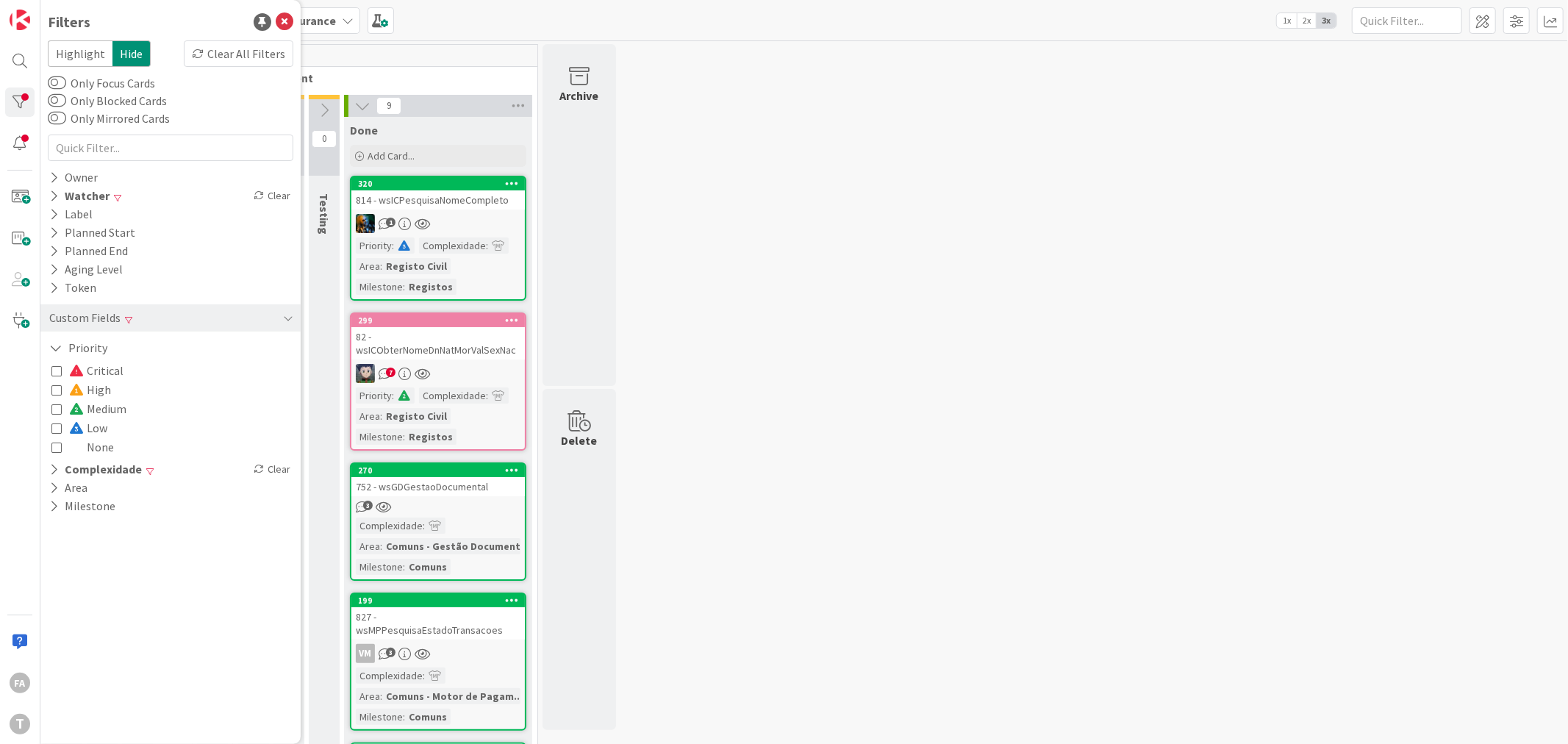
click at [52, 427] on icon at bounding box center [56, 427] width 10 height 10
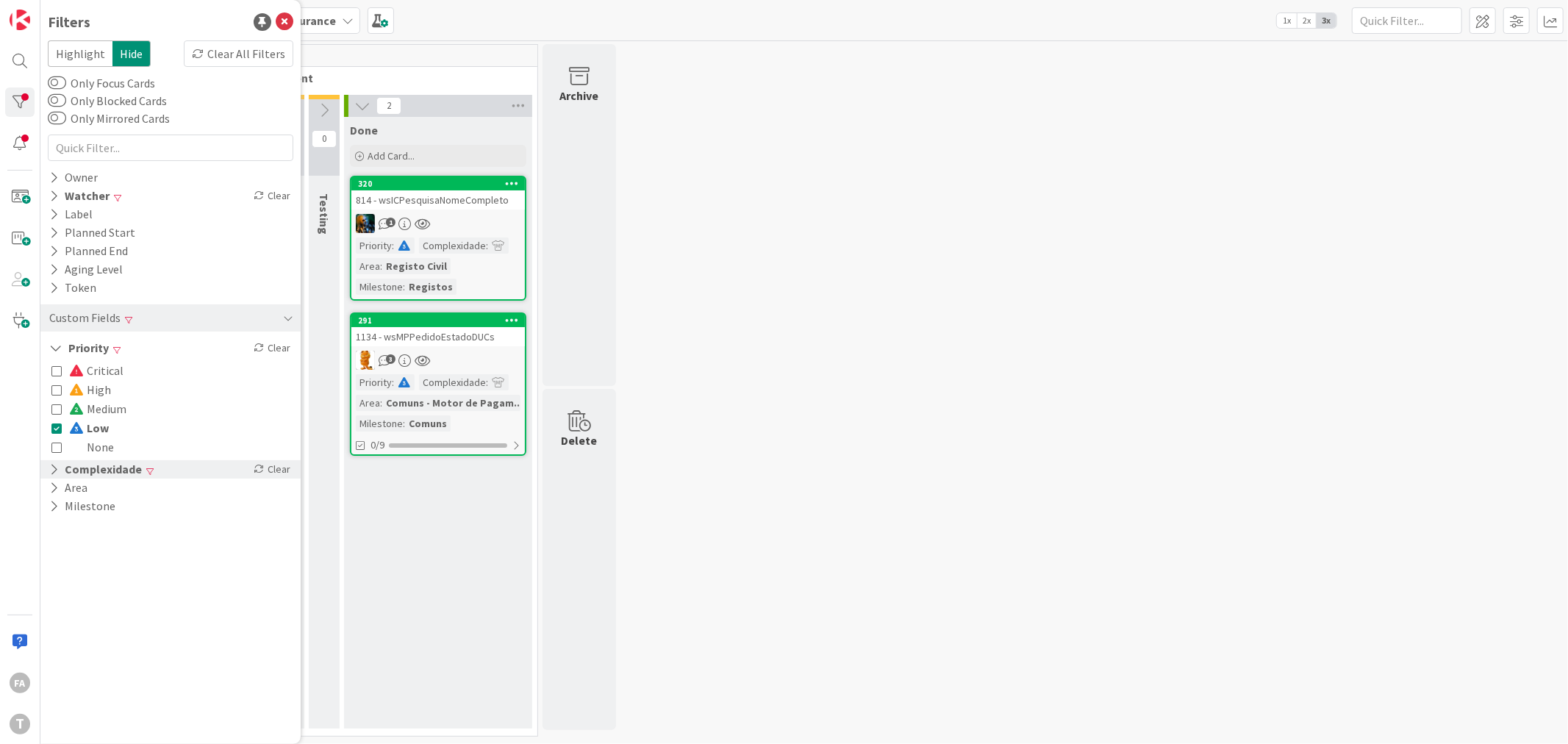
click at [122, 468] on button "Complexidade" at bounding box center [96, 469] width 96 height 18
click at [103, 493] on span "Small" at bounding box center [93, 491] width 47 height 19
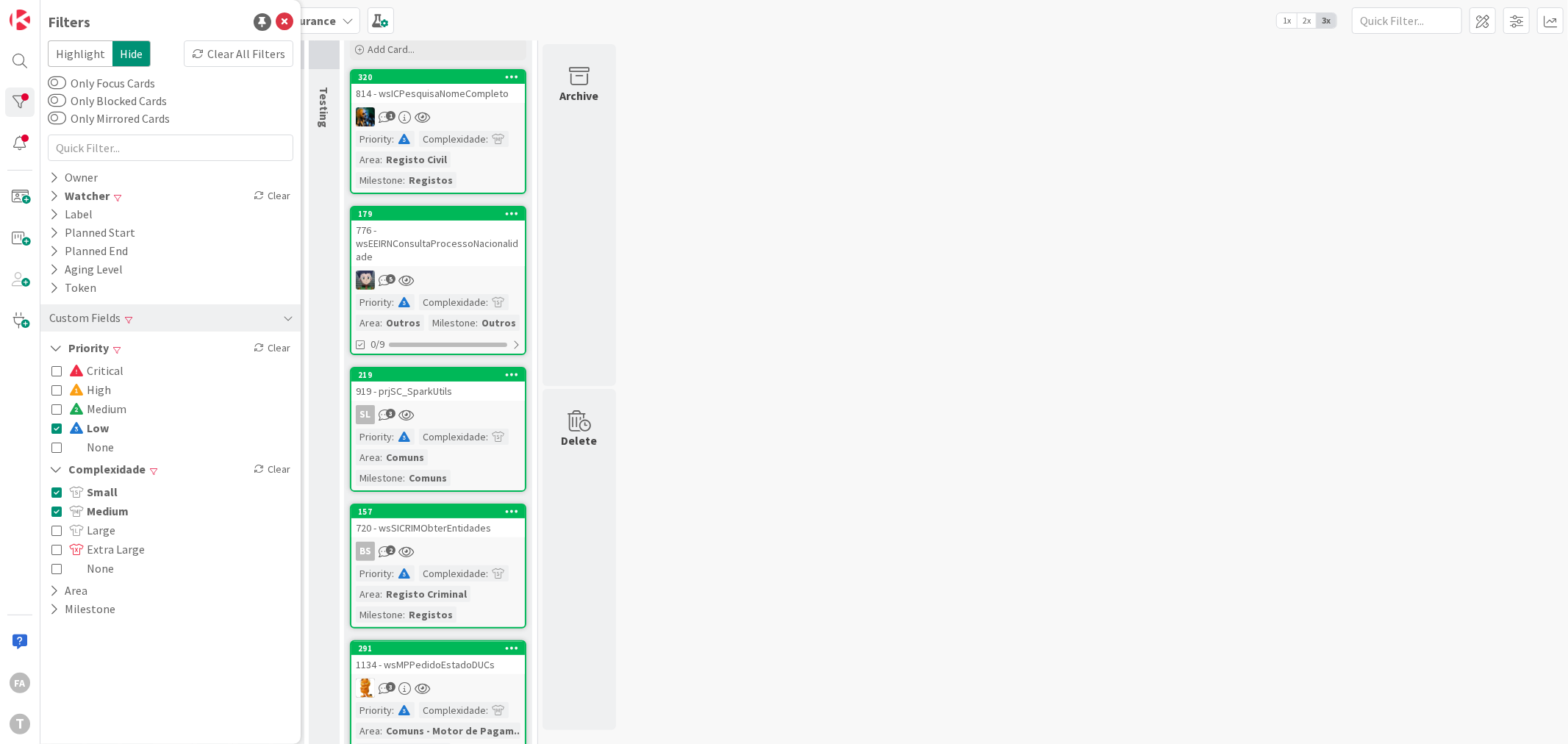
scroll to position [145, 0]
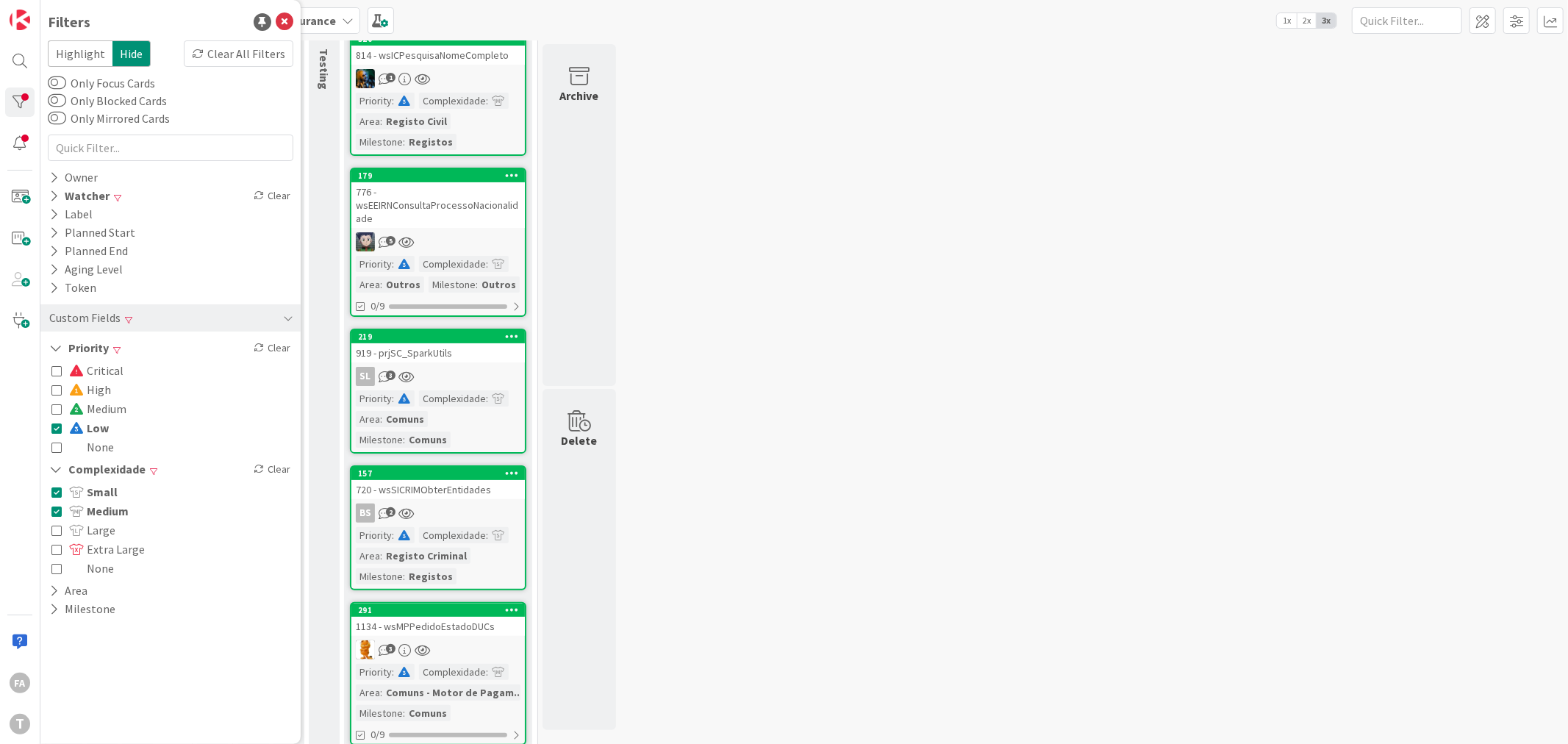
click at [810, 375] on div "0 Upstream 0 Info 0 Building 0 Ready 4 Selection 0 Selected 5 Development 0 Ong…" at bounding box center [804, 336] width 1522 height 873
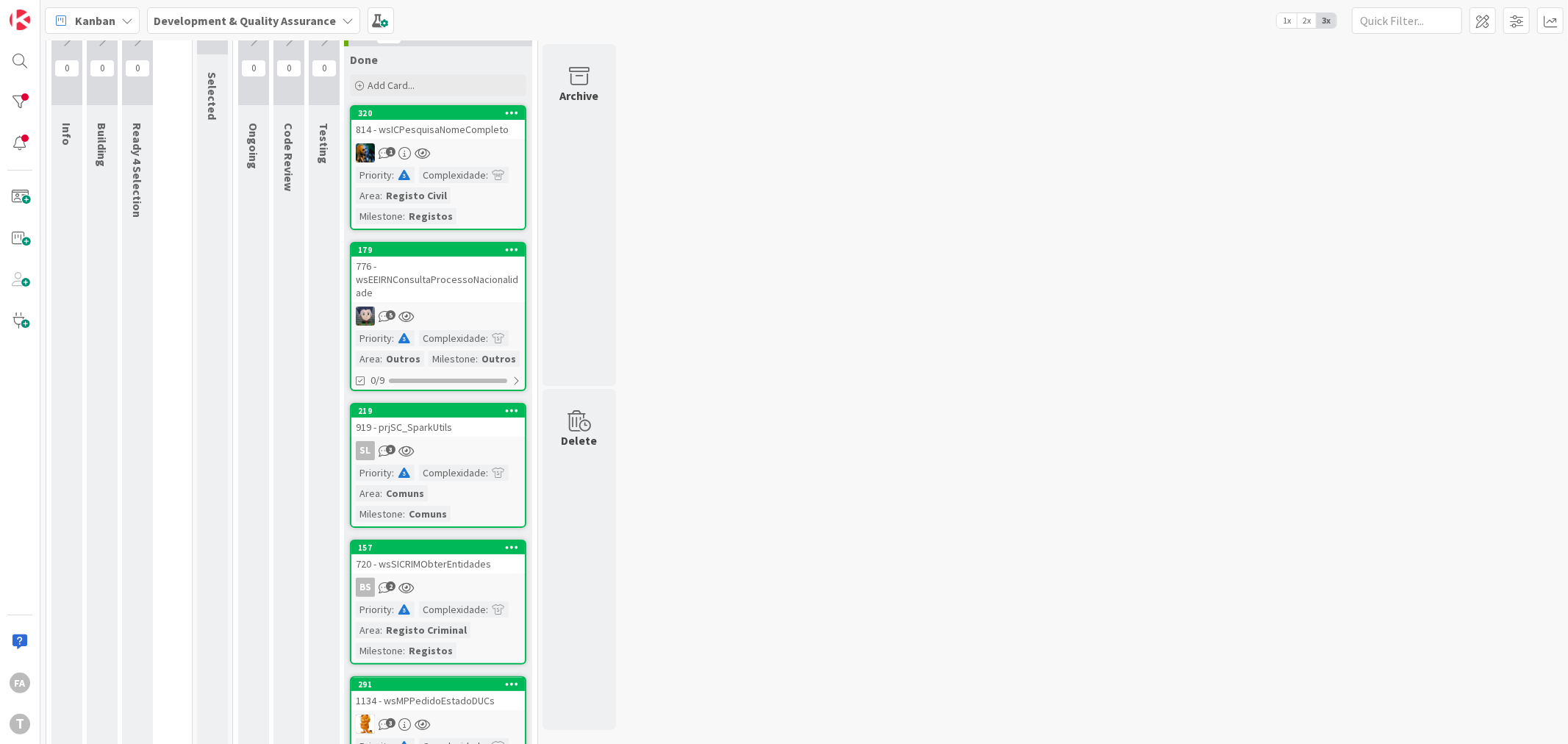
scroll to position [0, 0]
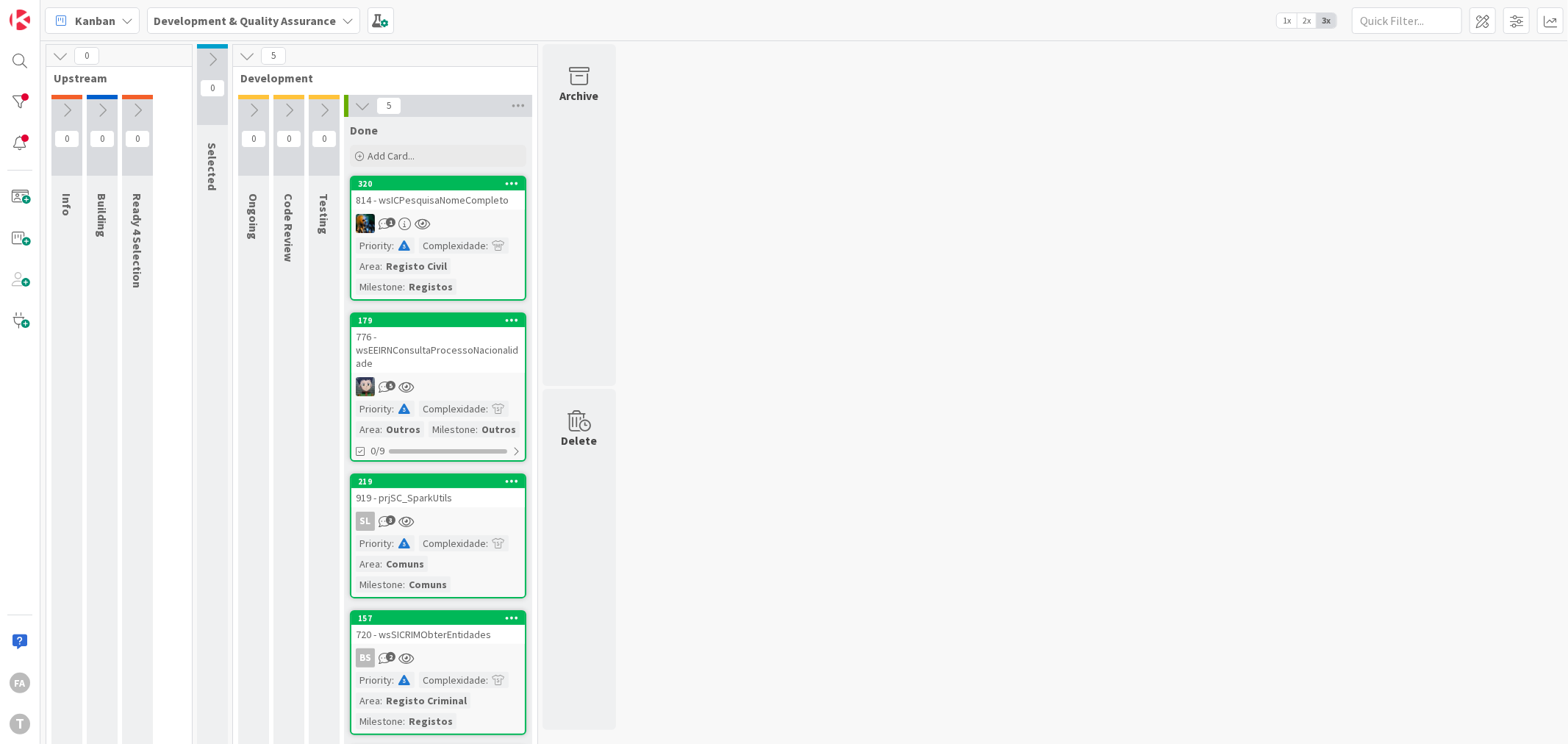
click at [488, 169] on div "Done Add Card..." at bounding box center [438, 143] width 189 height 53
click at [463, 217] on div "1" at bounding box center [438, 223] width 174 height 19
click at [453, 351] on div "776 - wsEEIRNConsultaProcessoNacionalidade" at bounding box center [438, 350] width 174 height 45
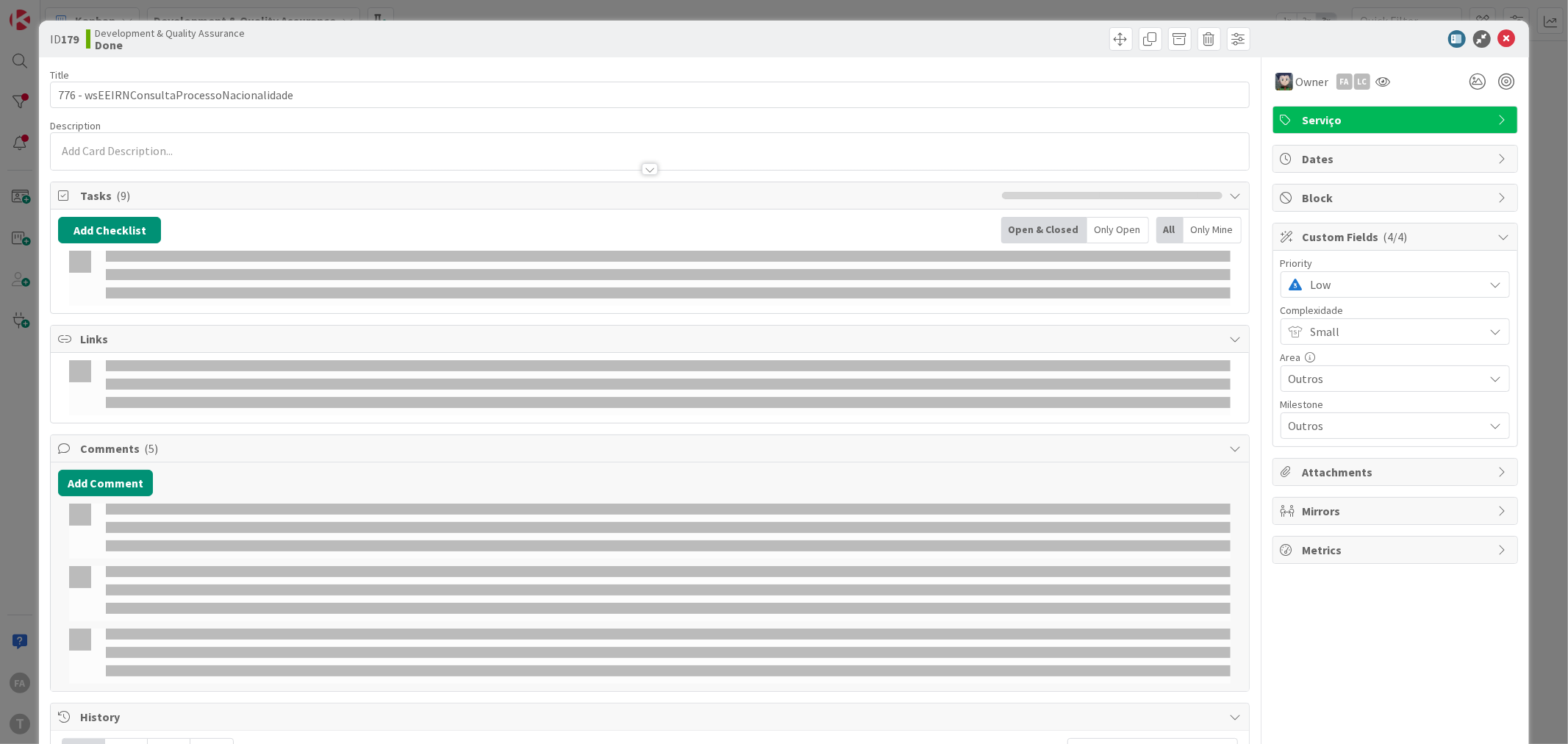
select select "java"
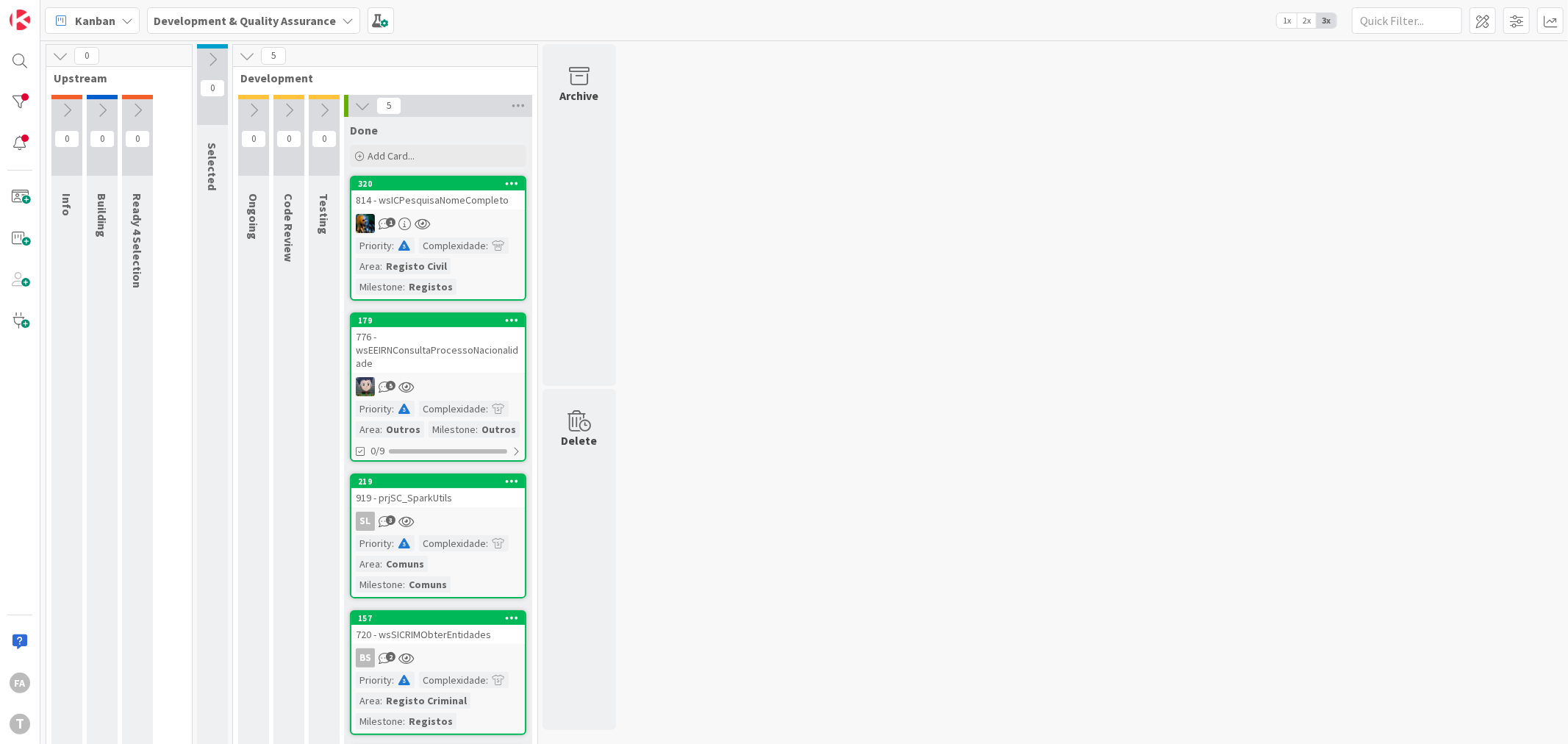
click at [469, 490] on div "919 - prjSC_SparkUtils" at bounding box center [438, 497] width 174 height 19
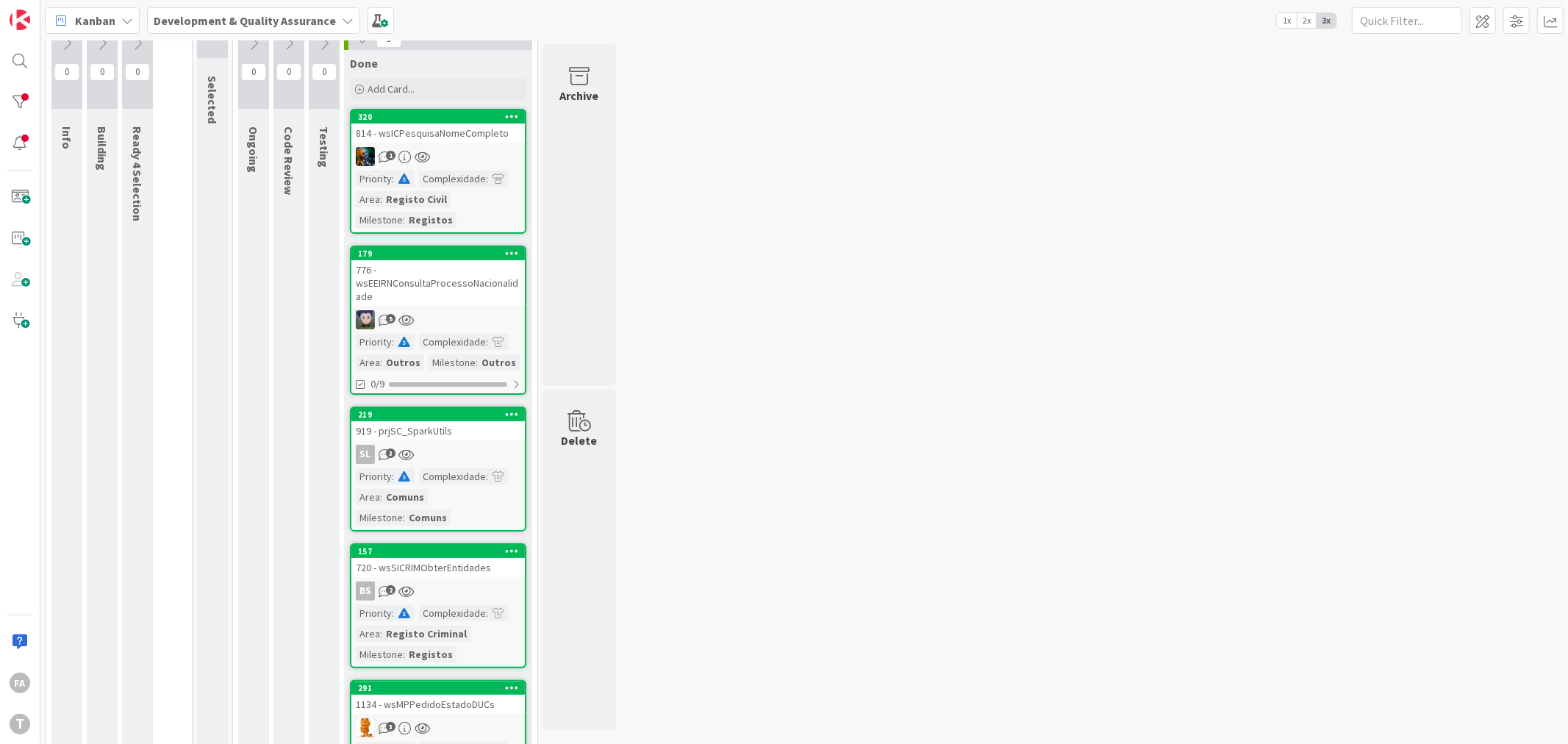
scroll to position [145, 0]
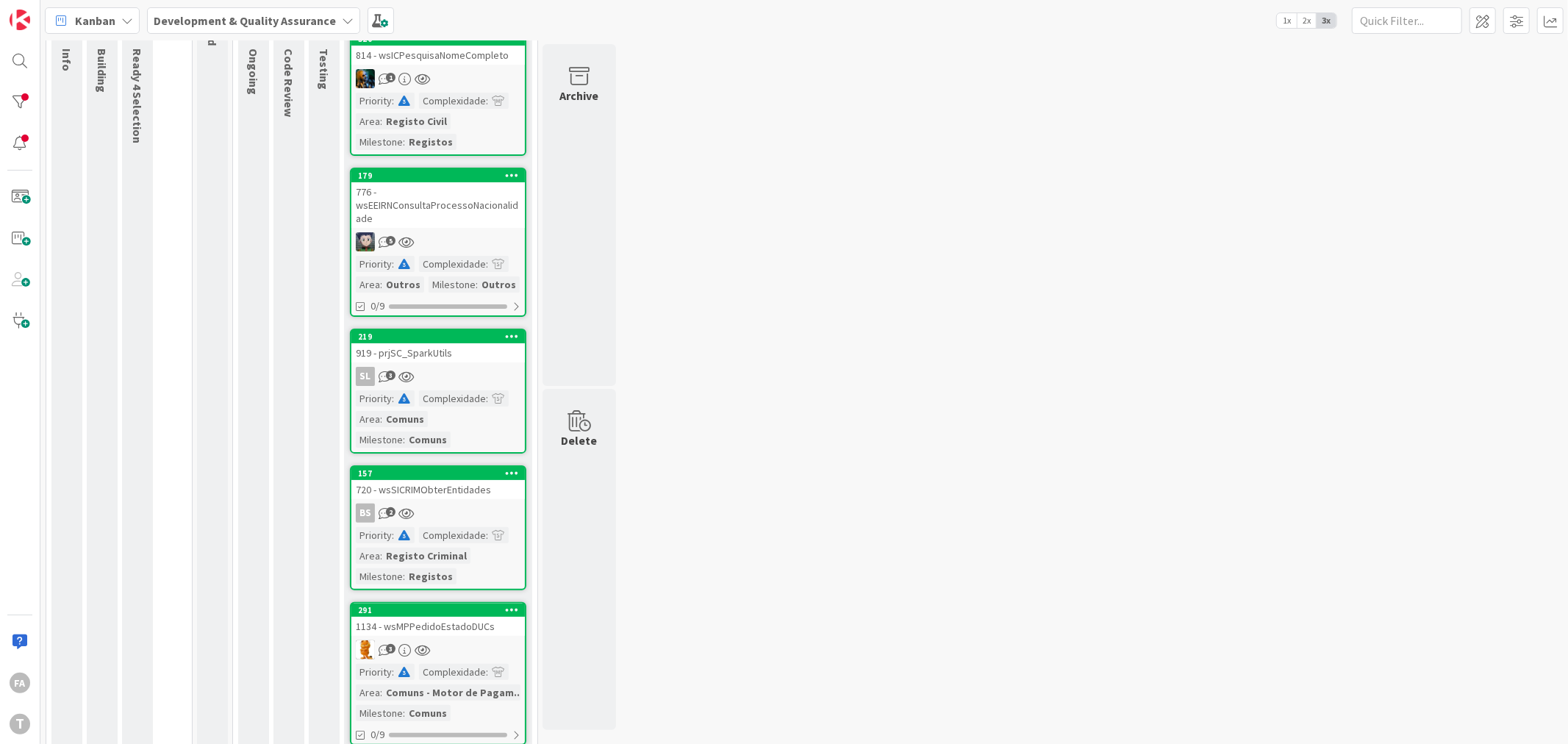
click at [450, 503] on div "BS 2" at bounding box center [438, 513] width 174 height 19
click at [465, 617] on div "1134 - wsMPPedidoEstadoDUCs" at bounding box center [438, 626] width 174 height 19
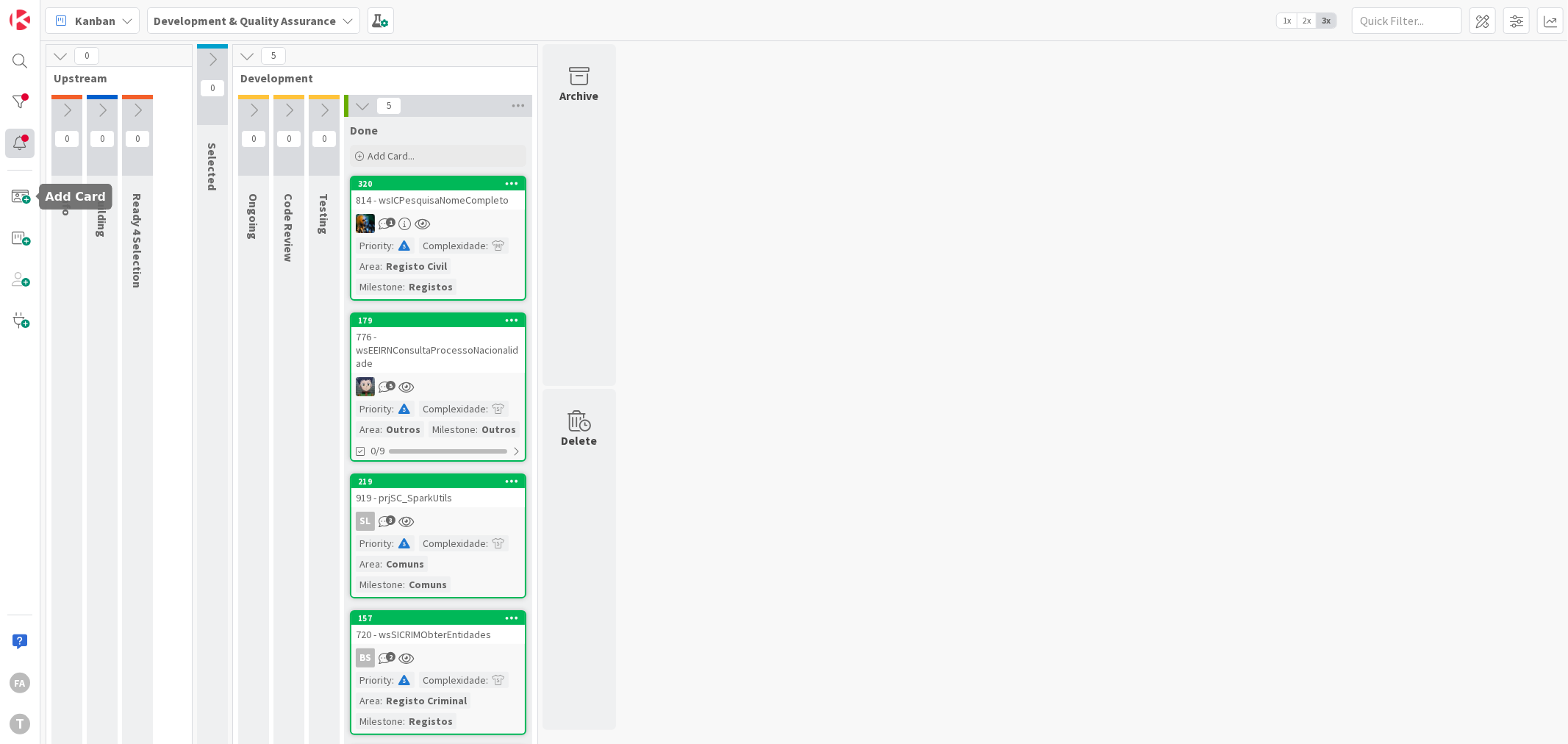
click at [25, 152] on div at bounding box center [20, 144] width 30 height 30
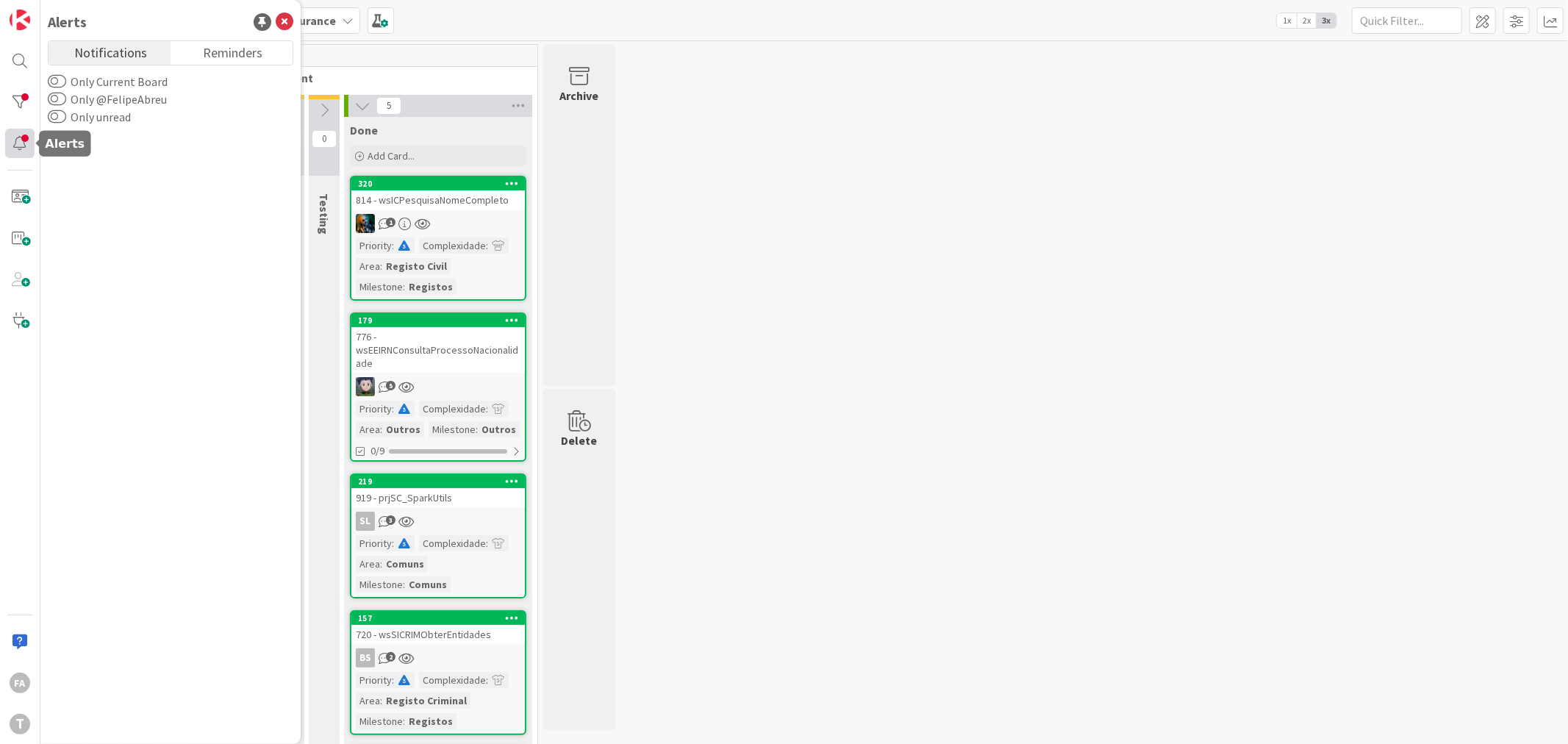
click at [25, 149] on div at bounding box center [20, 144] width 30 height 30
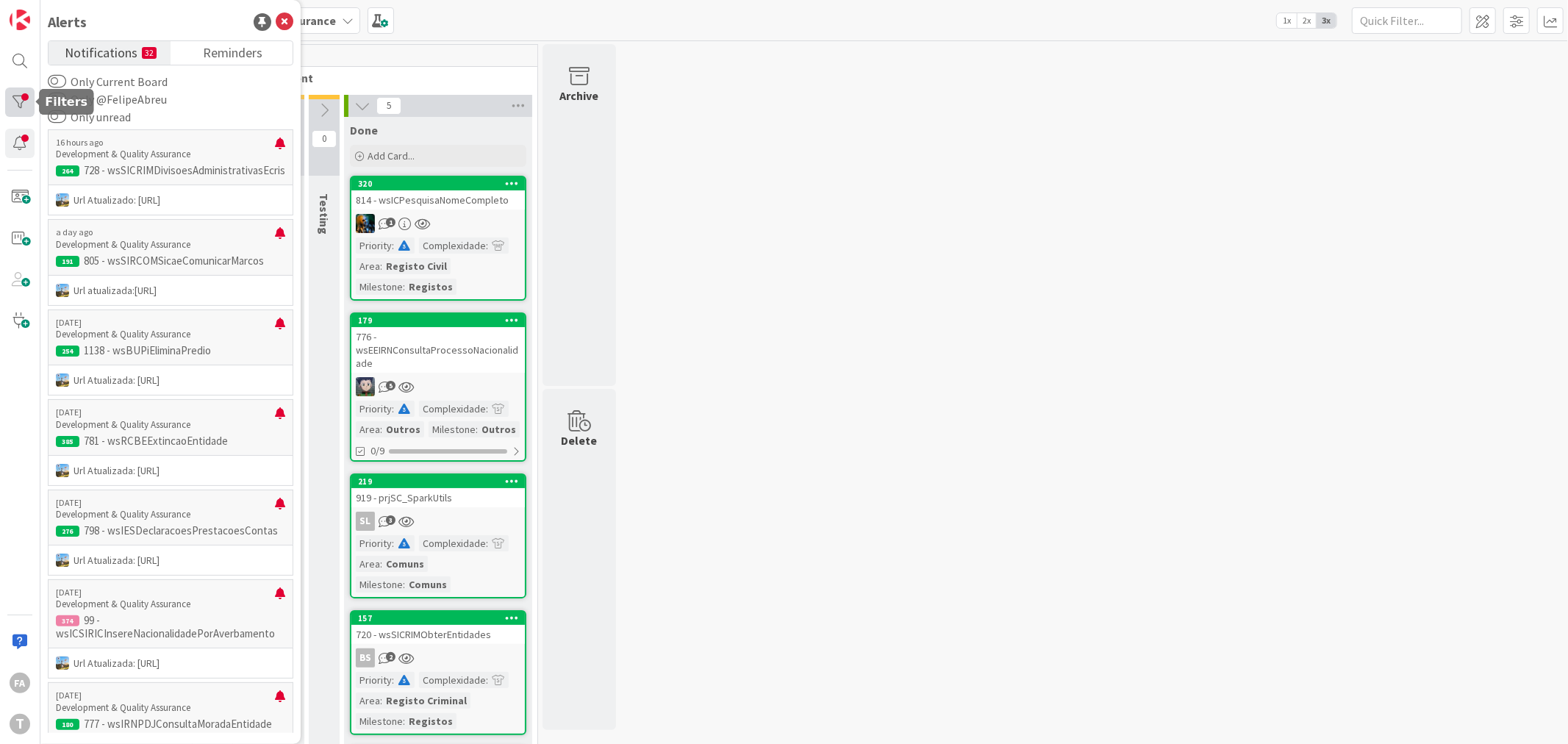
click at [16, 93] on div at bounding box center [20, 103] width 30 height 30
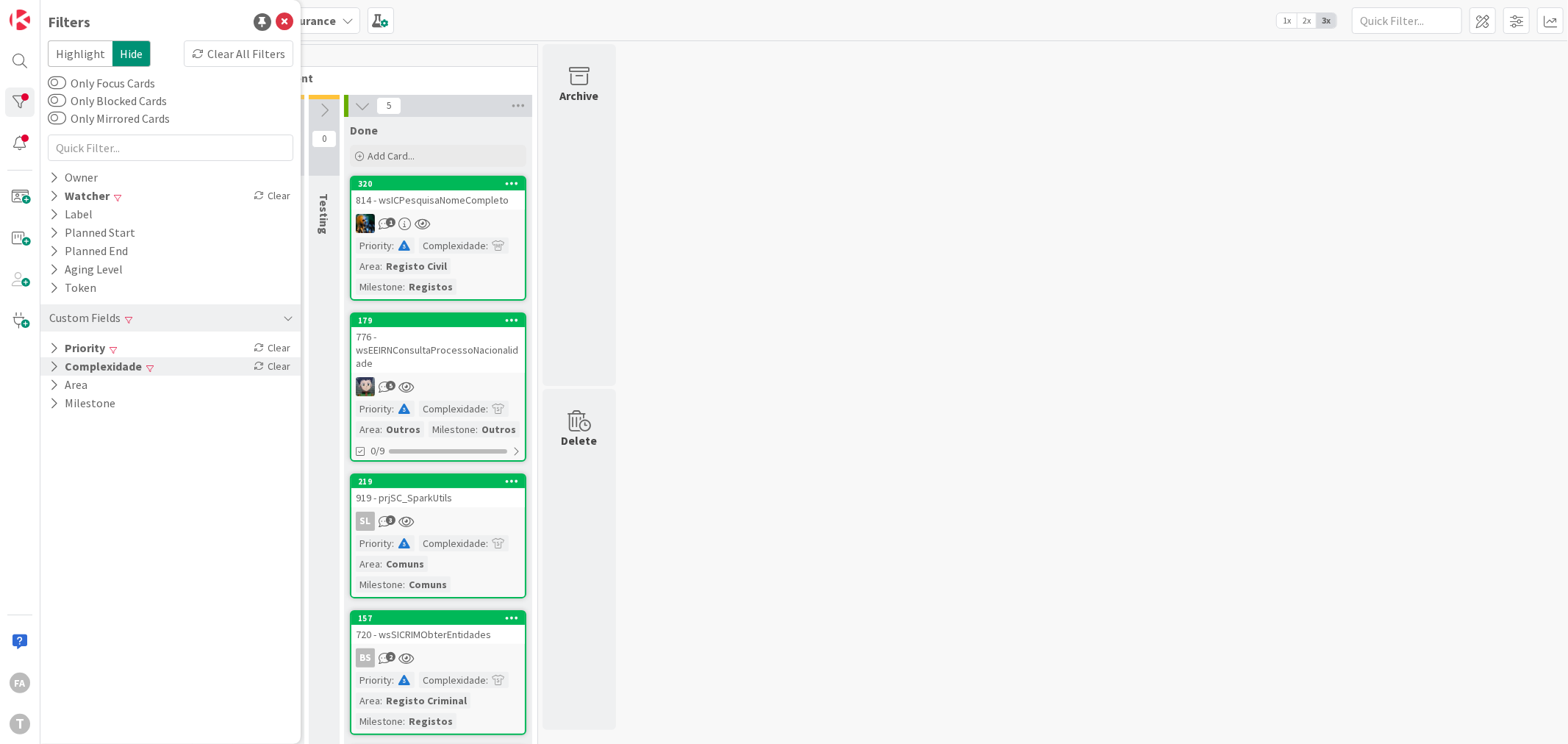
click at [136, 365] on button "Complexidade" at bounding box center [96, 366] width 96 height 18
click at [101, 404] on span "Medium" at bounding box center [99, 408] width 60 height 19
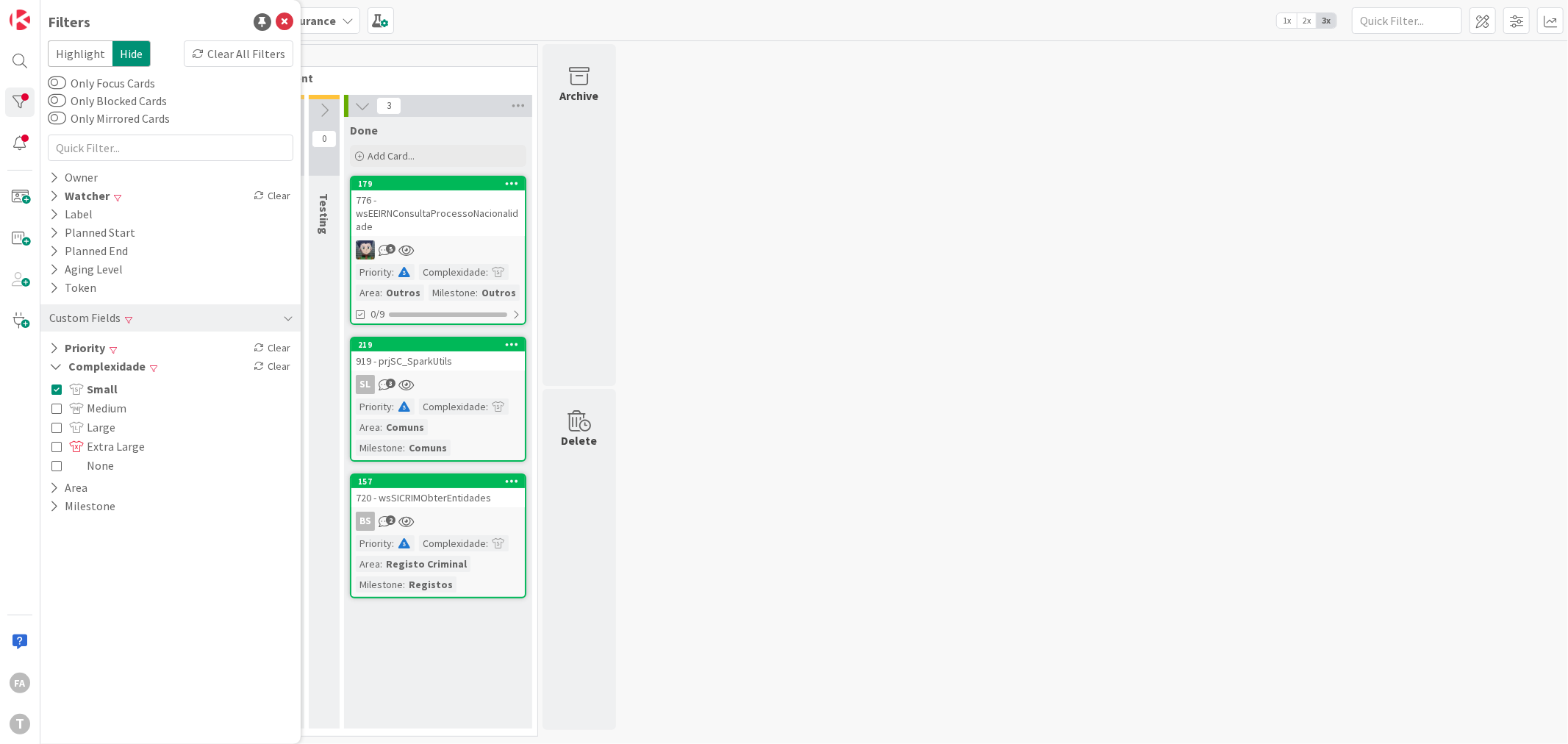
click at [461, 199] on div "776 - wsEEIRNConsultaProcessoNacionalidade" at bounding box center [438, 212] width 174 height 45
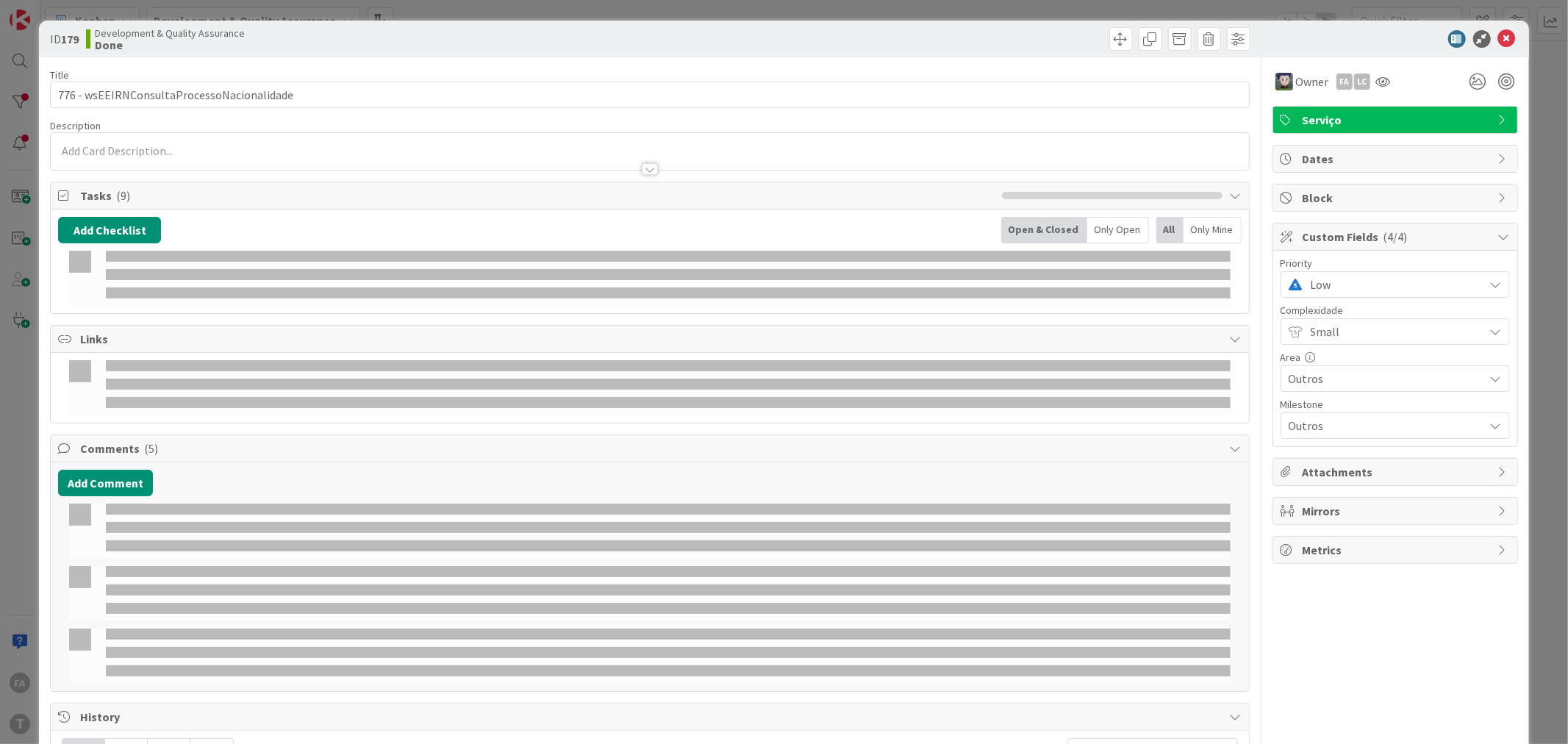
select select "java"
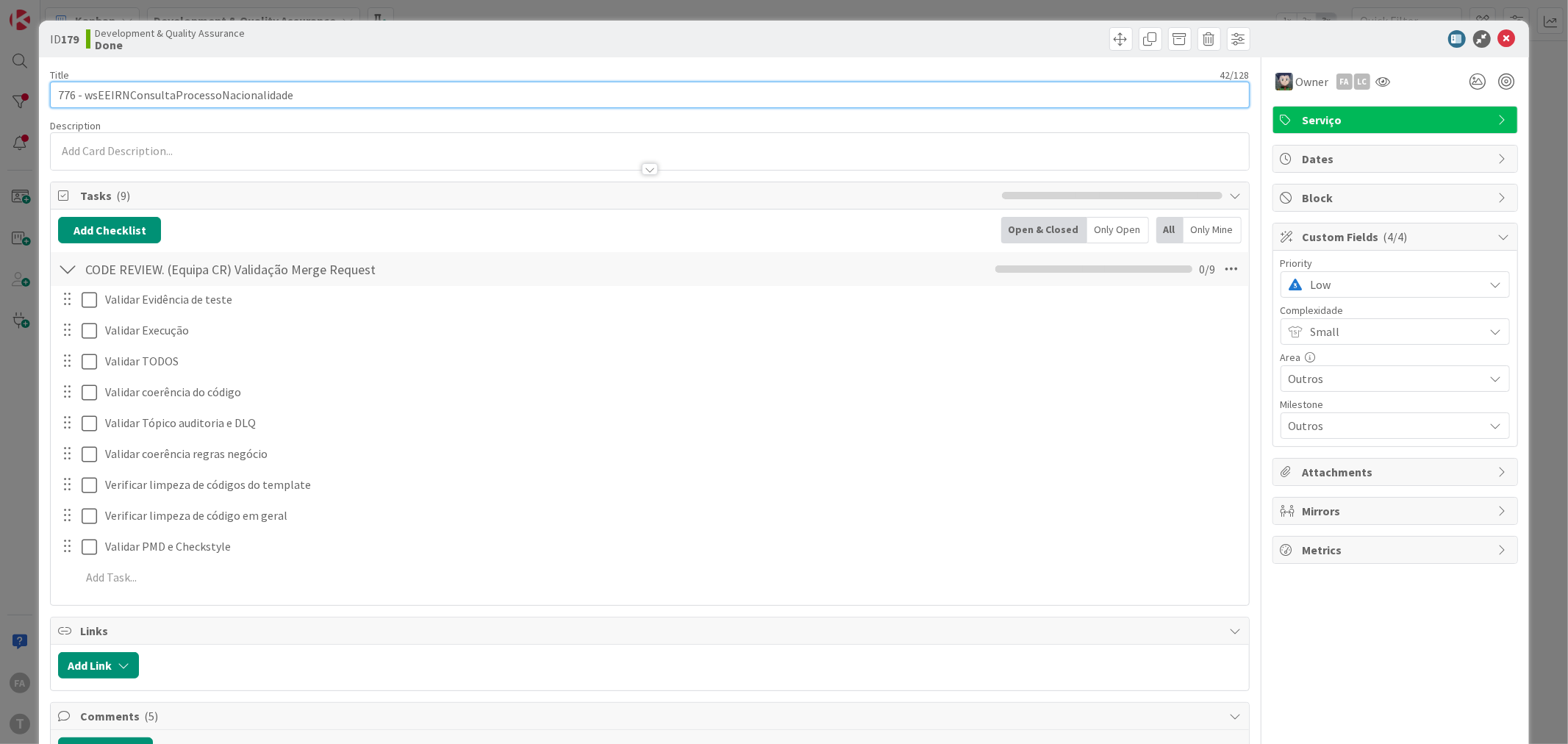
click at [239, 88] on input "776 - wsEEIRNConsultaProcessoNacionalidade" at bounding box center [649, 95] width 1199 height 26
click at [229, 93] on input "776 - wsEEIRNConsultaProcessoNacionalidade" at bounding box center [649, 95] width 1199 height 26
click at [275, 102] on input "776 - wsEEIRNConsultaProcessoNacionalidade" at bounding box center [649, 95] width 1199 height 26
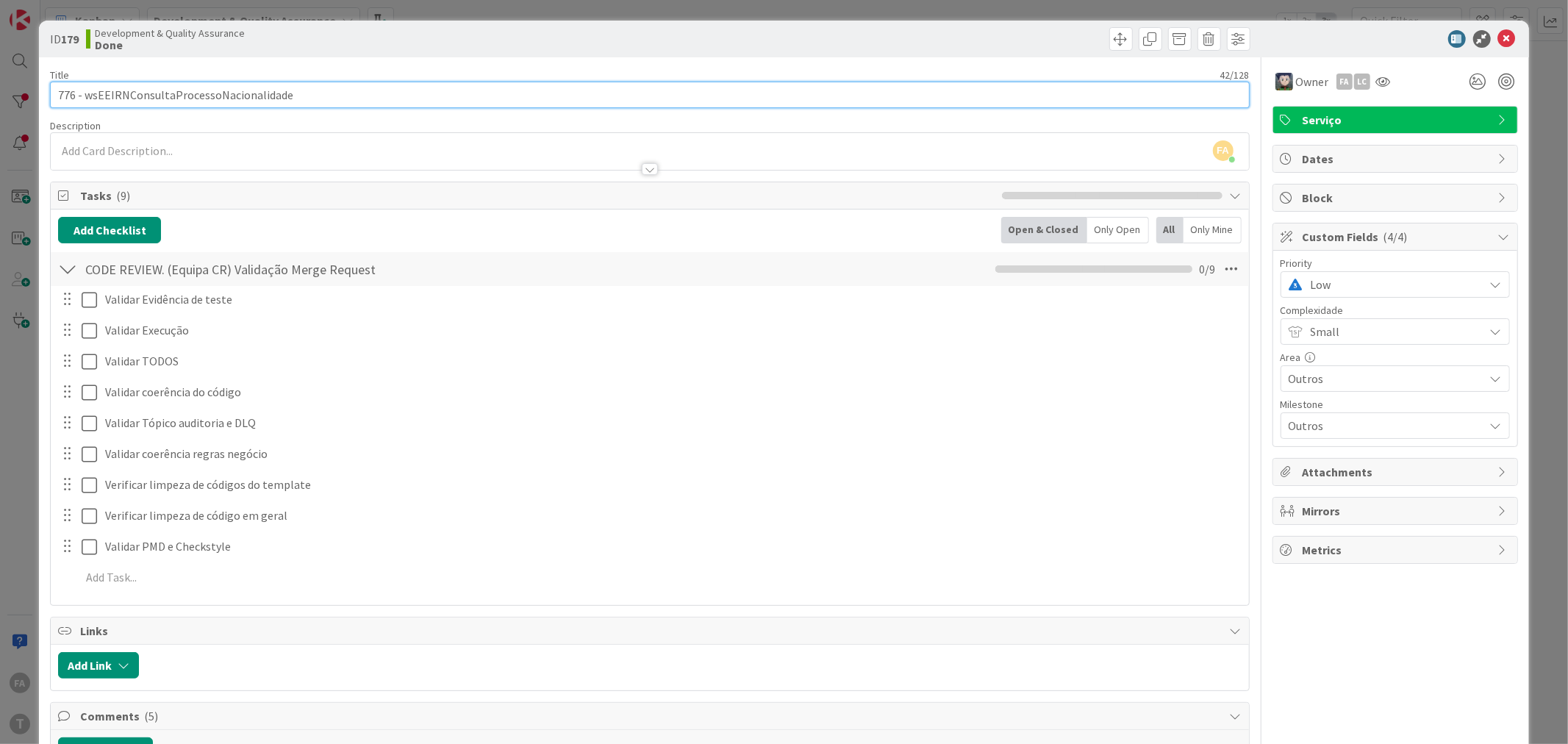
click at [293, 98] on input "776 - wsEEIRNConsultaProcessoNacionalidade" at bounding box center [649, 95] width 1199 height 26
click at [251, 89] on input "776 - wsEEIRNConsultaProcessoNacionalidade" at bounding box center [649, 95] width 1199 height 26
